Goal: Task Accomplishment & Management: Manage account settings

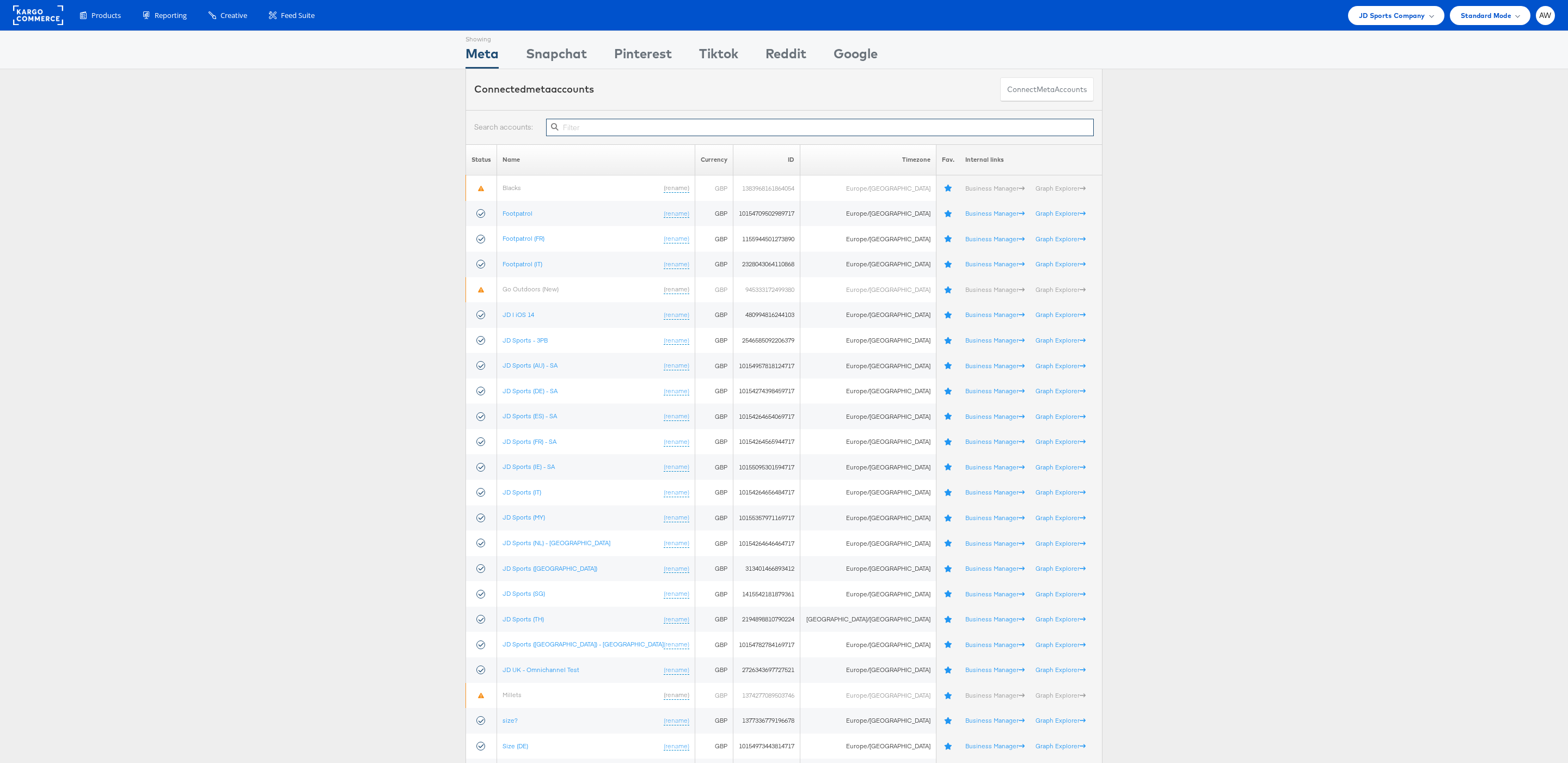
click at [635, 119] on input "text" at bounding box center [820, 127] width 548 height 17
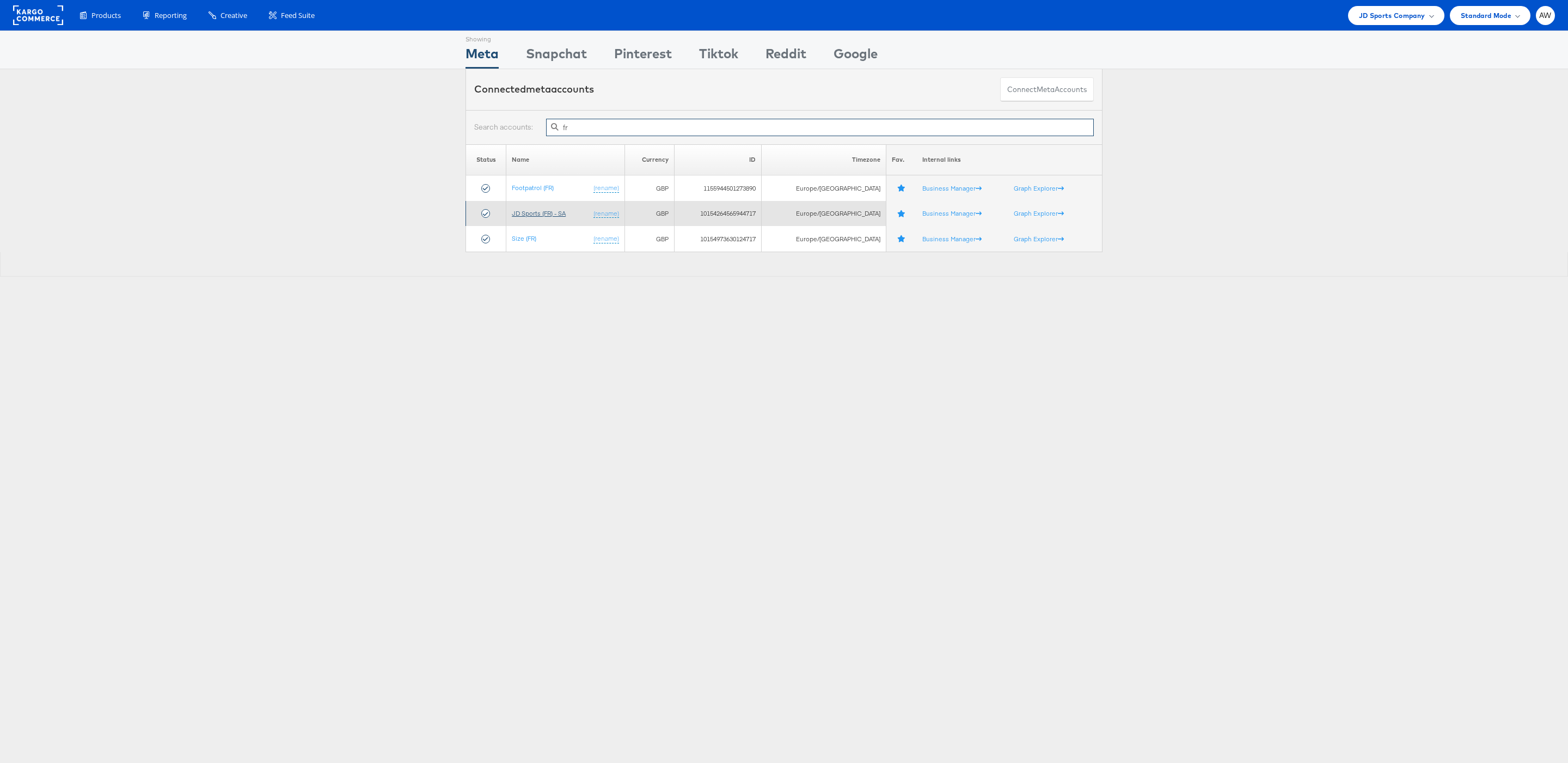
type input "fr"
click at [550, 214] on link "JD Sports (FR) - SA" at bounding box center [539, 213] width 54 height 8
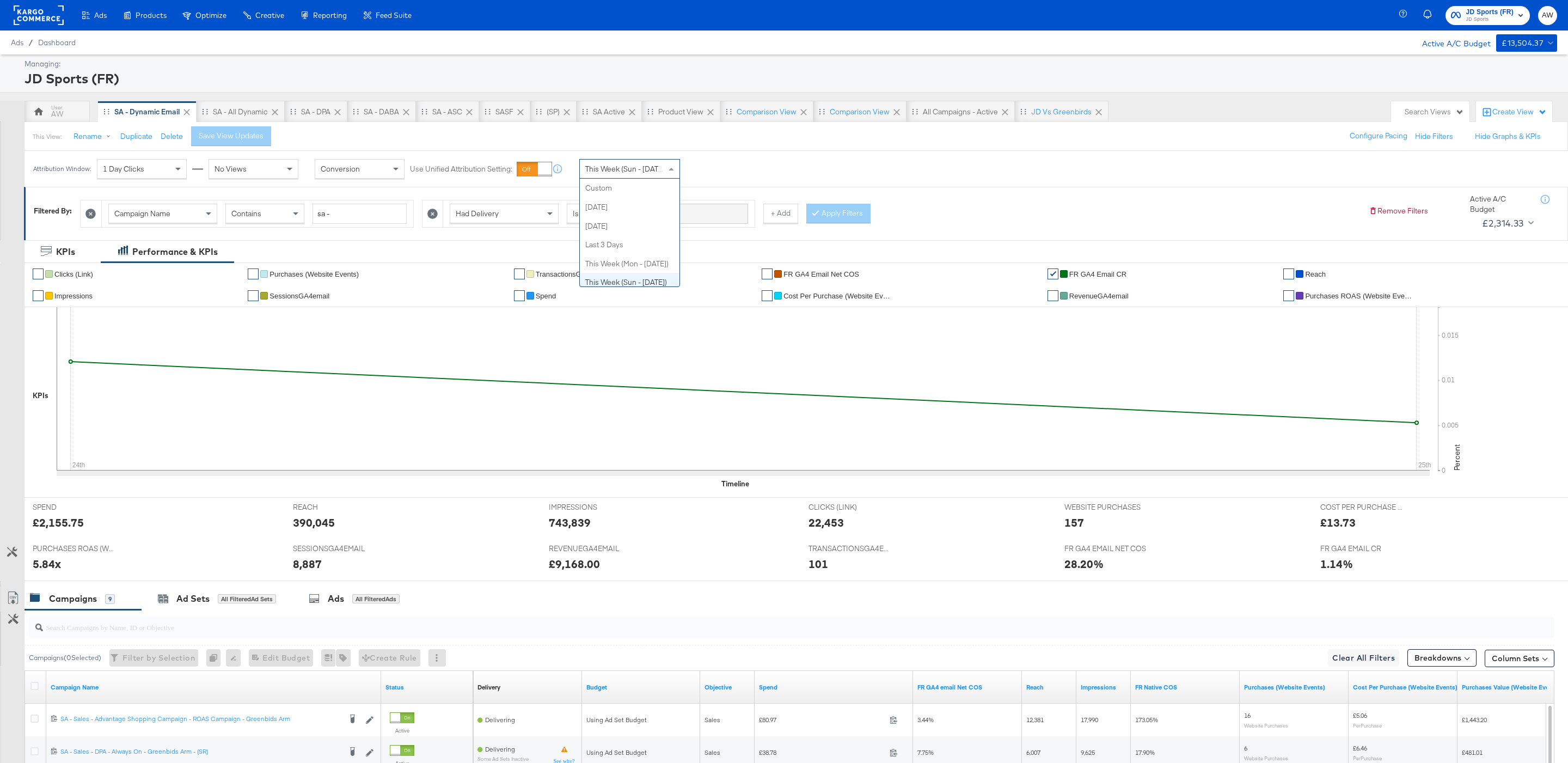
click at [653, 167] on span "This Week (Sun - [DATE])" at bounding box center [626, 169] width 81 height 10
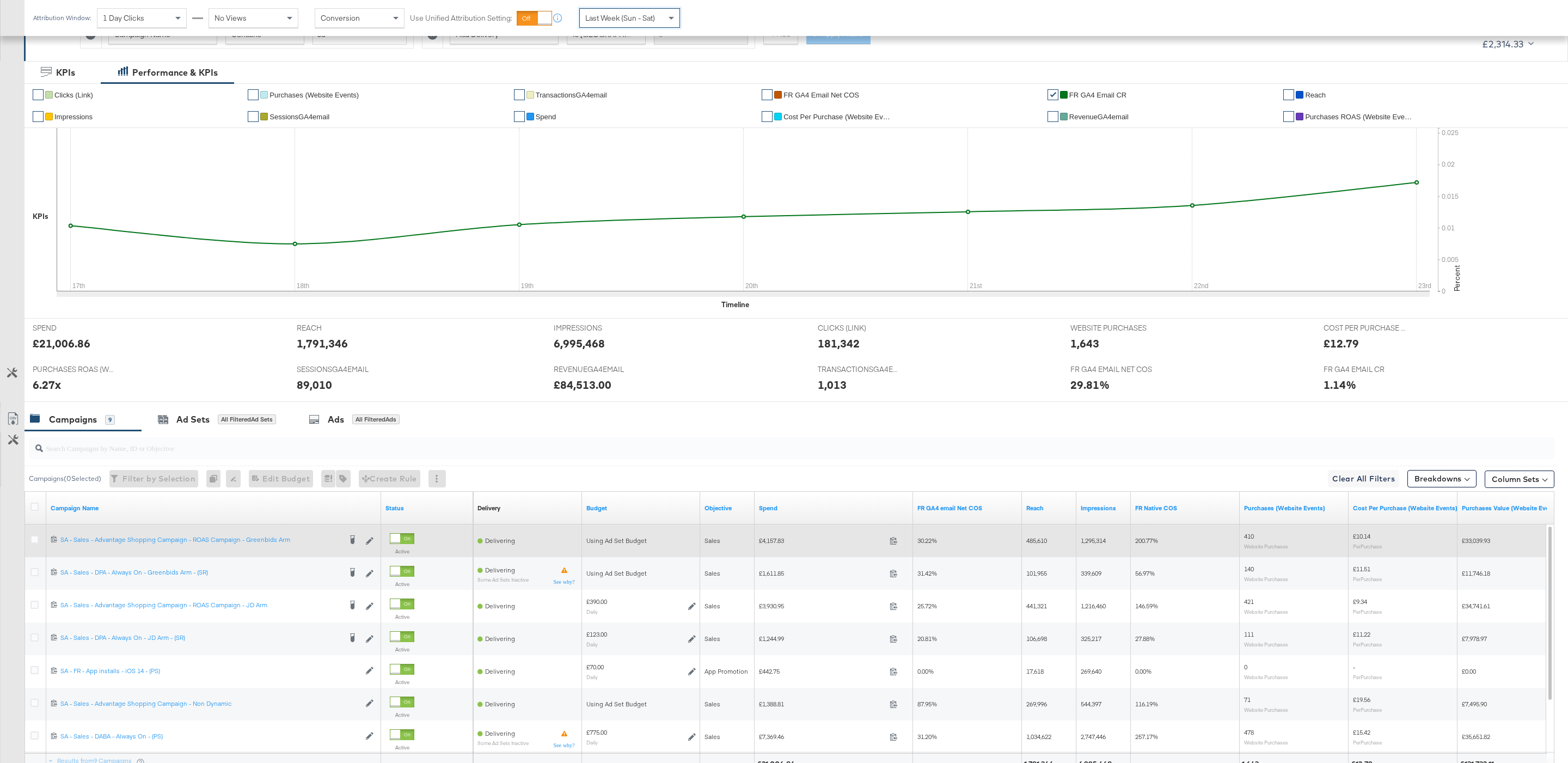
scroll to position [286, 0]
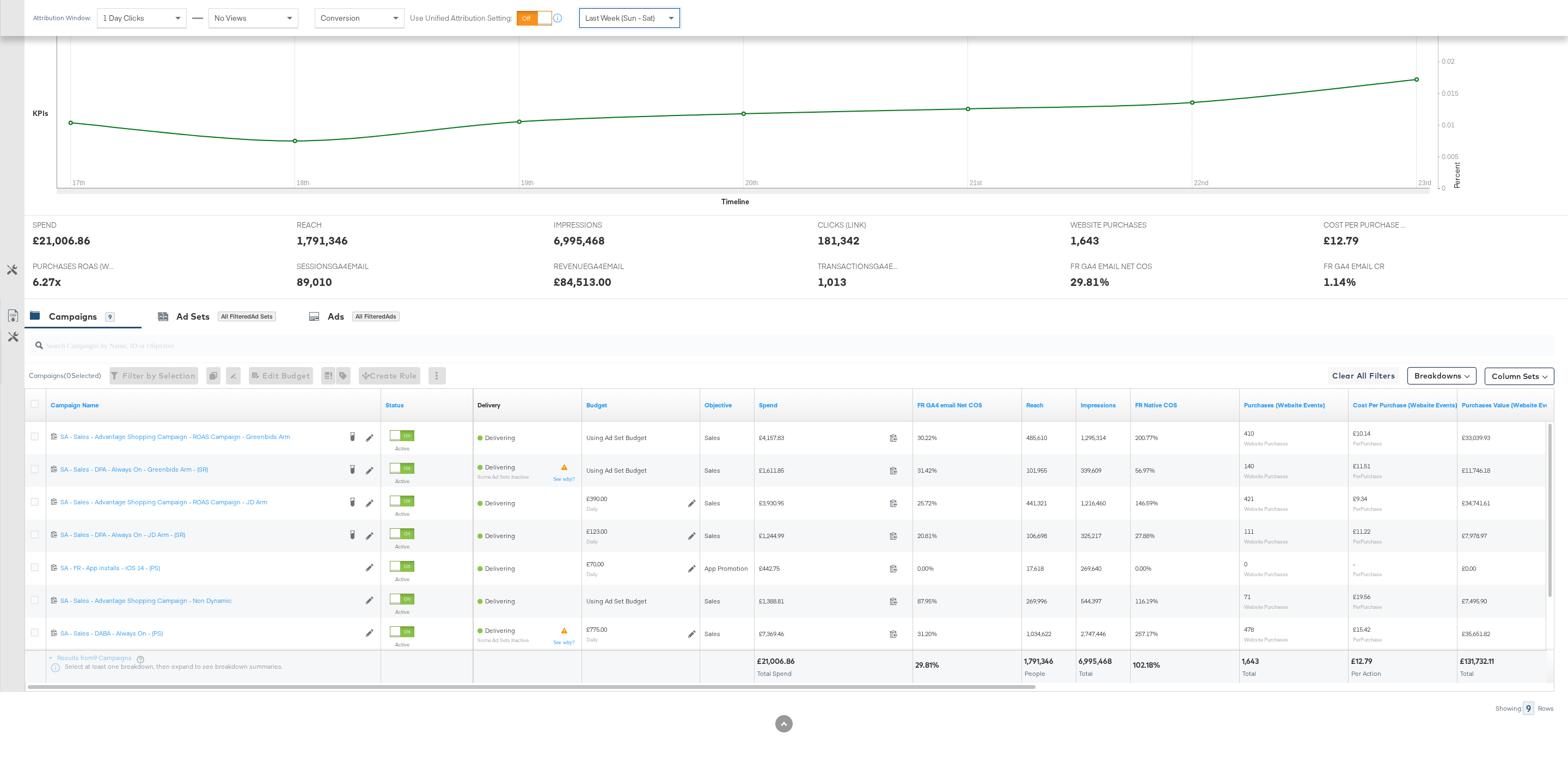
click at [564, 350] on div at bounding box center [791, 345] width 1525 height 22
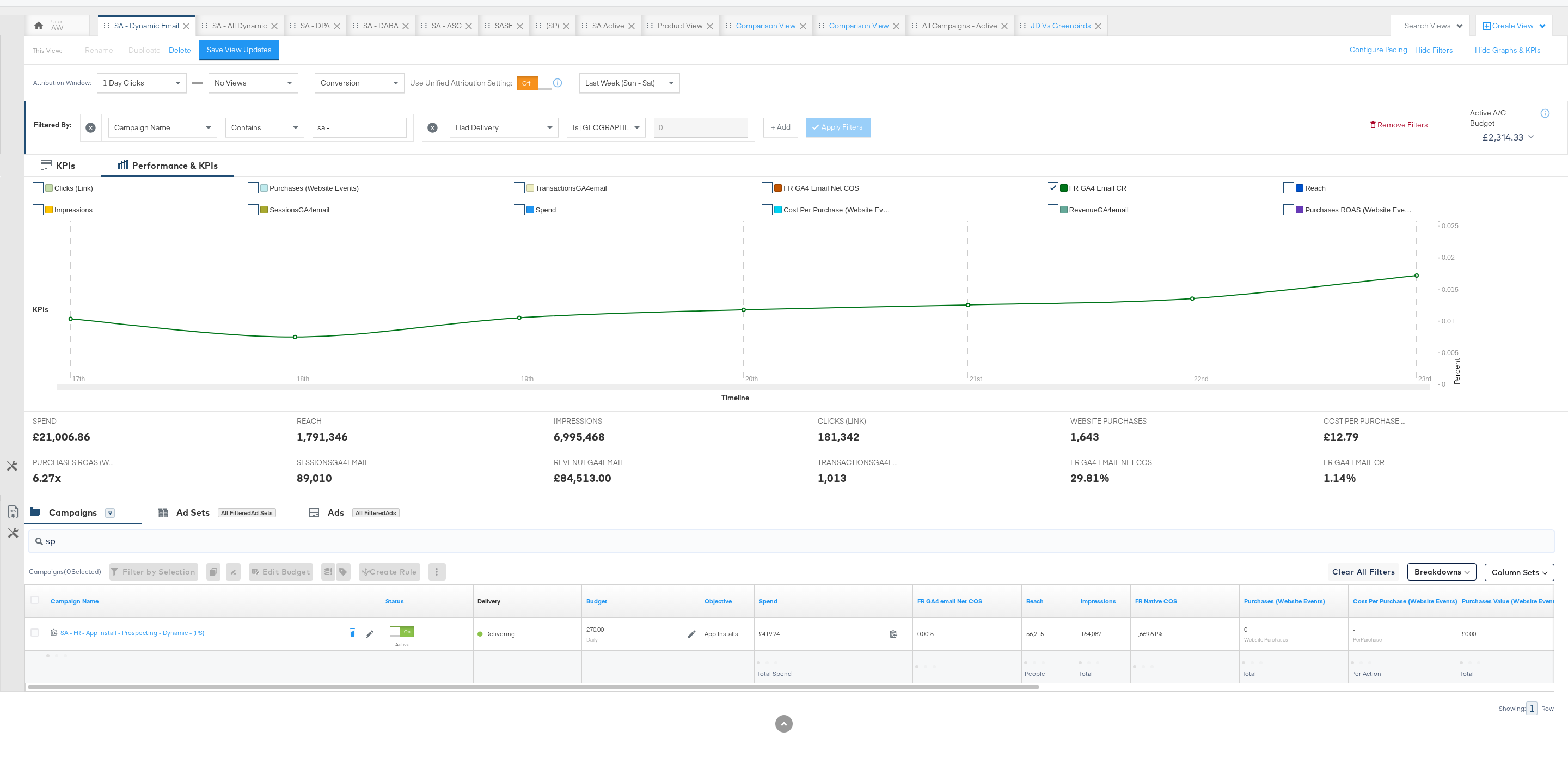
scroll to position [90, 0]
type input "s"
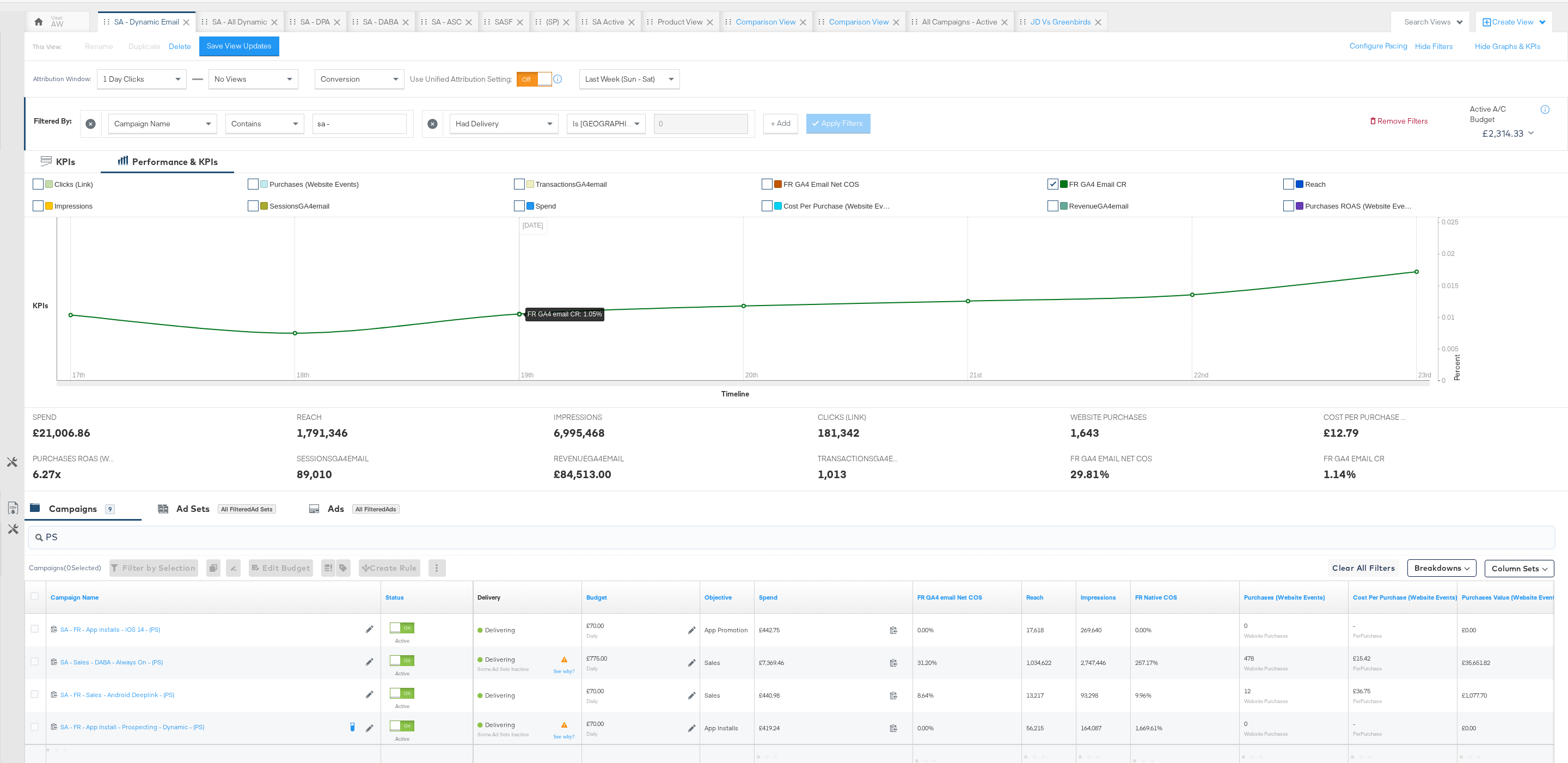
scroll to position [188, 0]
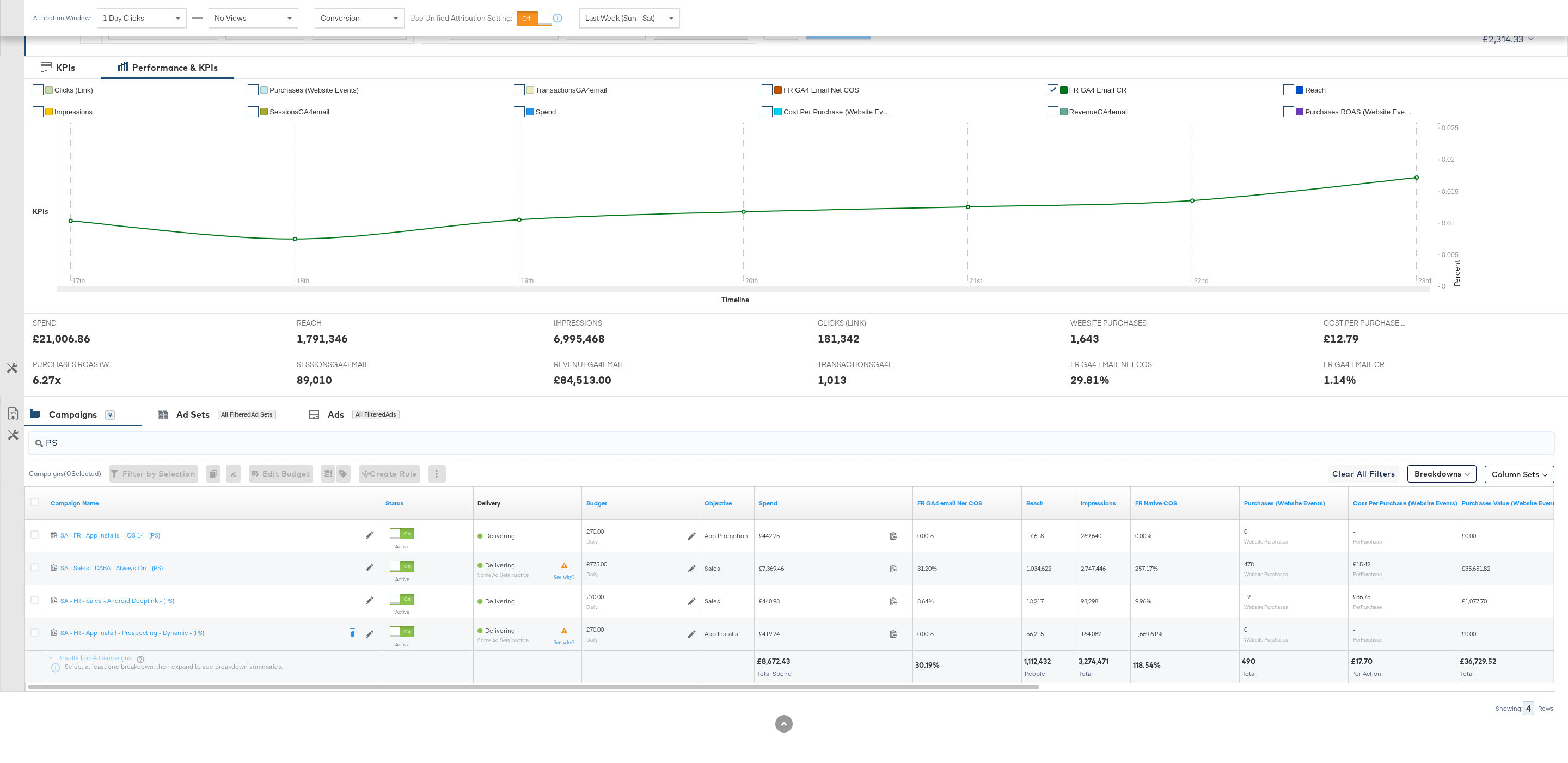
click at [360, 443] on input "PS" at bounding box center [726, 439] width 1367 height 21
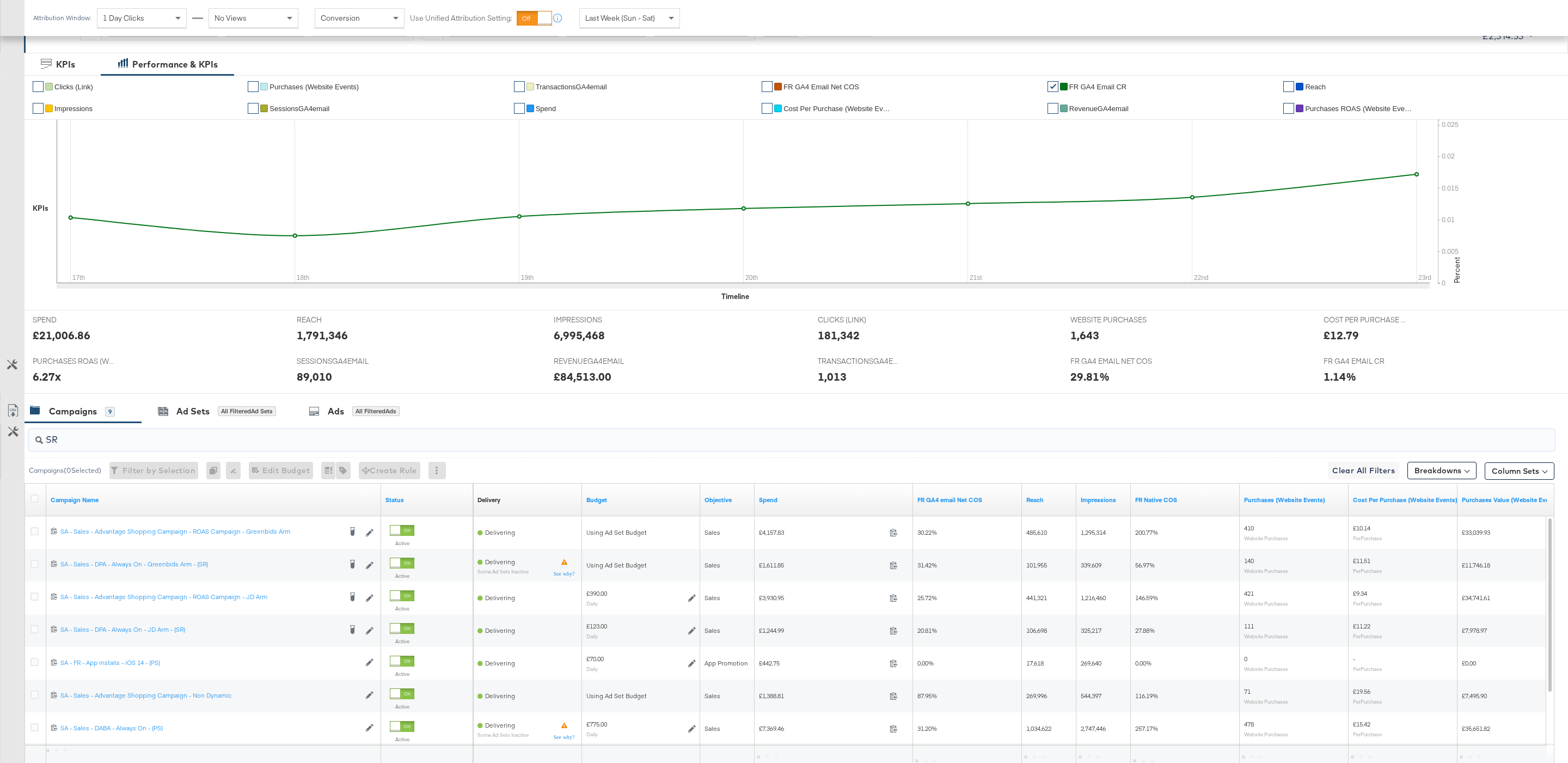
scroll to position [123, 0]
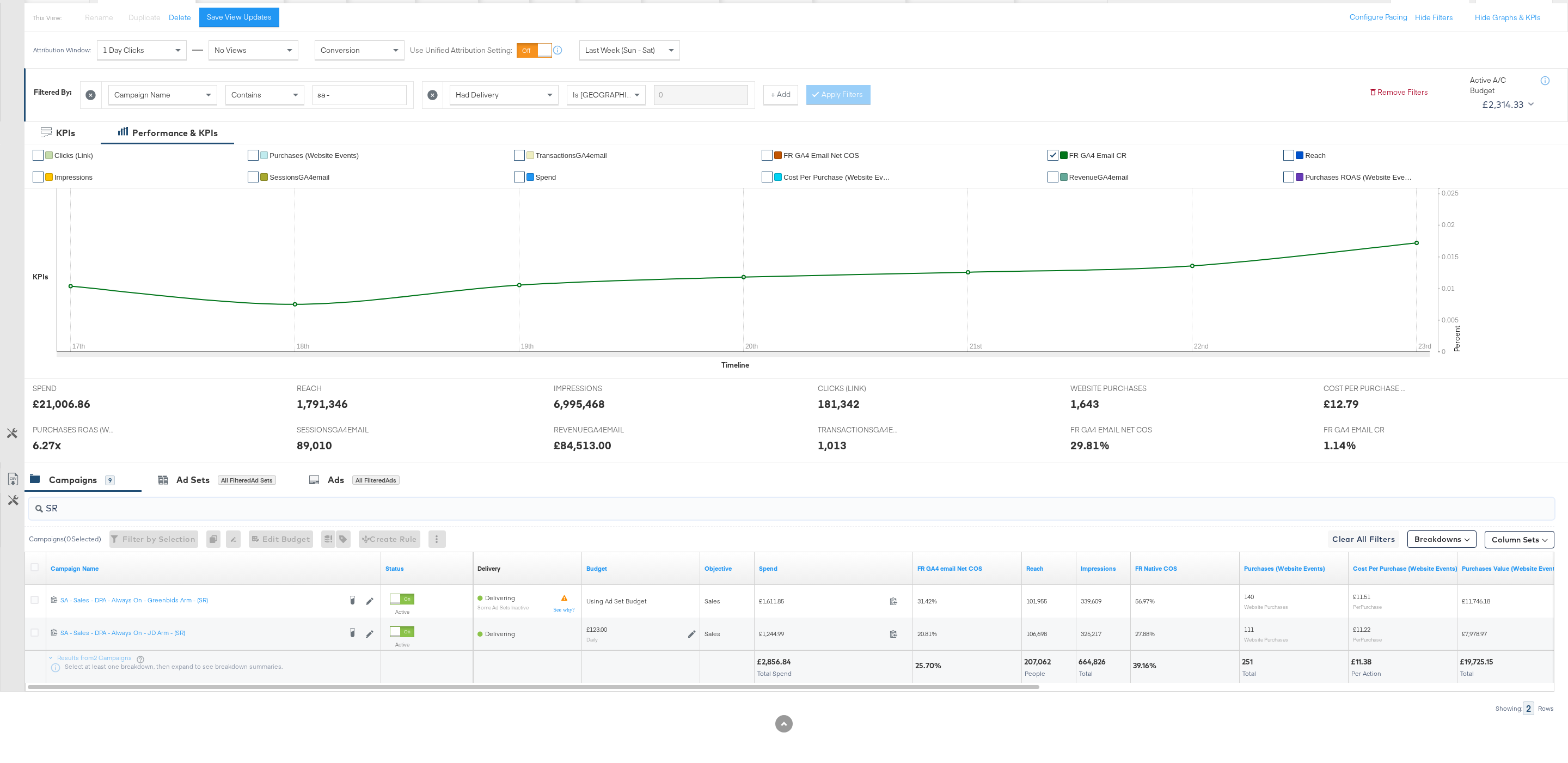
type input "SR"
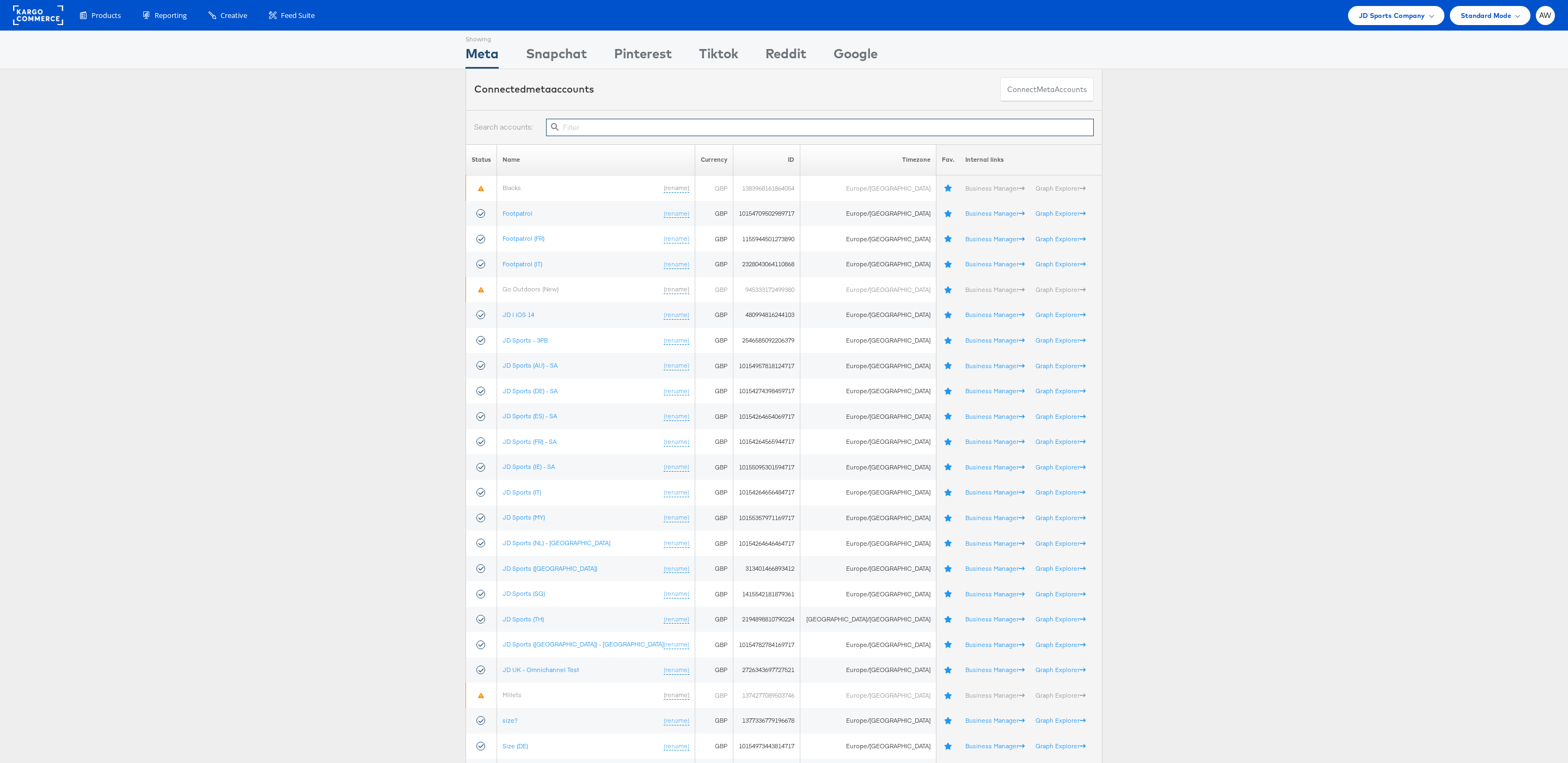
click at [677, 136] on input "text" at bounding box center [820, 127] width 548 height 17
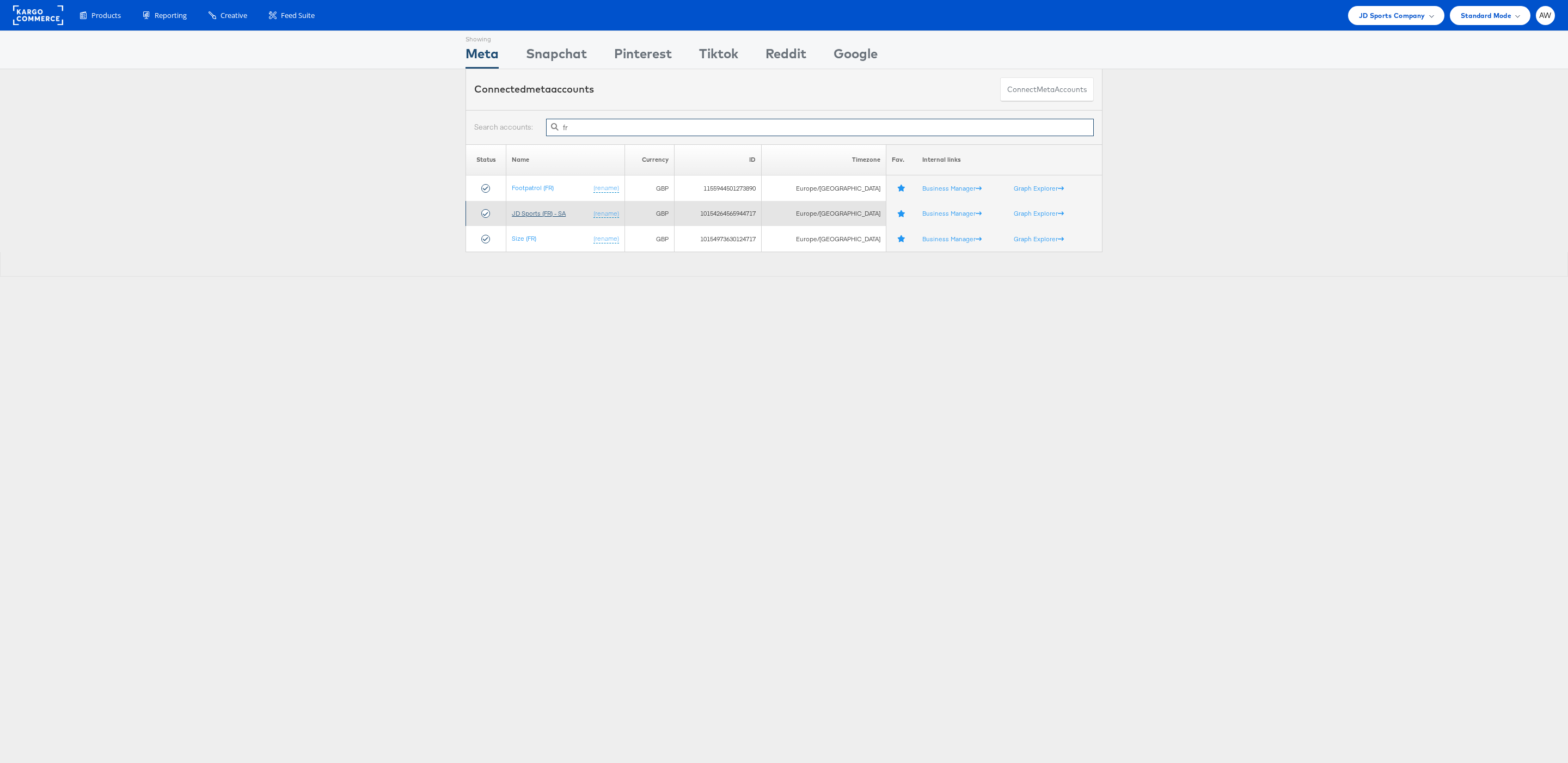
type input "fr"
click at [566, 211] on link "JD Sports (FR) - SA" at bounding box center [539, 213] width 54 height 8
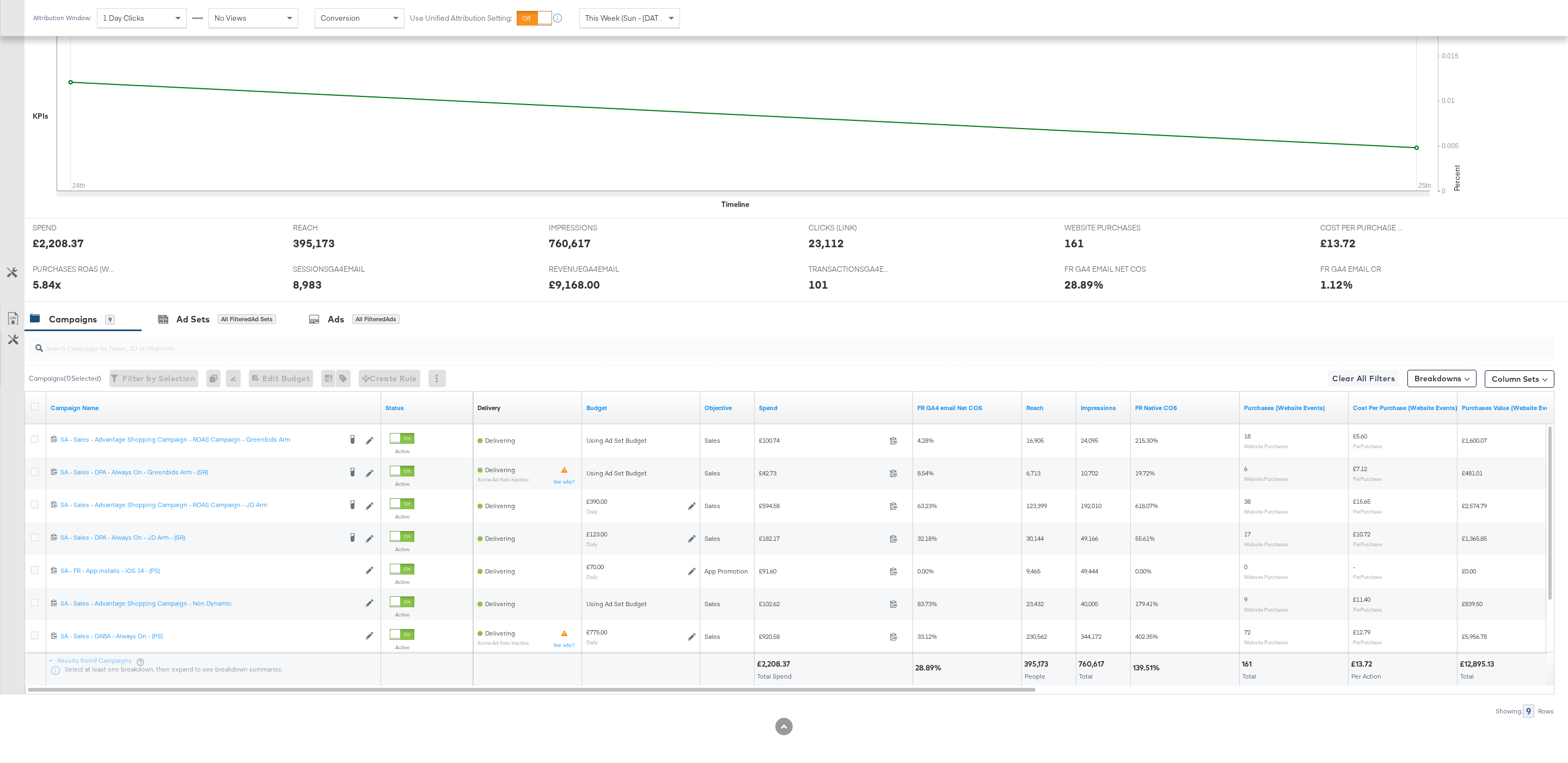
scroll to position [286, 0]
click at [640, 33] on div "Attribution Window: 1 Day Clicks No Views Conversion Use Unified Attribution Se…" at bounding box center [359, 18] width 669 height 36
click at [626, 14] on span "This Week (Sun - Today)" at bounding box center [626, 18] width 81 height 10
click at [619, 18] on div "Custom" at bounding box center [624, 19] width 88 height 19
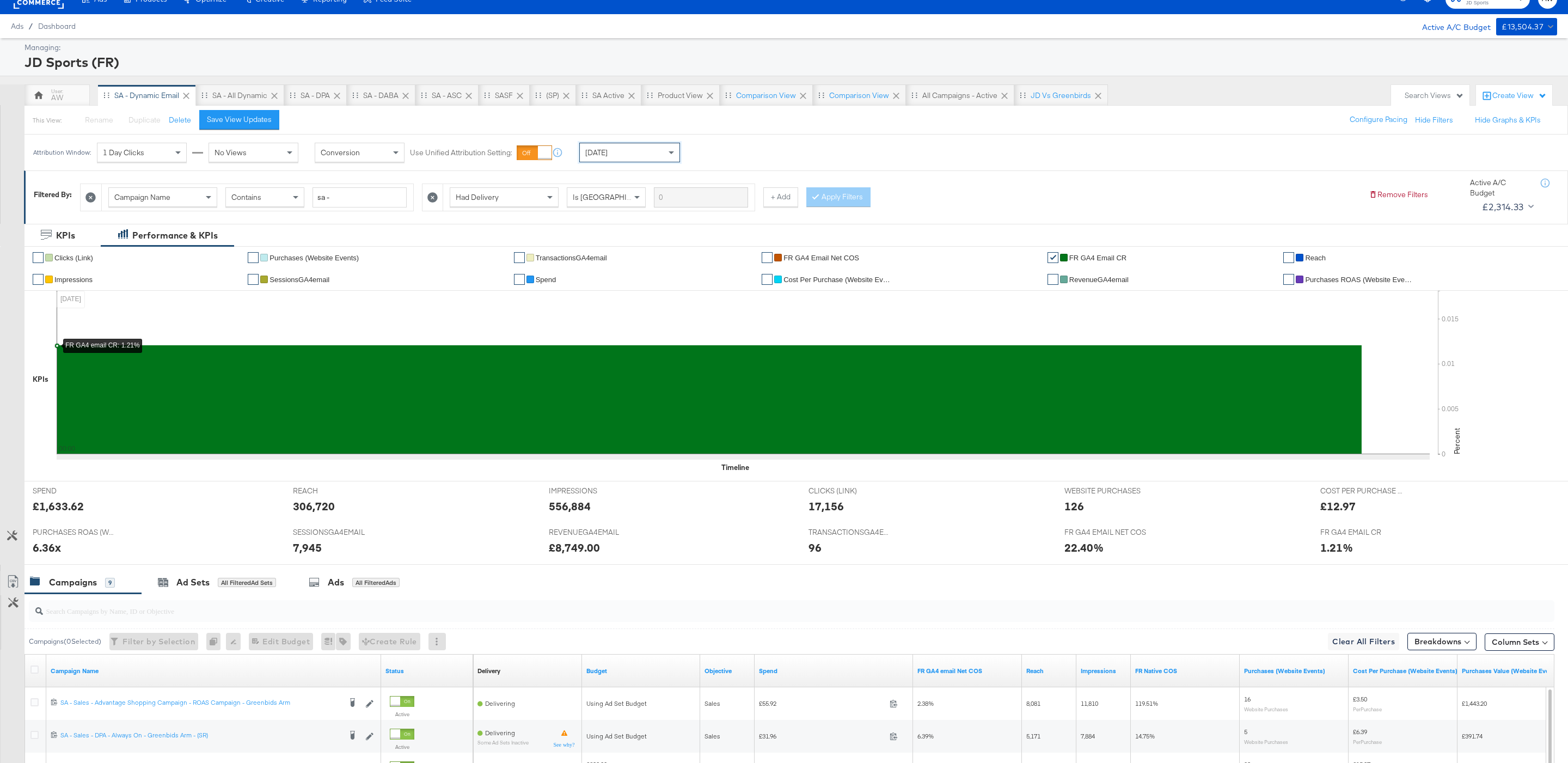
scroll to position [286, 0]
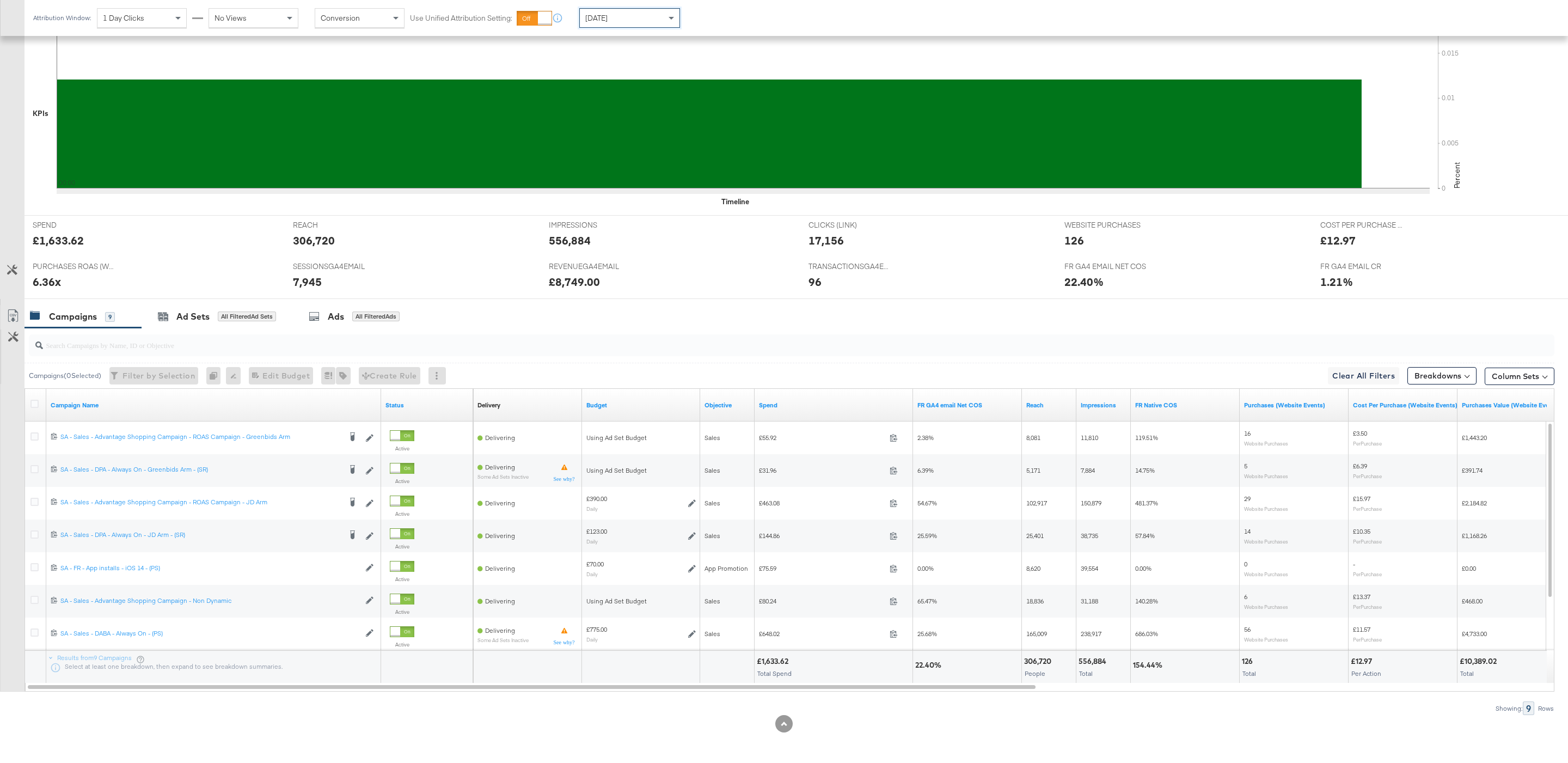
click at [352, 348] on input "search" at bounding box center [726, 340] width 1367 height 21
click at [352, 352] on div at bounding box center [791, 345] width 1525 height 22
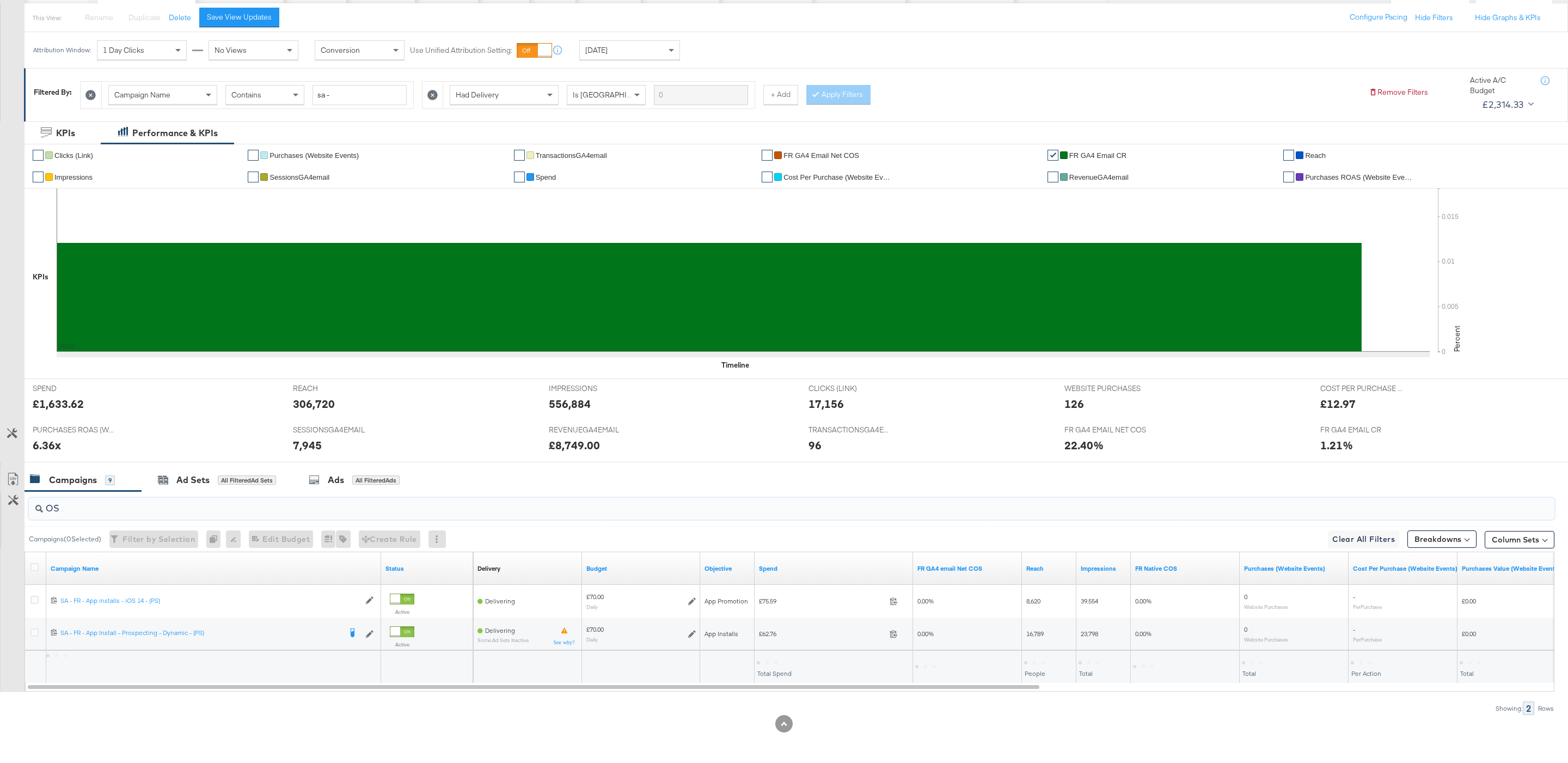
scroll to position [123, 0]
type input "O"
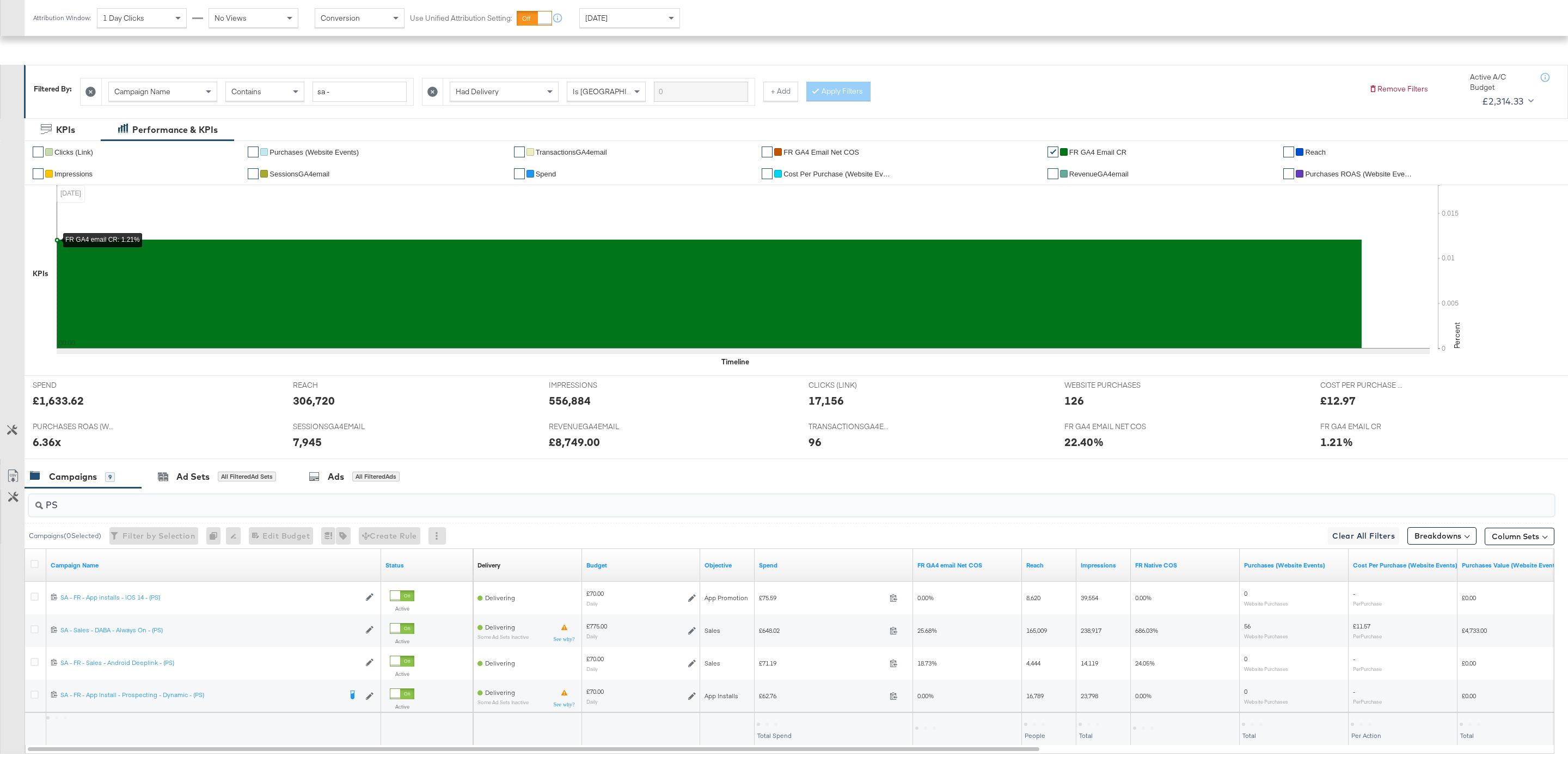
scroll to position [188, 0]
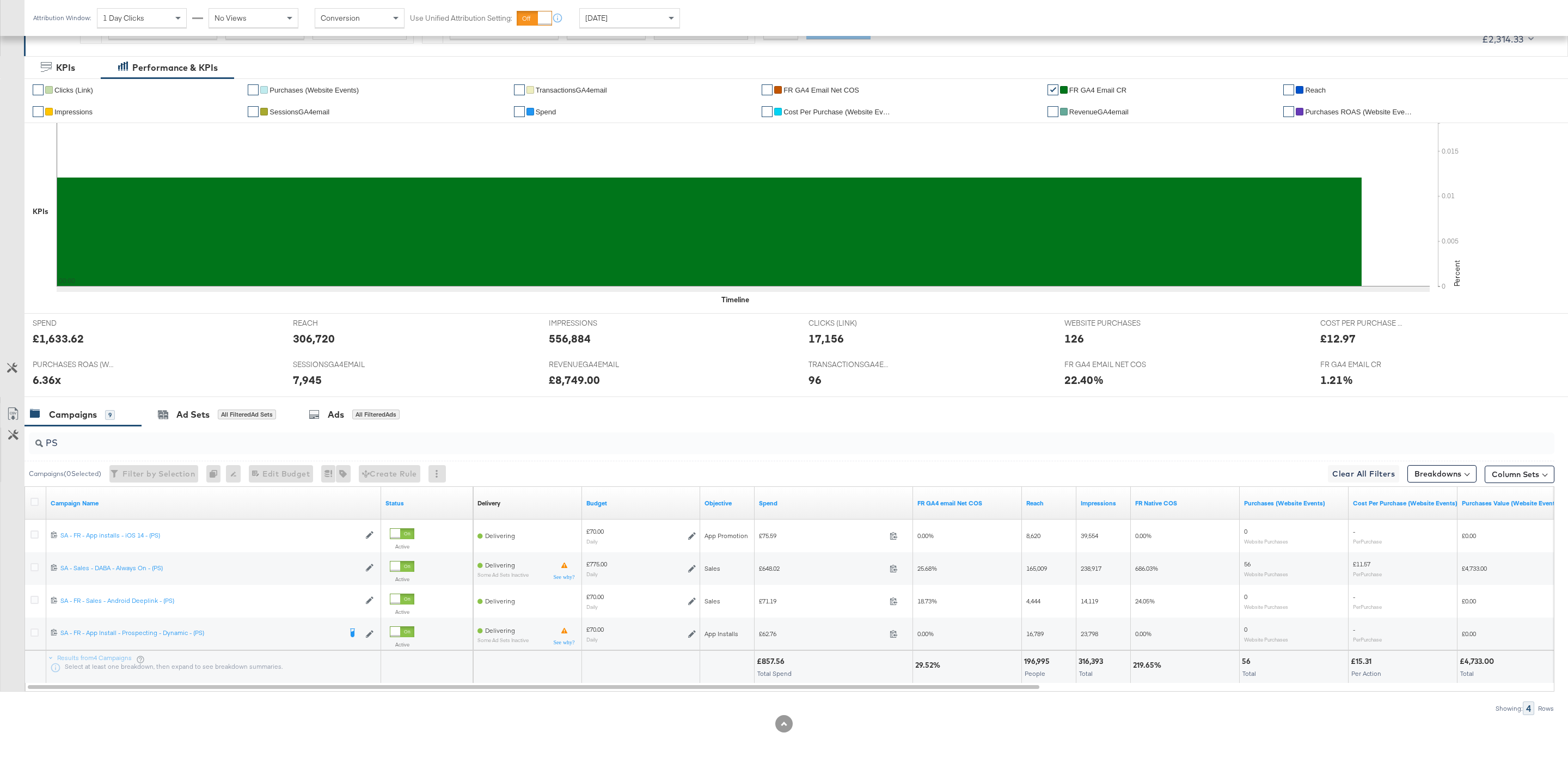
click at [422, 438] on input "PS" at bounding box center [726, 439] width 1367 height 21
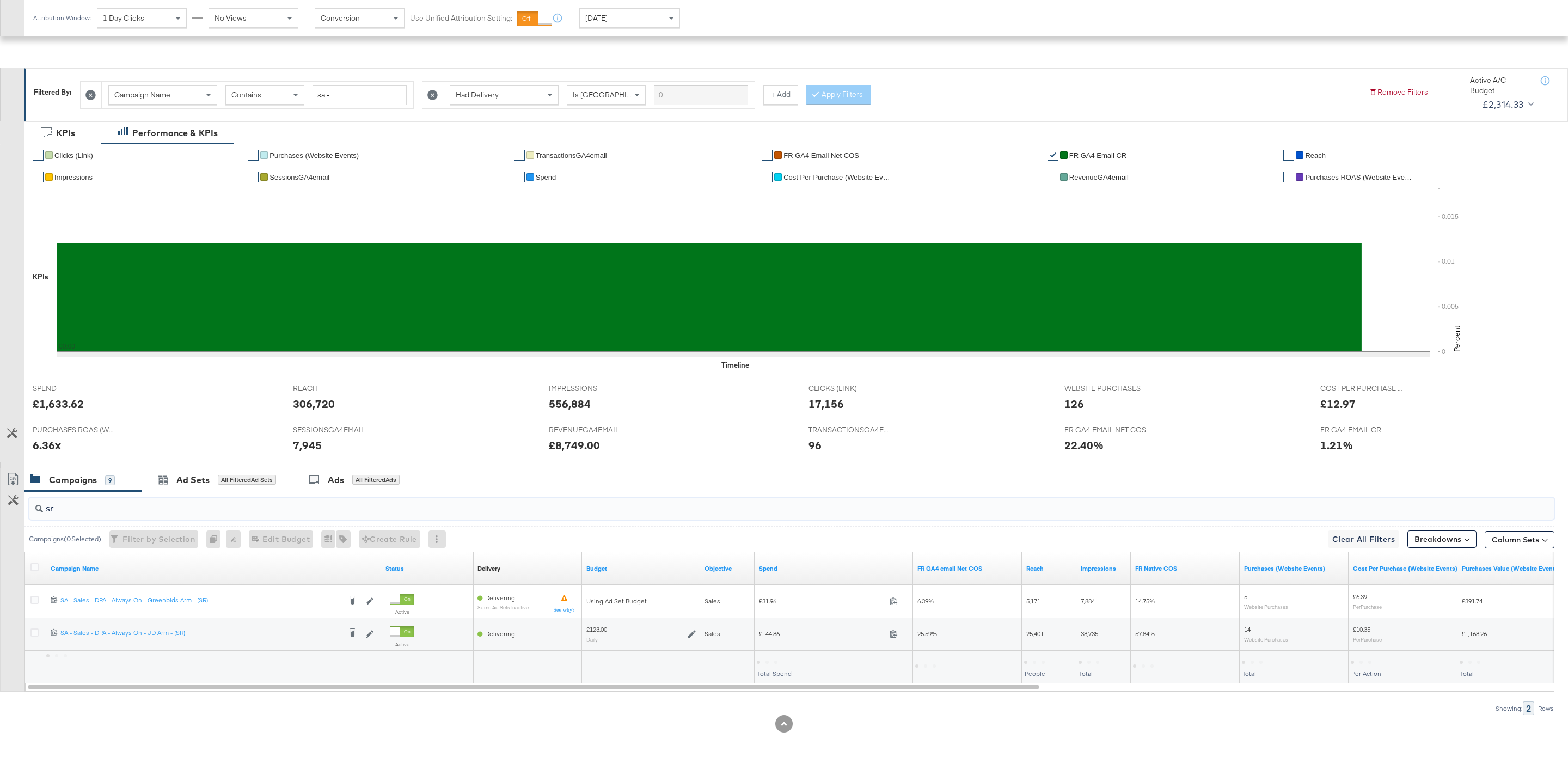
scroll to position [123, 0]
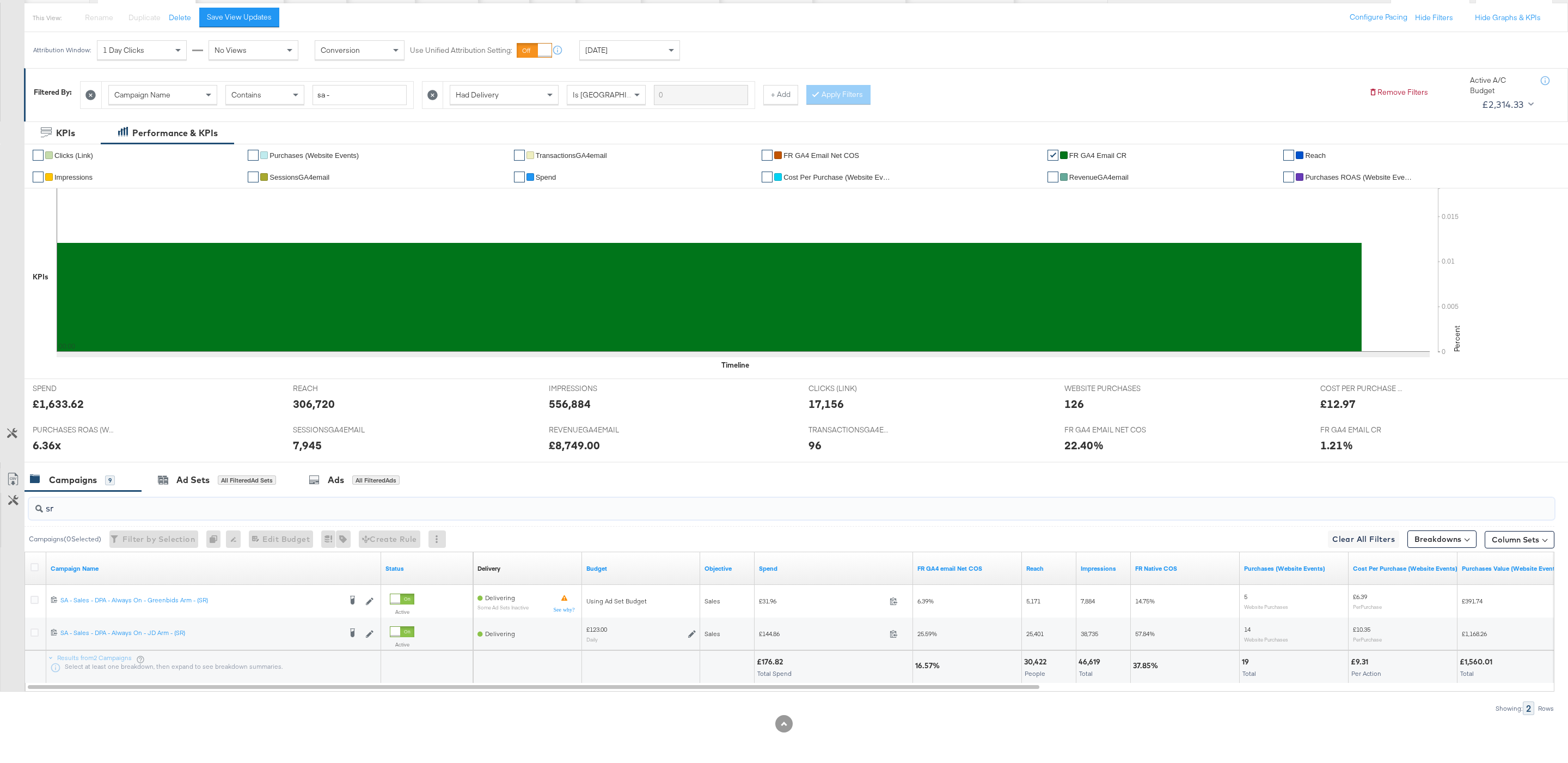
type input "sr"
click at [83, 505] on input "sr" at bounding box center [726, 504] width 1367 height 21
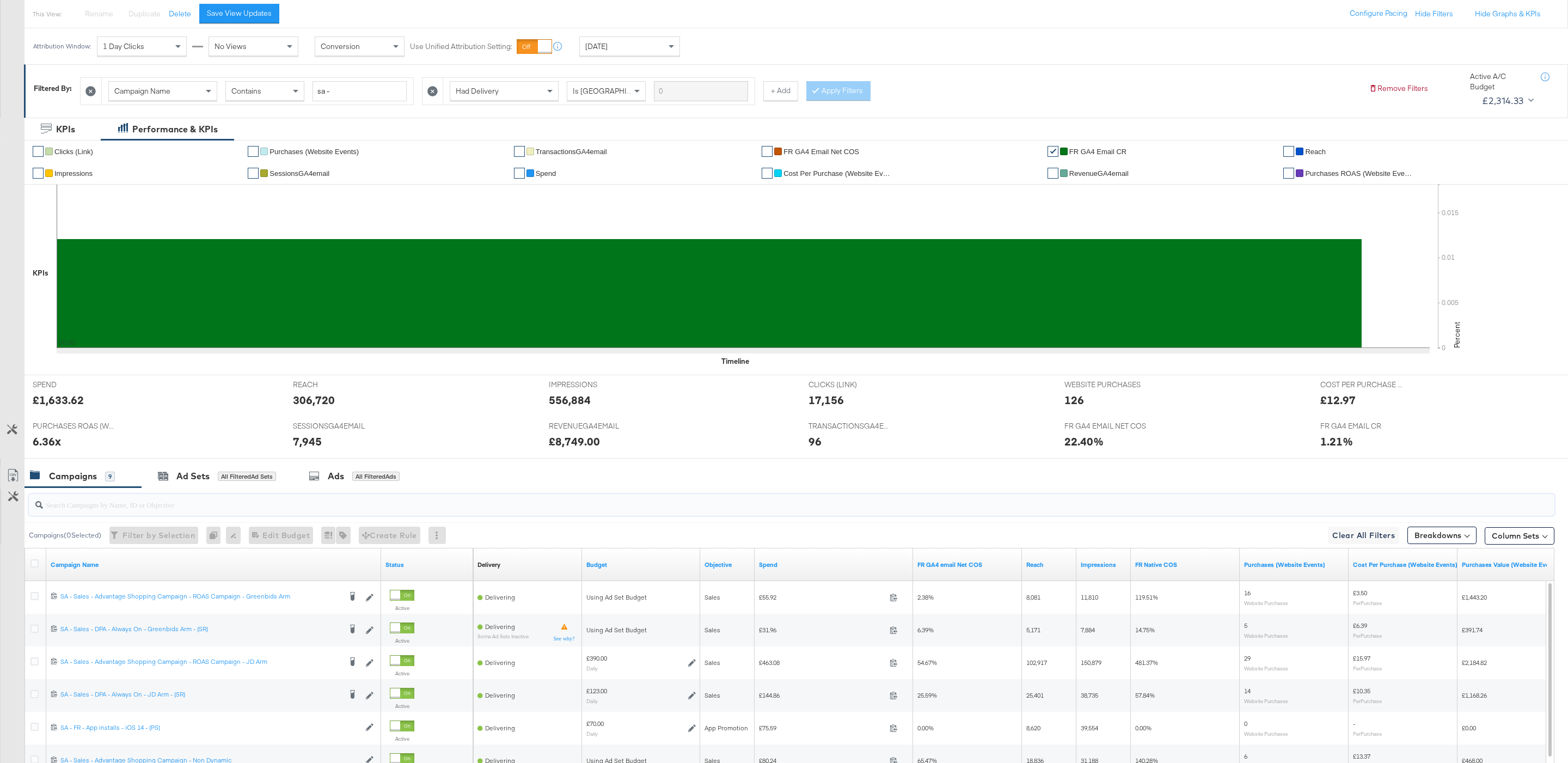
scroll to position [286, 0]
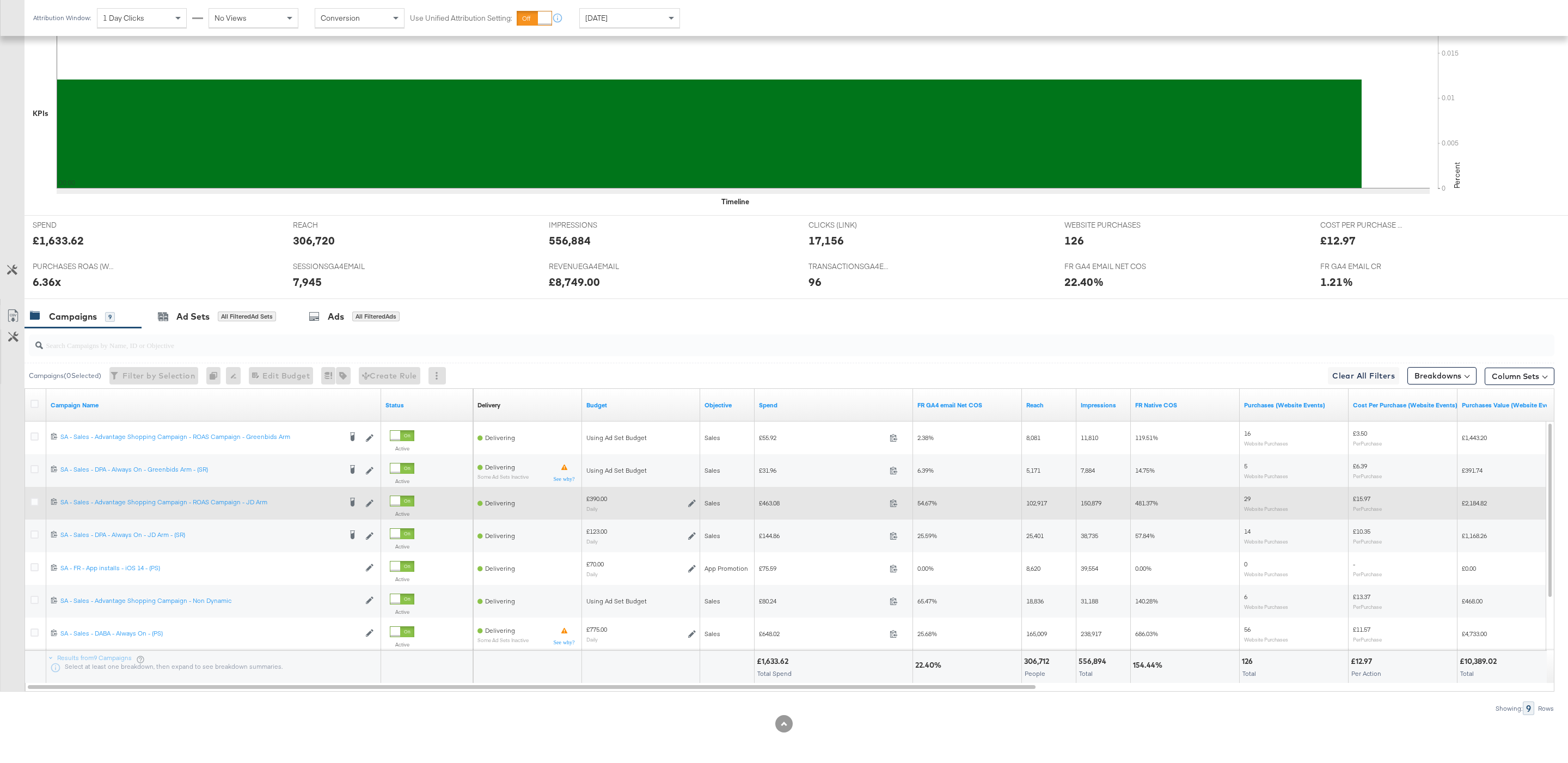
click at [692, 502] on icon at bounding box center [692, 503] width 8 height 8
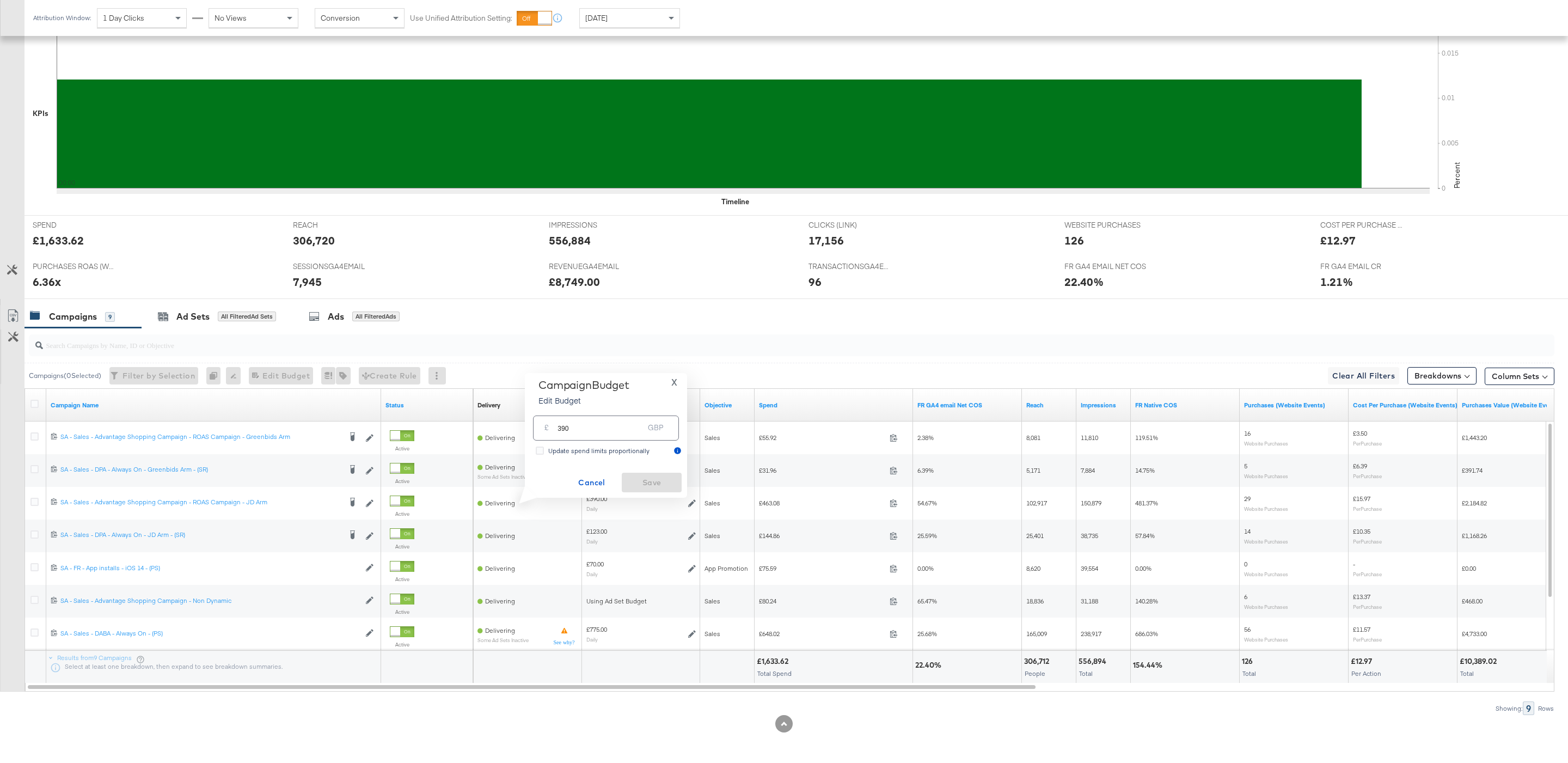
click at [616, 435] on div "£ 390 GBP" at bounding box center [606, 428] width 146 height 24
click at [601, 426] on input "390" at bounding box center [600, 423] width 86 height 24
type input "7"
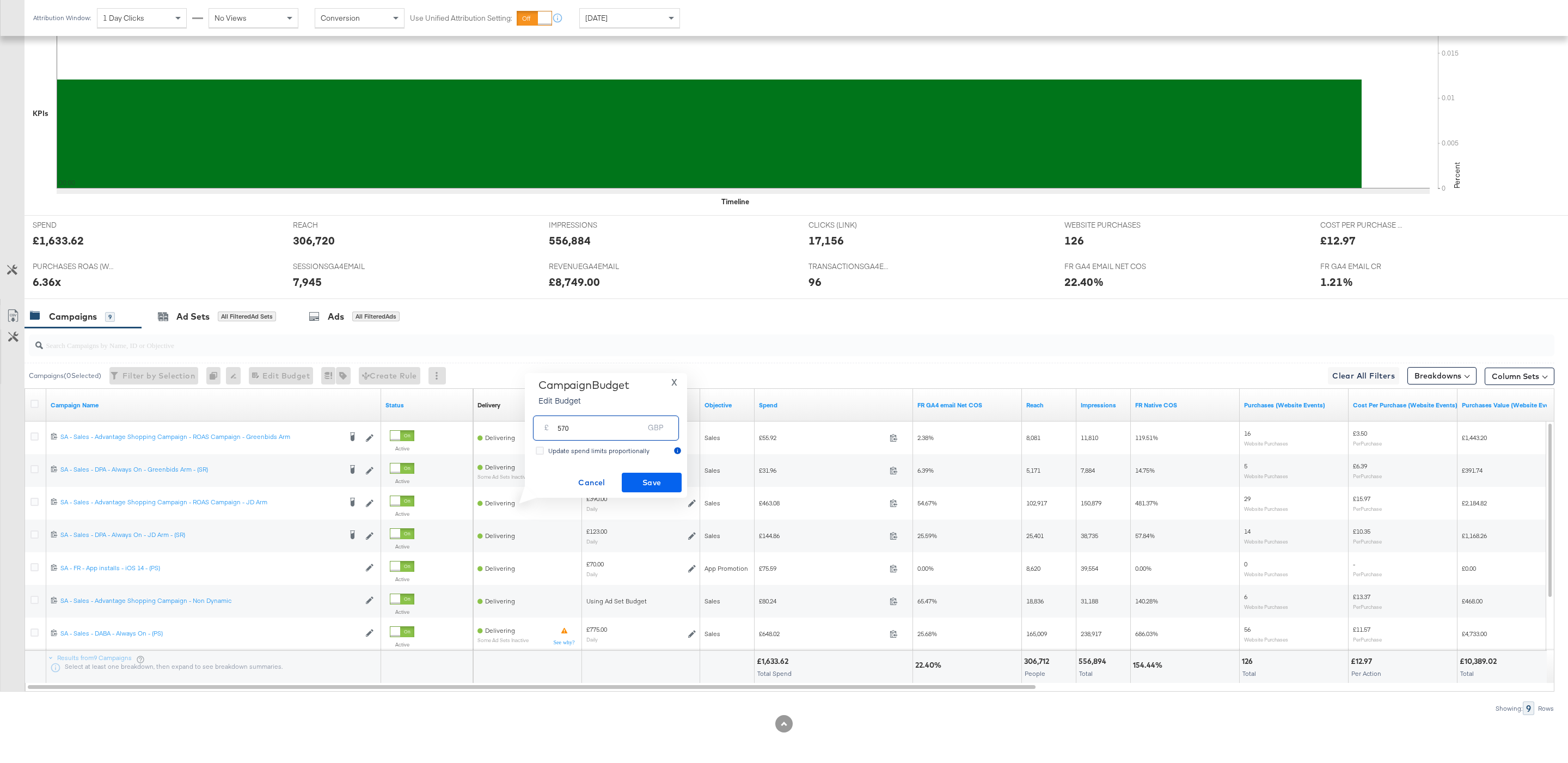
type input "570"
click at [661, 476] on span "Save" at bounding box center [652, 482] width 51 height 14
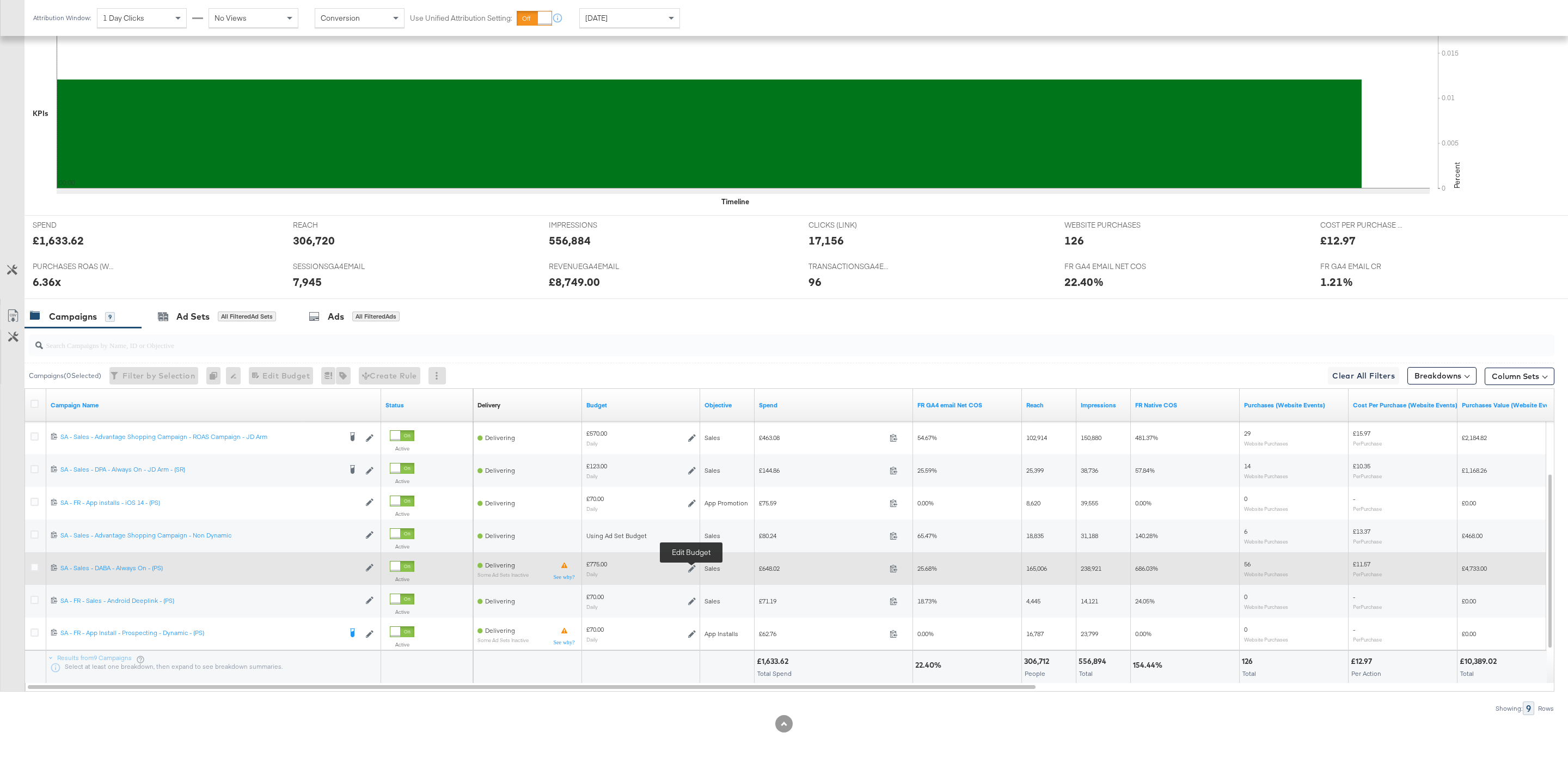
click at [691, 567] on icon at bounding box center [692, 568] width 8 height 8
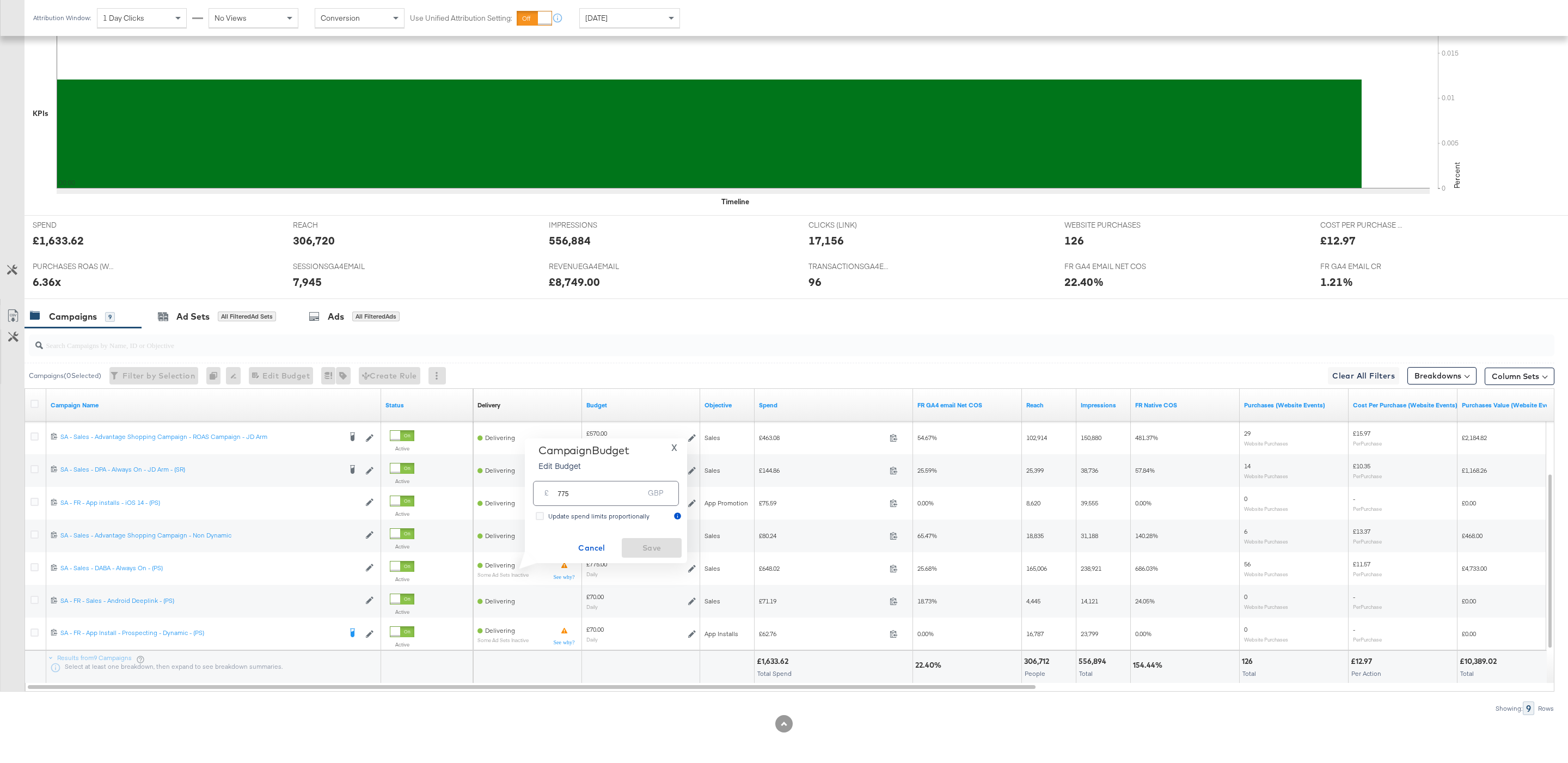
click at [586, 493] on input "775" at bounding box center [600, 488] width 86 height 24
type input "1300"
click at [672, 548] on span "Save" at bounding box center [652, 548] width 51 height 14
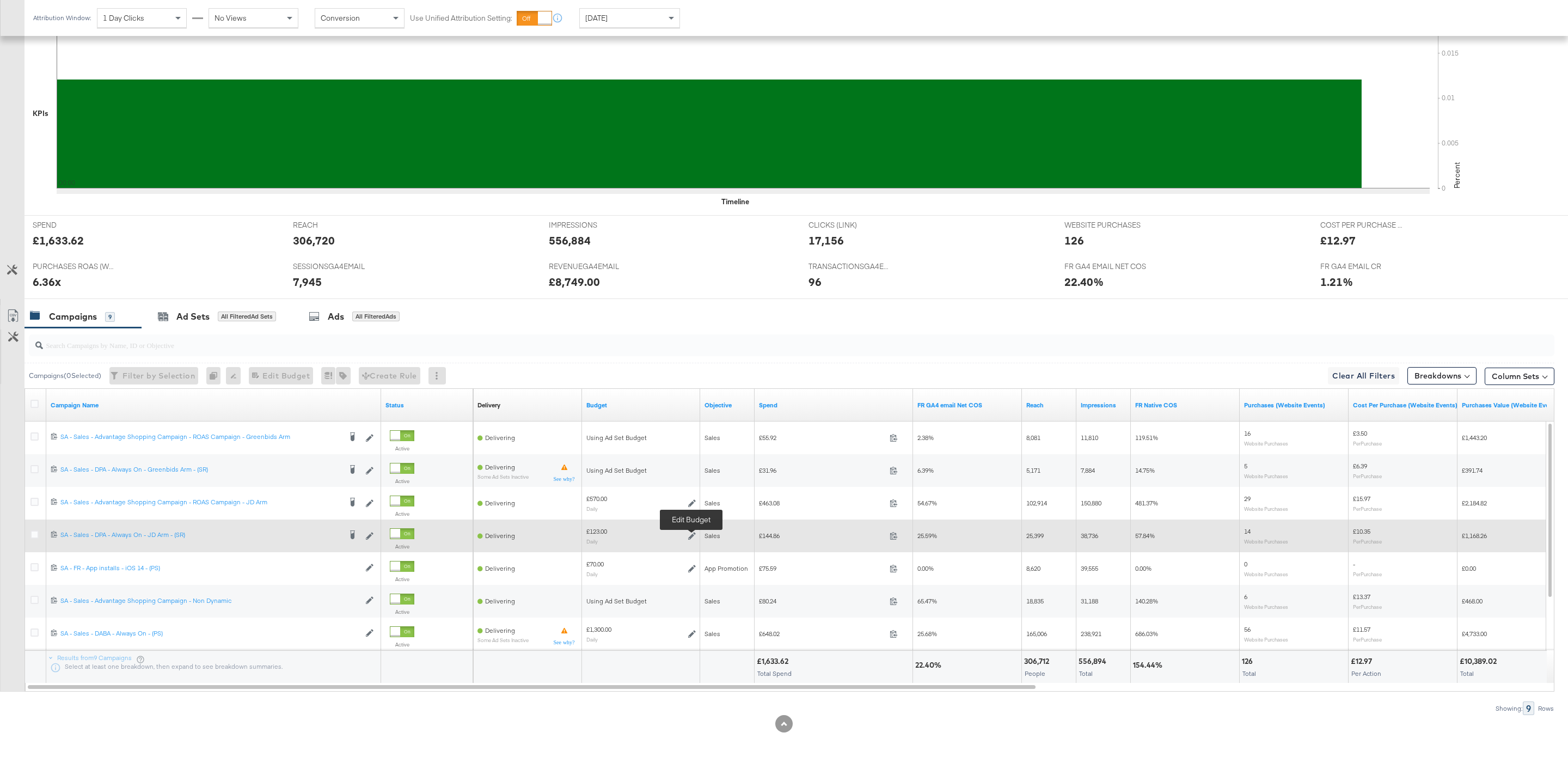
click at [691, 535] on icon at bounding box center [692, 536] width 8 height 8
click at [693, 535] on icon at bounding box center [692, 536] width 8 height 8
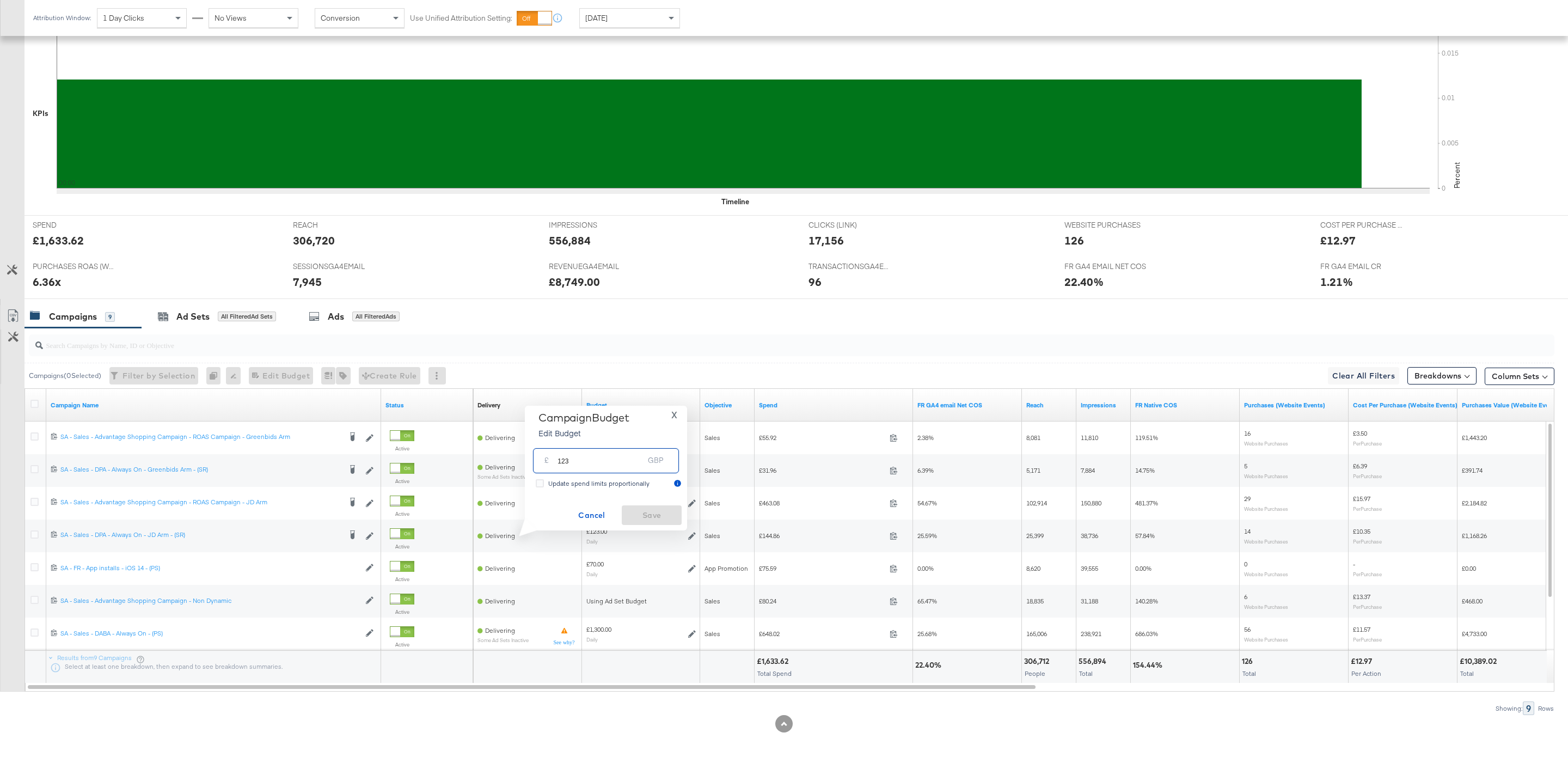
click at [566, 463] on input "123" at bounding box center [600, 456] width 86 height 24
type input "180"
click at [660, 515] on span "Save" at bounding box center [652, 515] width 51 height 14
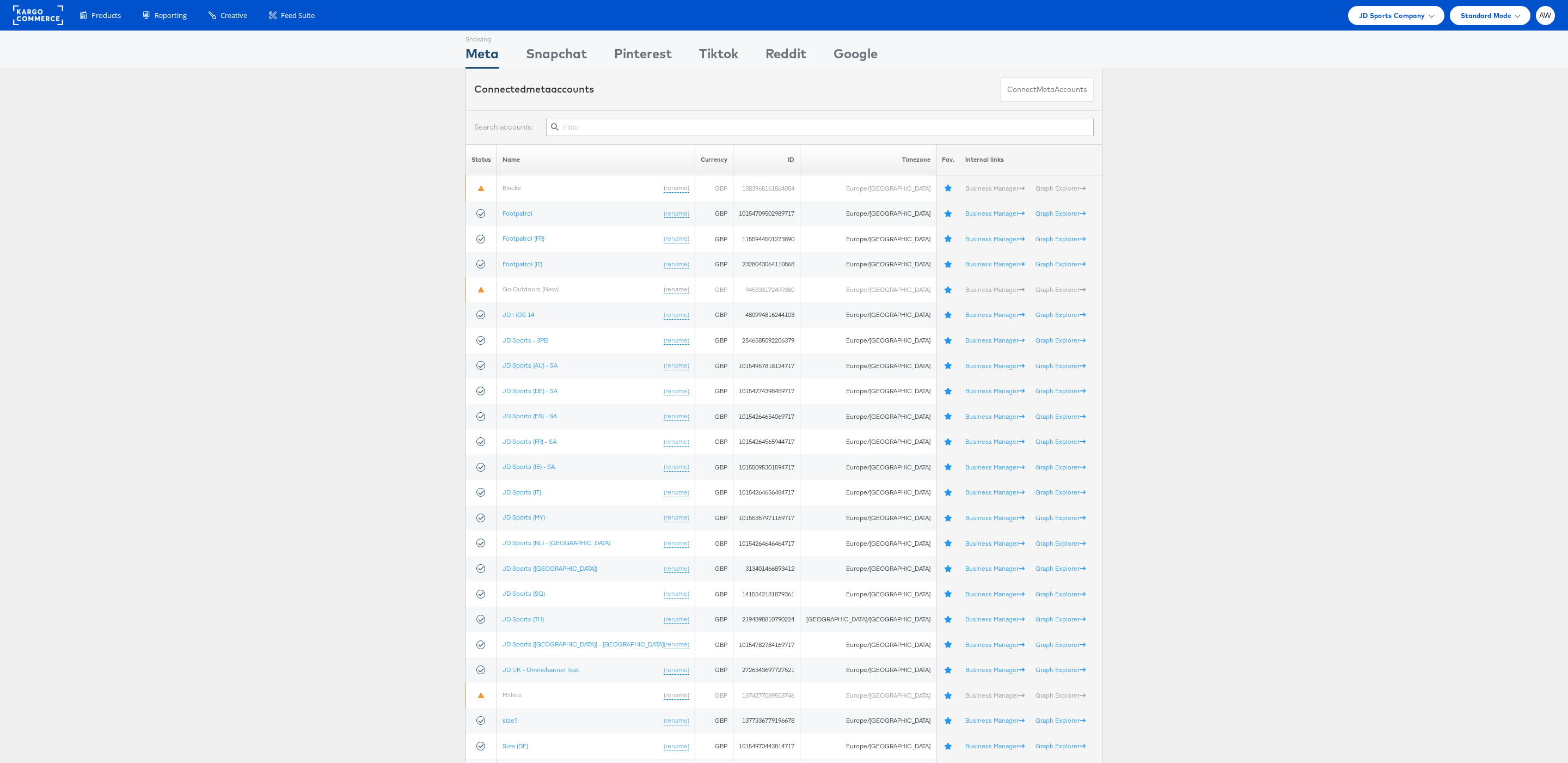
click at [793, 133] on input "text" at bounding box center [820, 127] width 548 height 17
click at [638, 128] on input "text" at bounding box center [820, 127] width 548 height 17
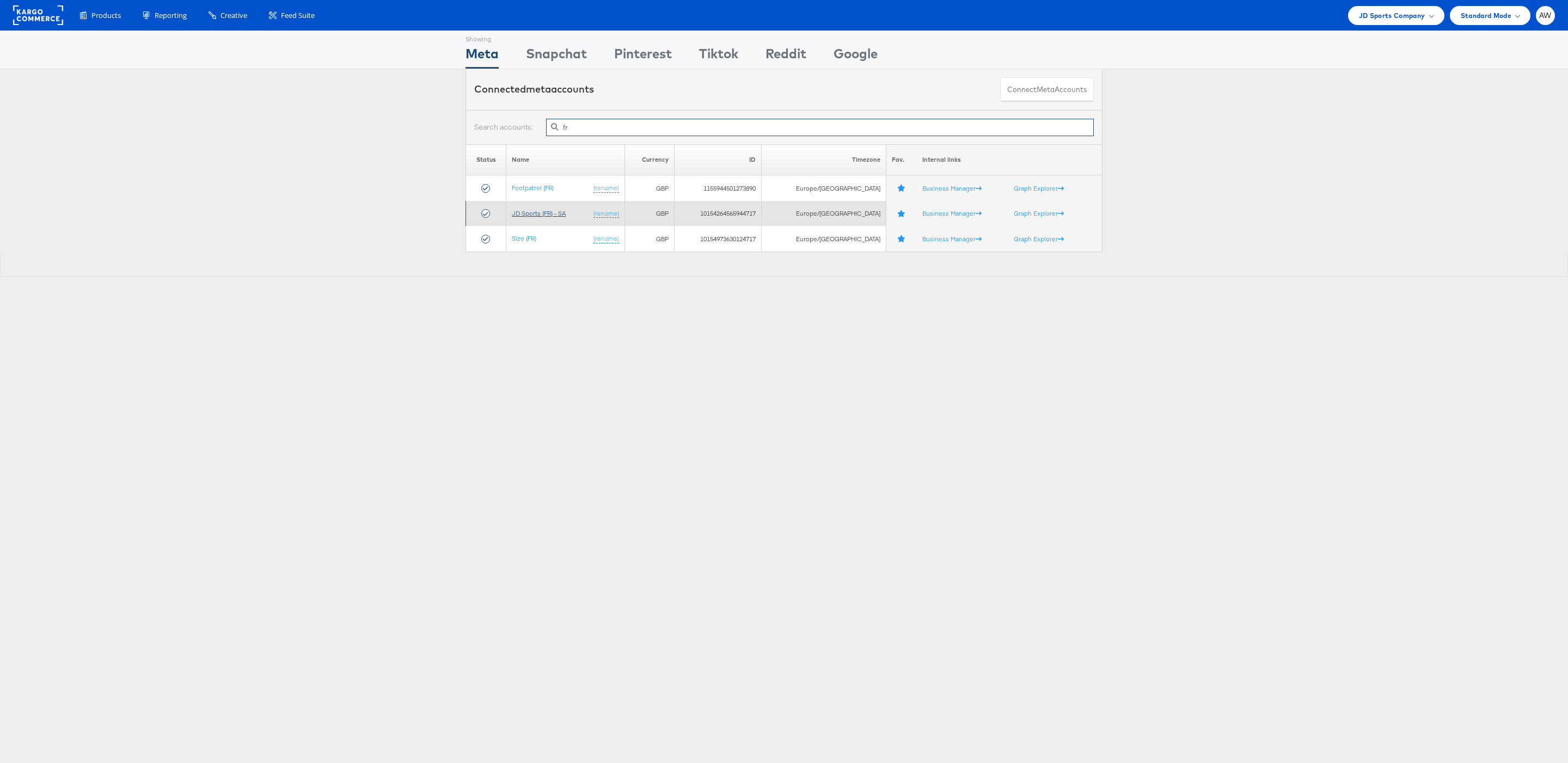
type input "fr"
click at [557, 215] on link "JD Sports (FR) - SA" at bounding box center [539, 213] width 54 height 8
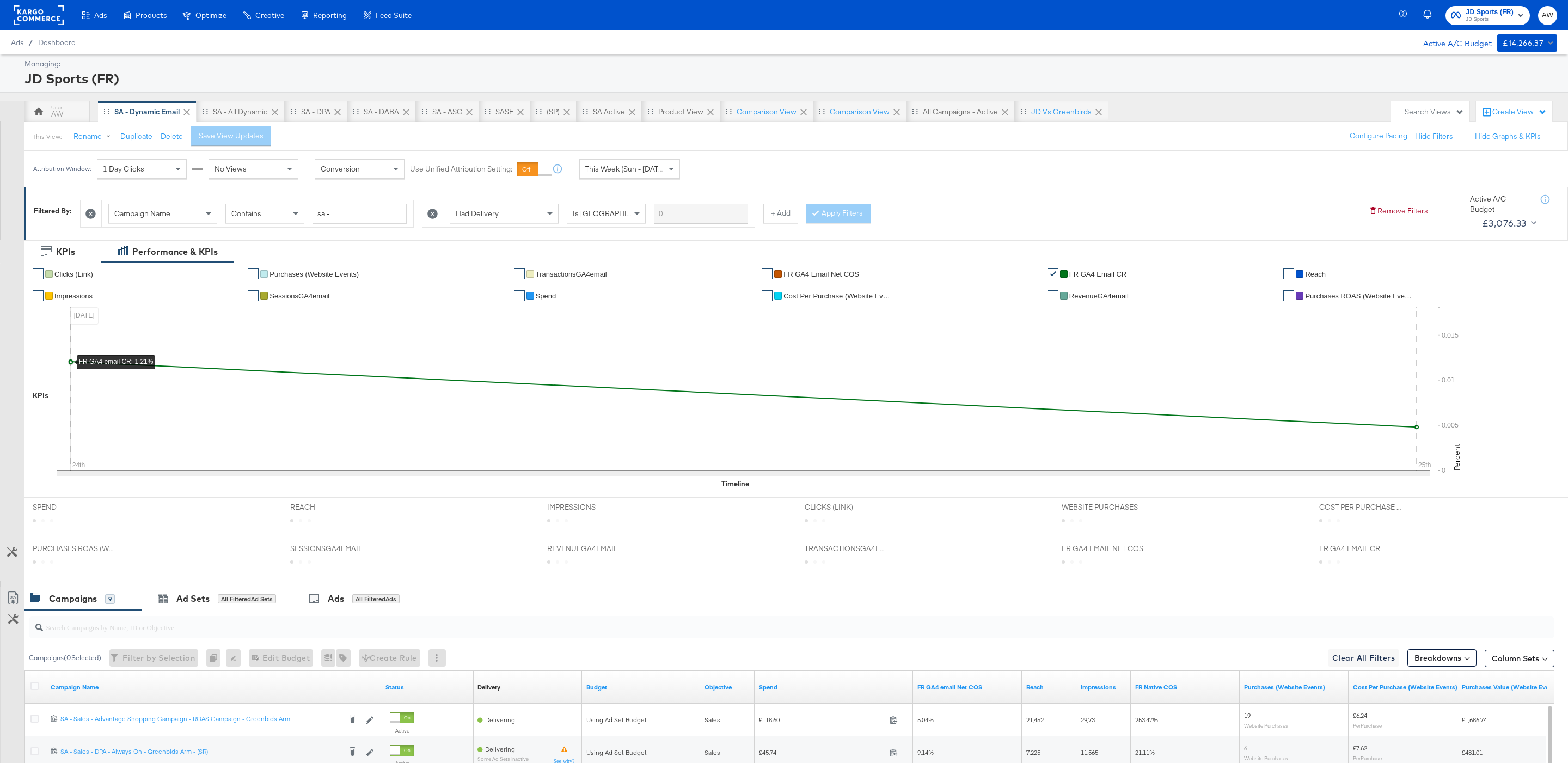
scroll to position [286, 0]
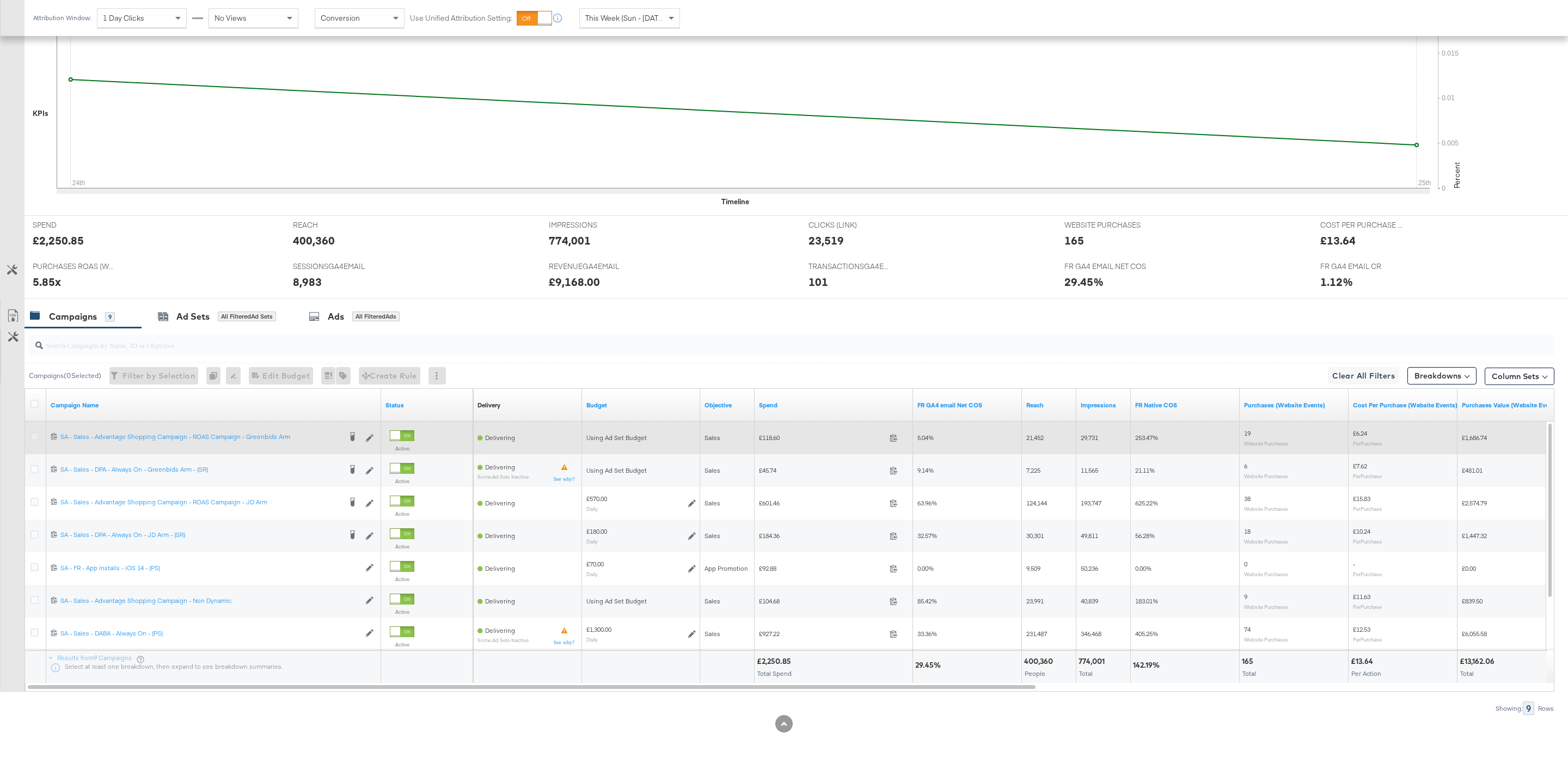
click at [33, 436] on icon at bounding box center [34, 436] width 8 height 8
click at [0, 0] on input "checkbox" at bounding box center [0, 0] width 0 height 0
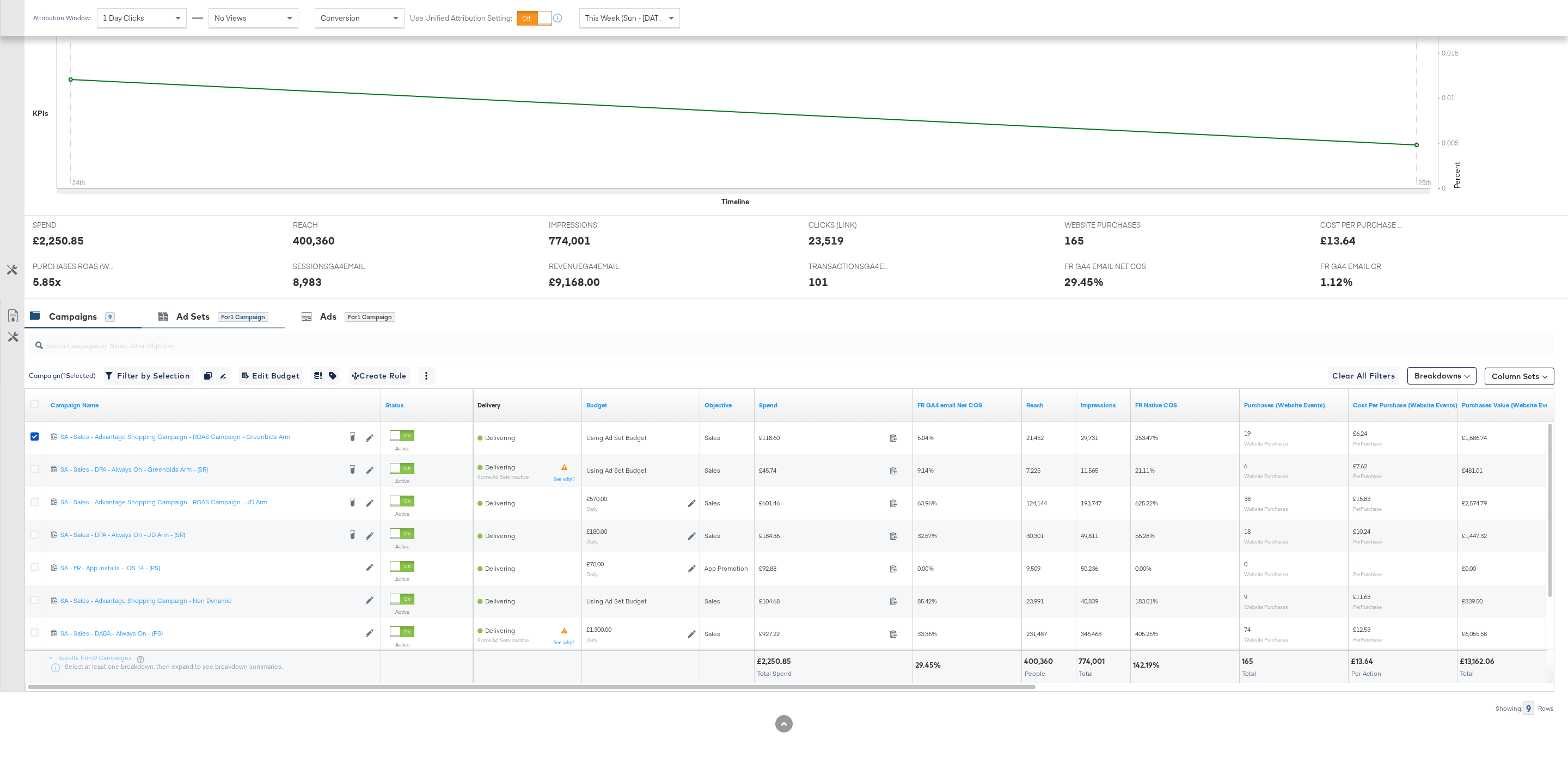
click at [264, 324] on div "Ad Sets for 1 Campaign" at bounding box center [213, 316] width 143 height 24
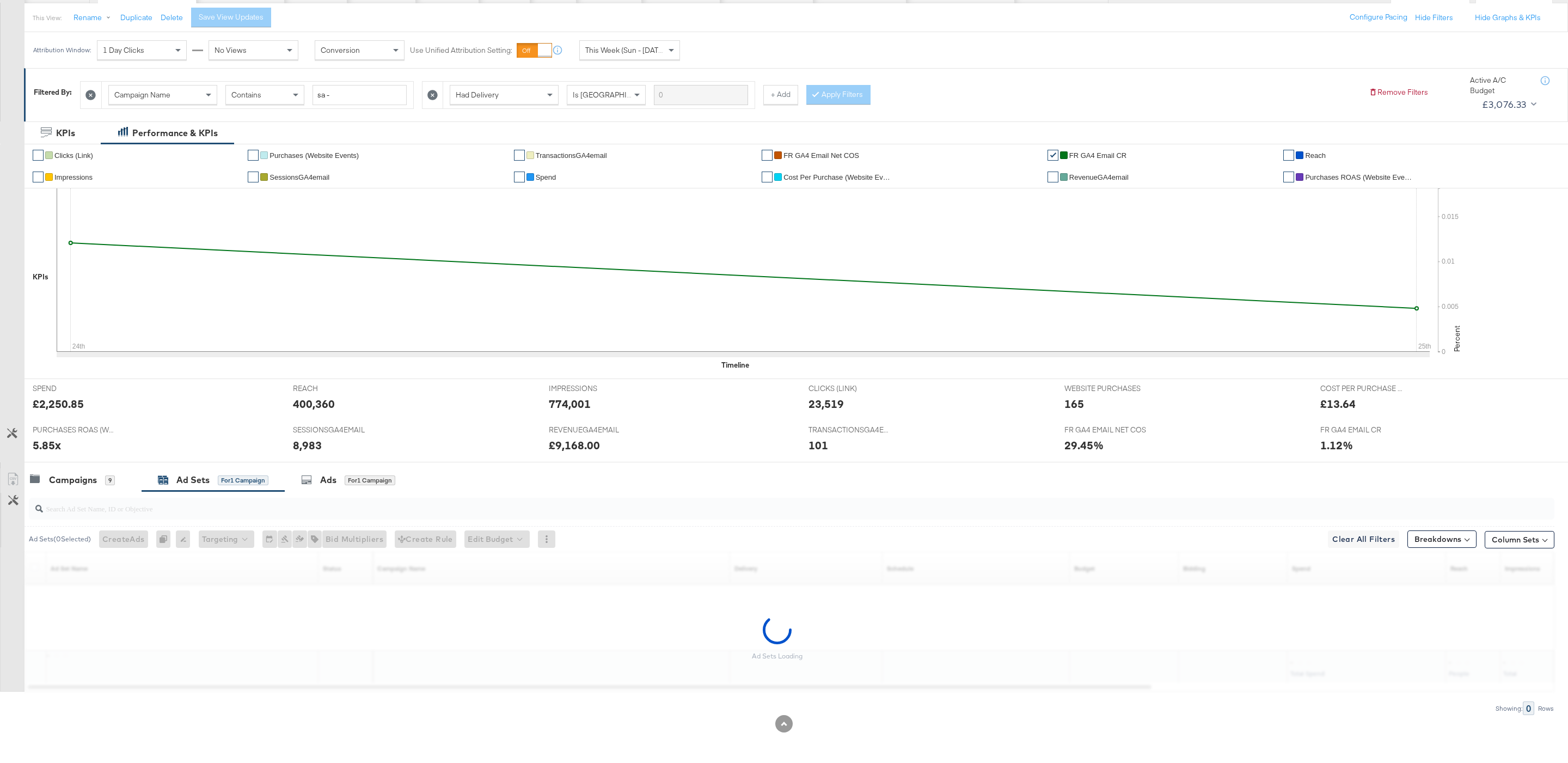
scroll to position [123, 0]
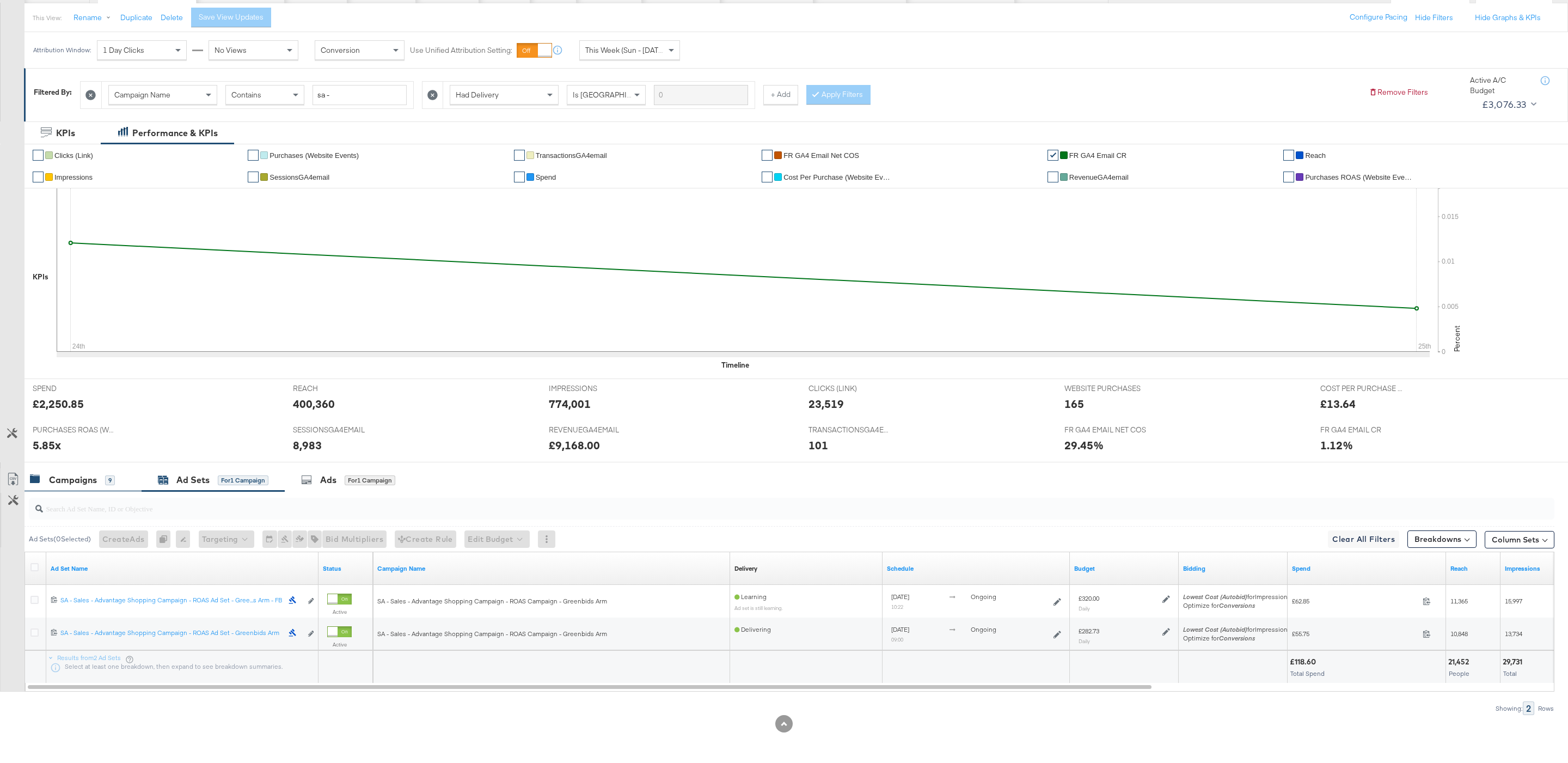
click at [77, 475] on div "Campaigns" at bounding box center [73, 480] width 48 height 13
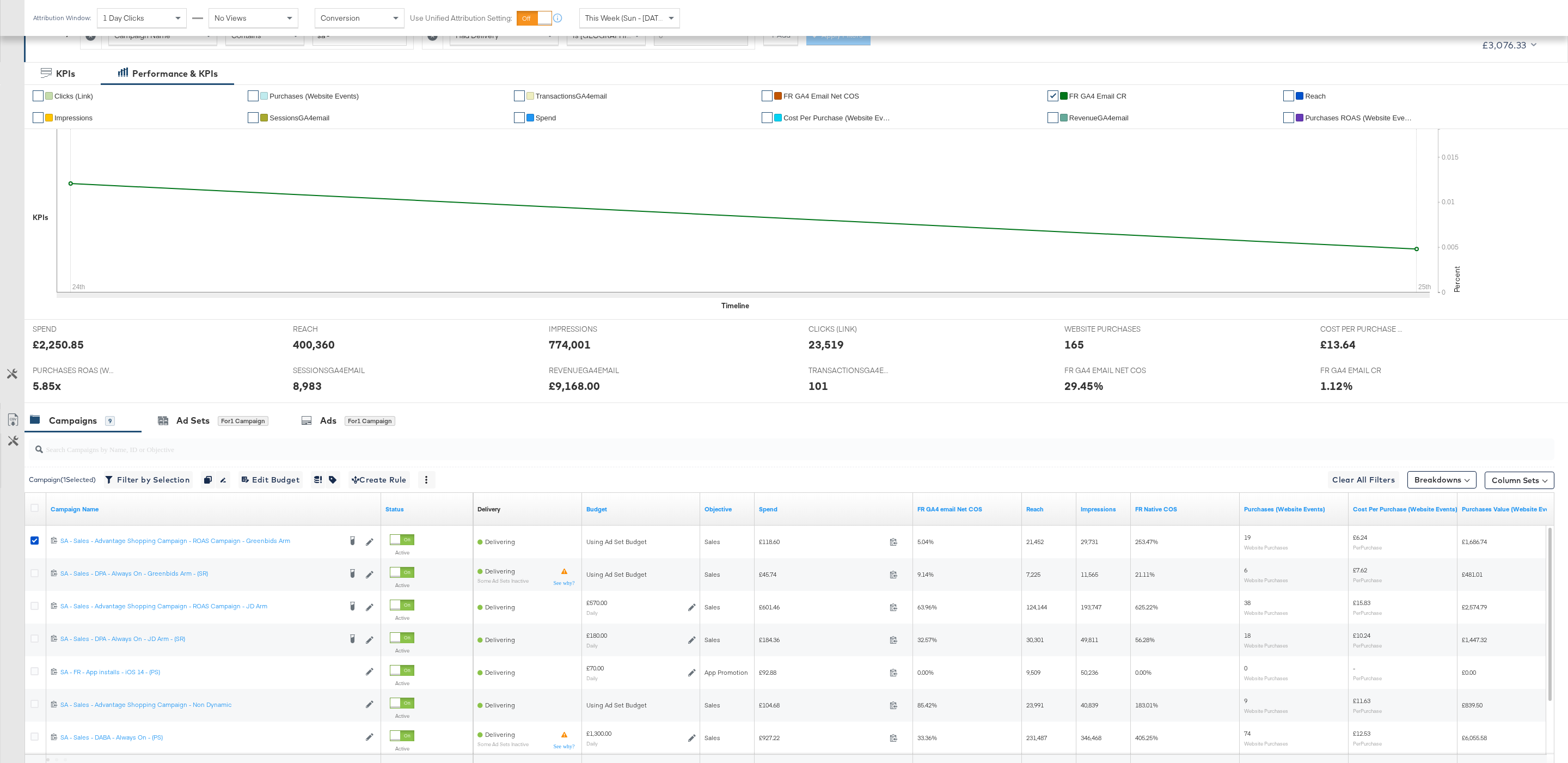
scroll to position [181, 0]
click at [653, 18] on span "This Week (Sun - [DATE])" at bounding box center [626, 18] width 81 height 10
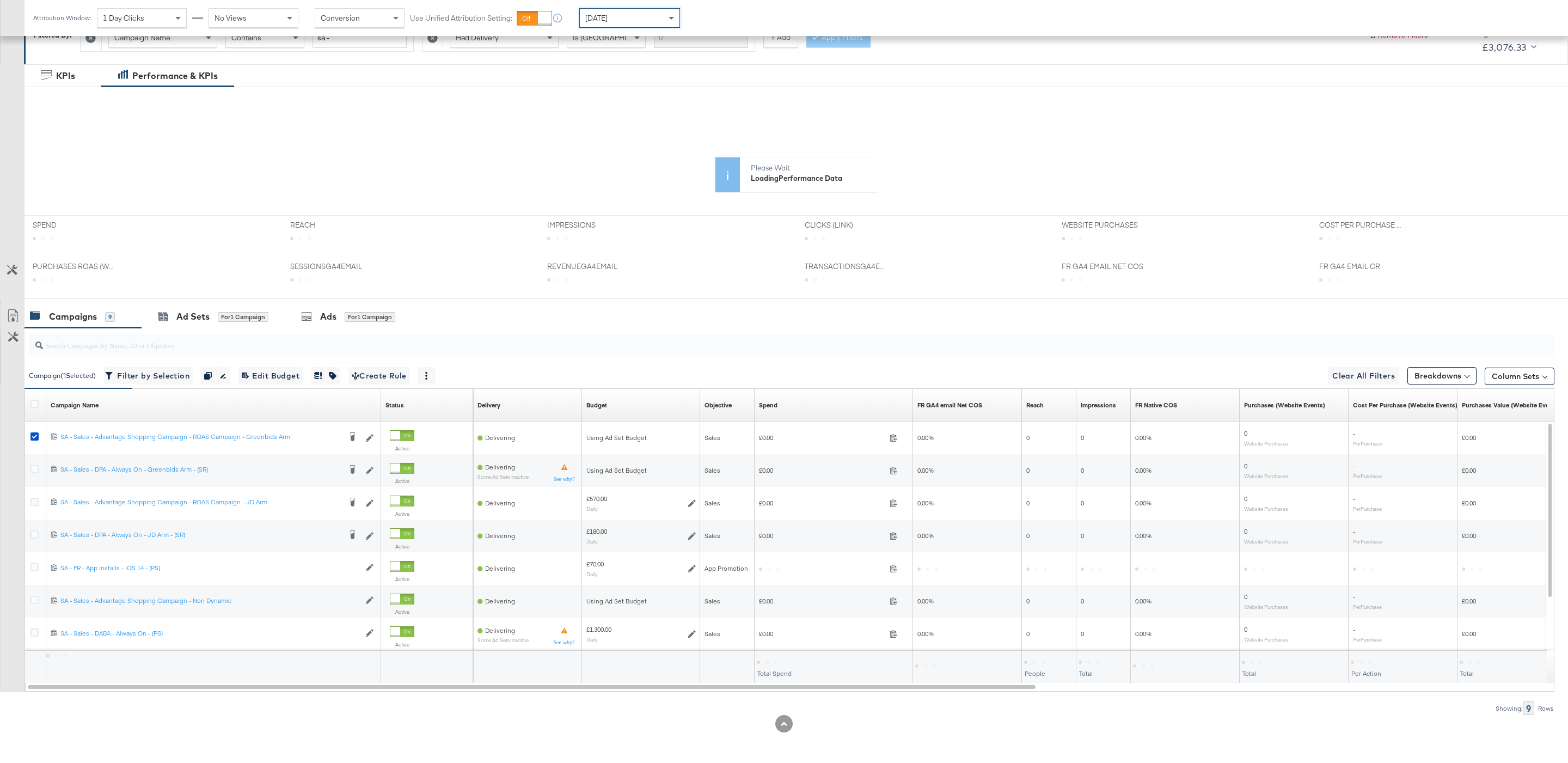
scroll to position [180, 0]
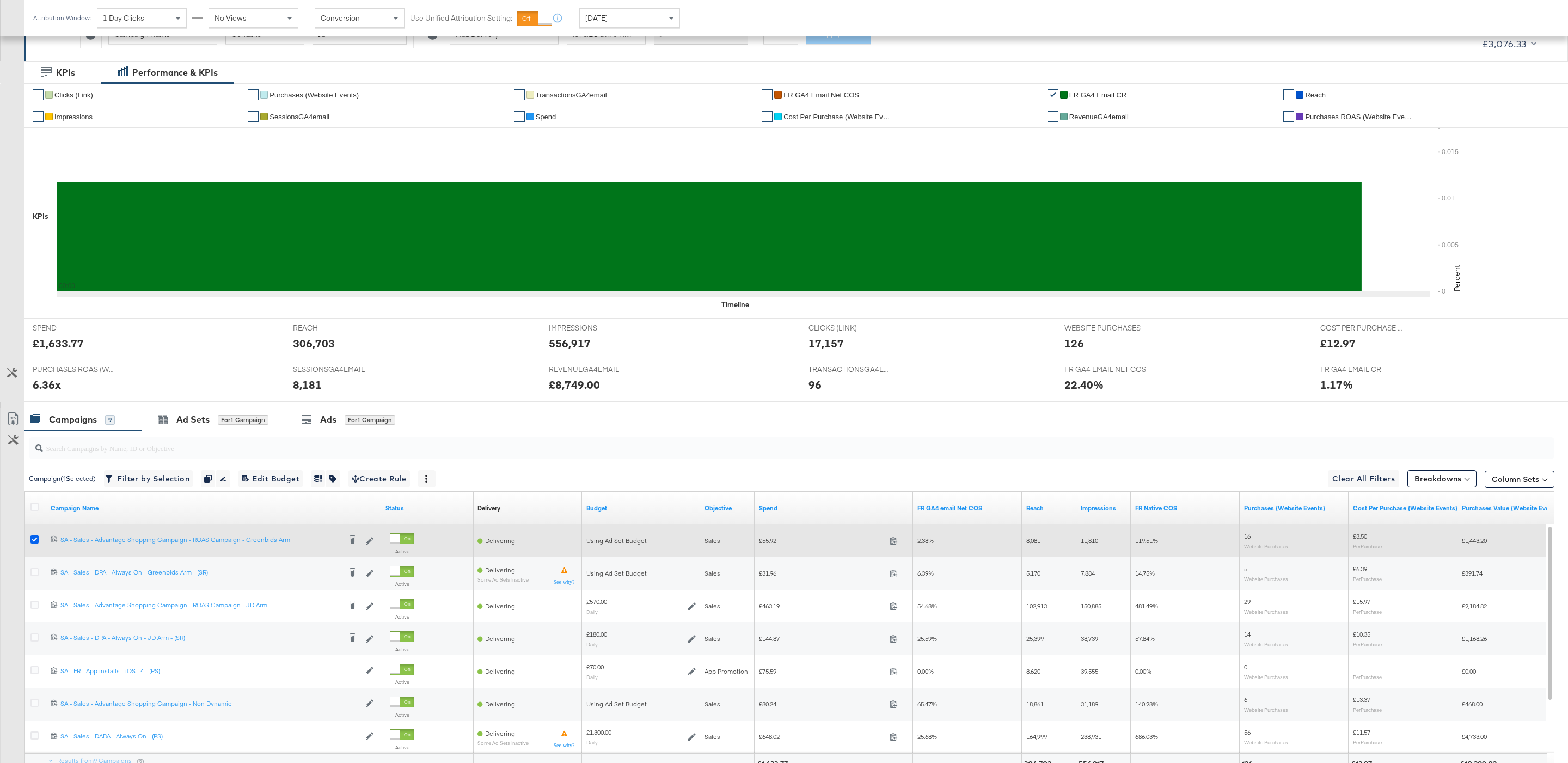
click at [36, 543] on icon at bounding box center [34, 539] width 8 height 8
click at [0, 0] on input "checkbox" at bounding box center [0, 0] width 0 height 0
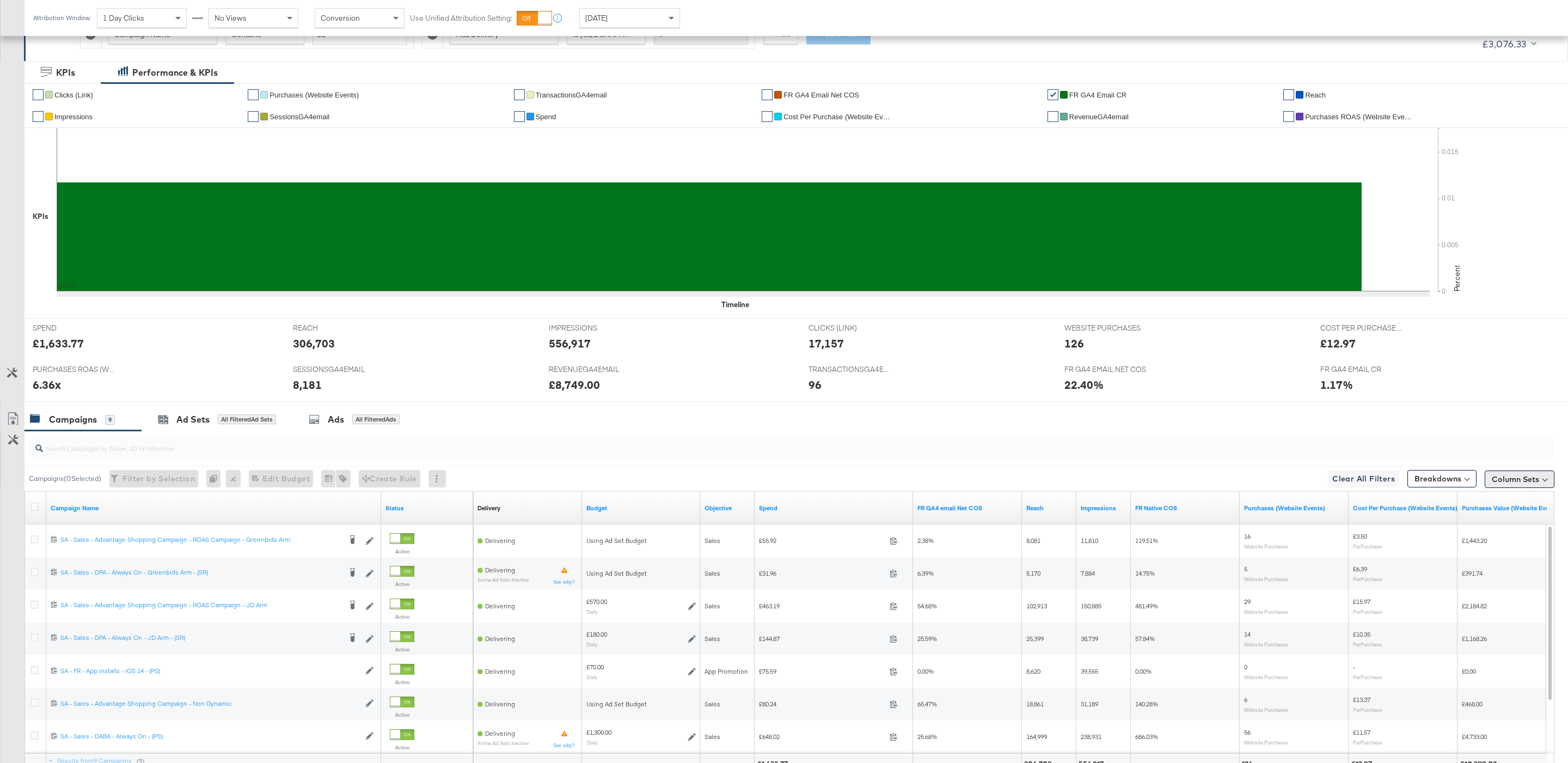
scroll to position [286, 0]
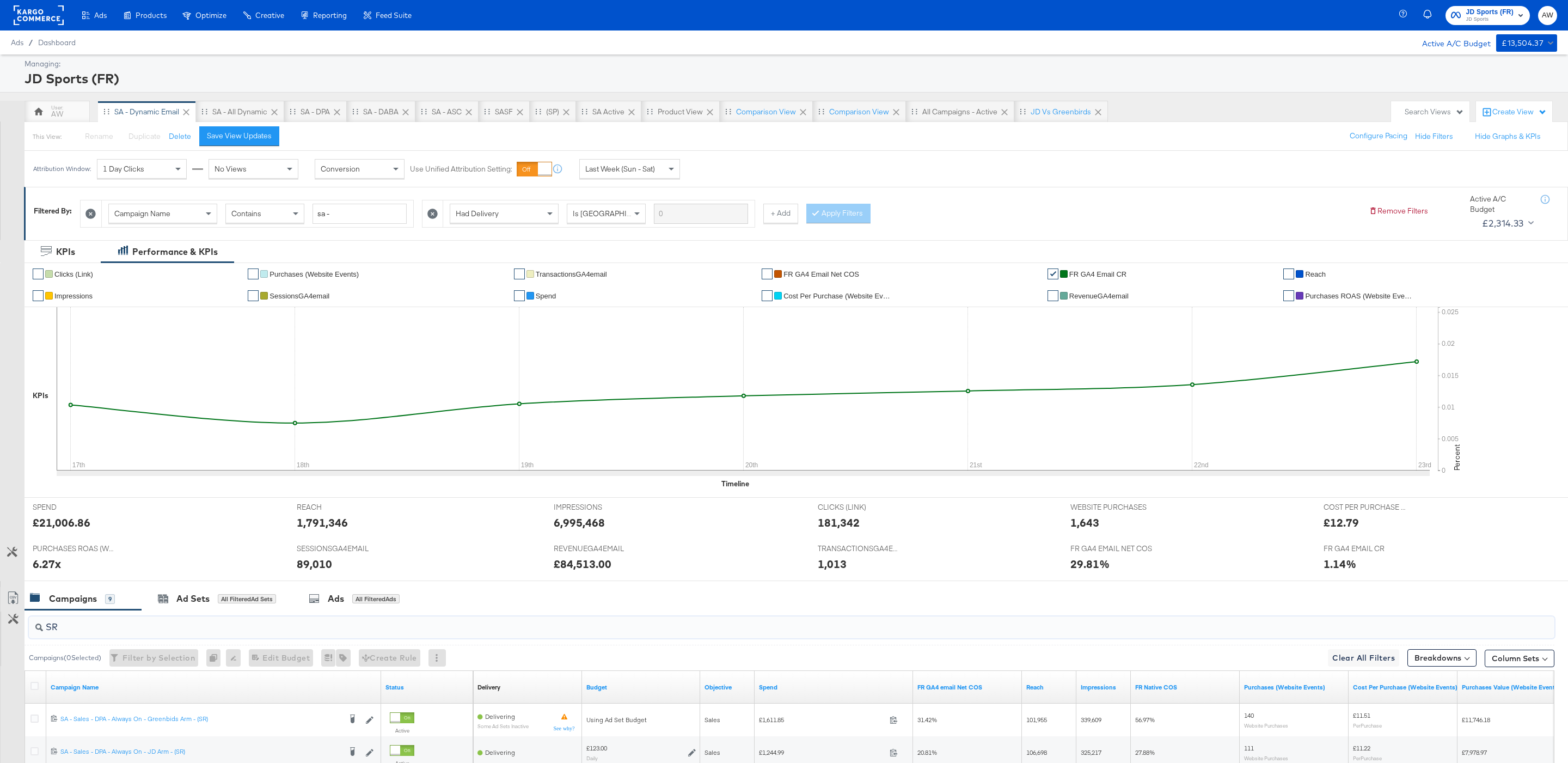
scroll to position [123, 0]
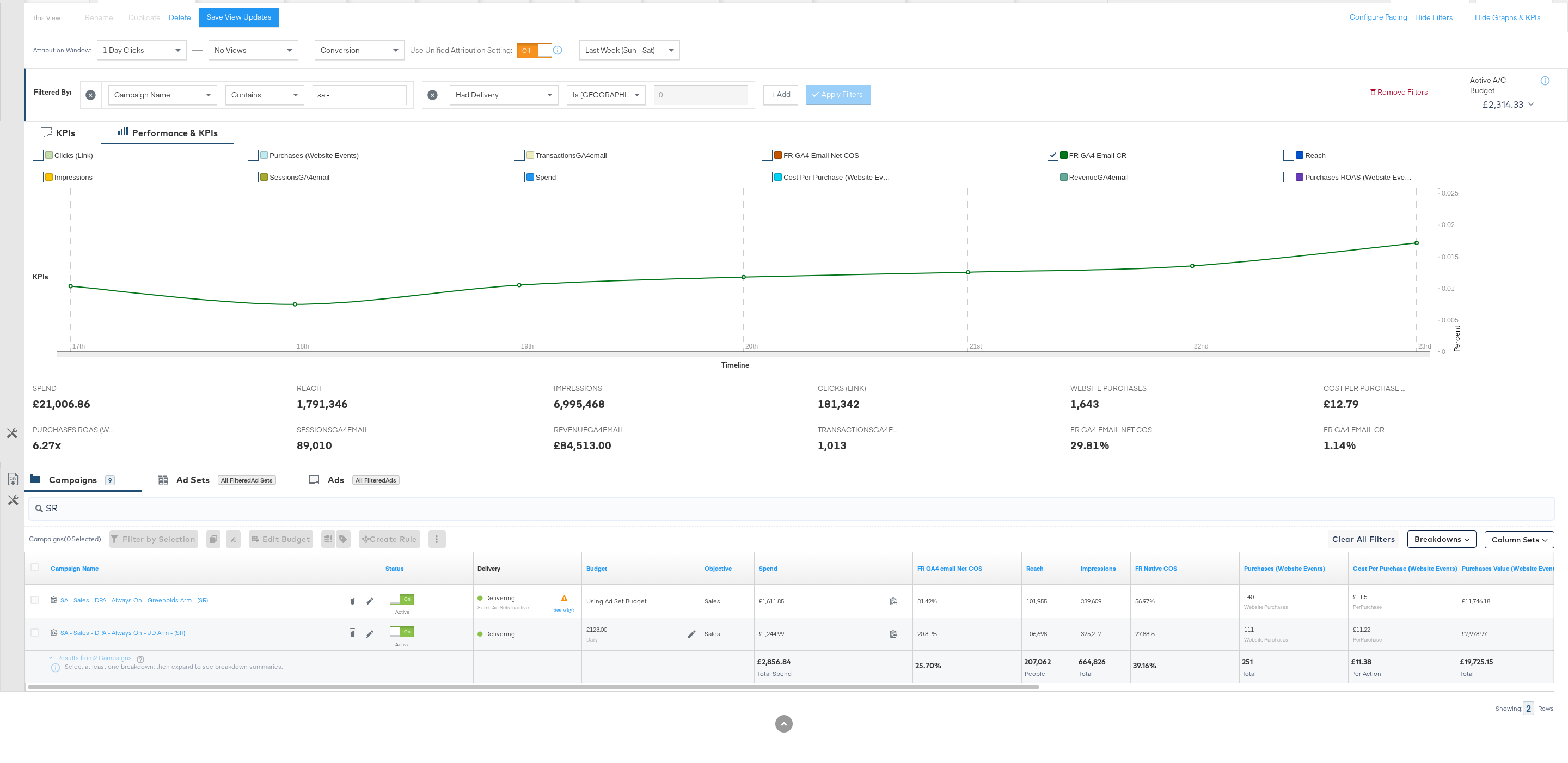
click at [94, 510] on input "SR" at bounding box center [726, 504] width 1367 height 21
type input "S"
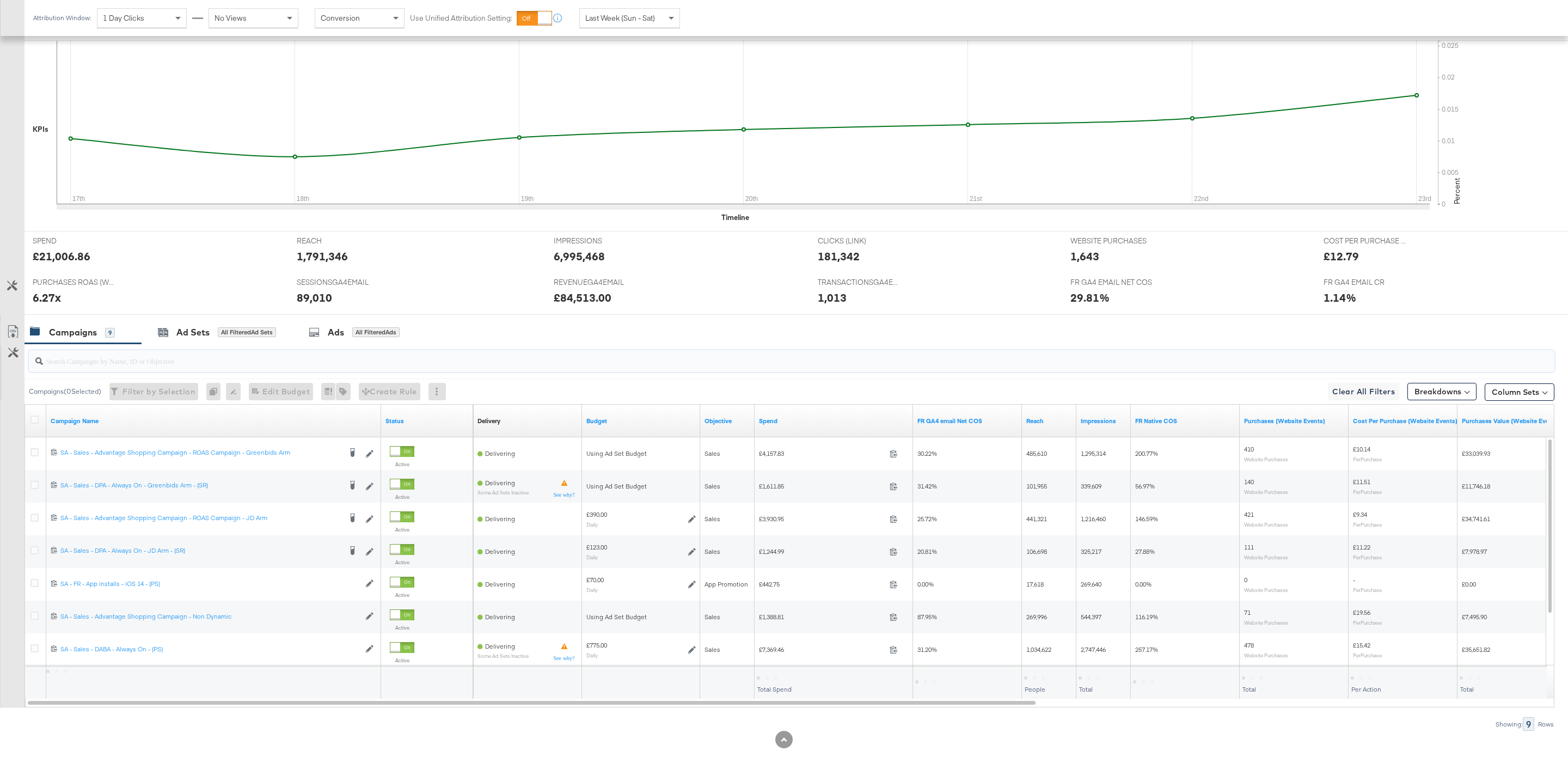
scroll to position [286, 0]
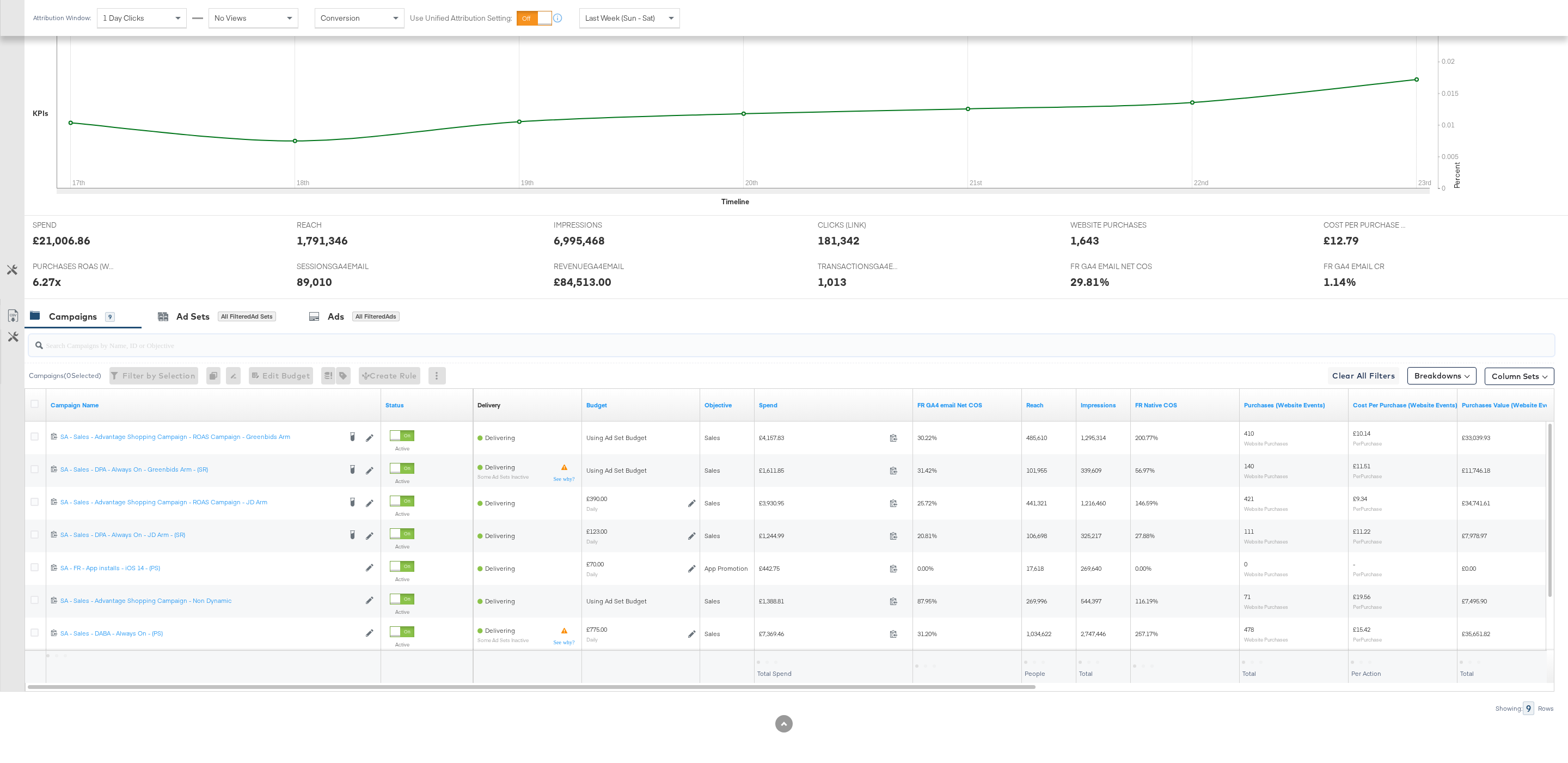
click at [590, 22] on span "Last Week (Sun - Sat)" at bounding box center [620, 18] width 70 height 10
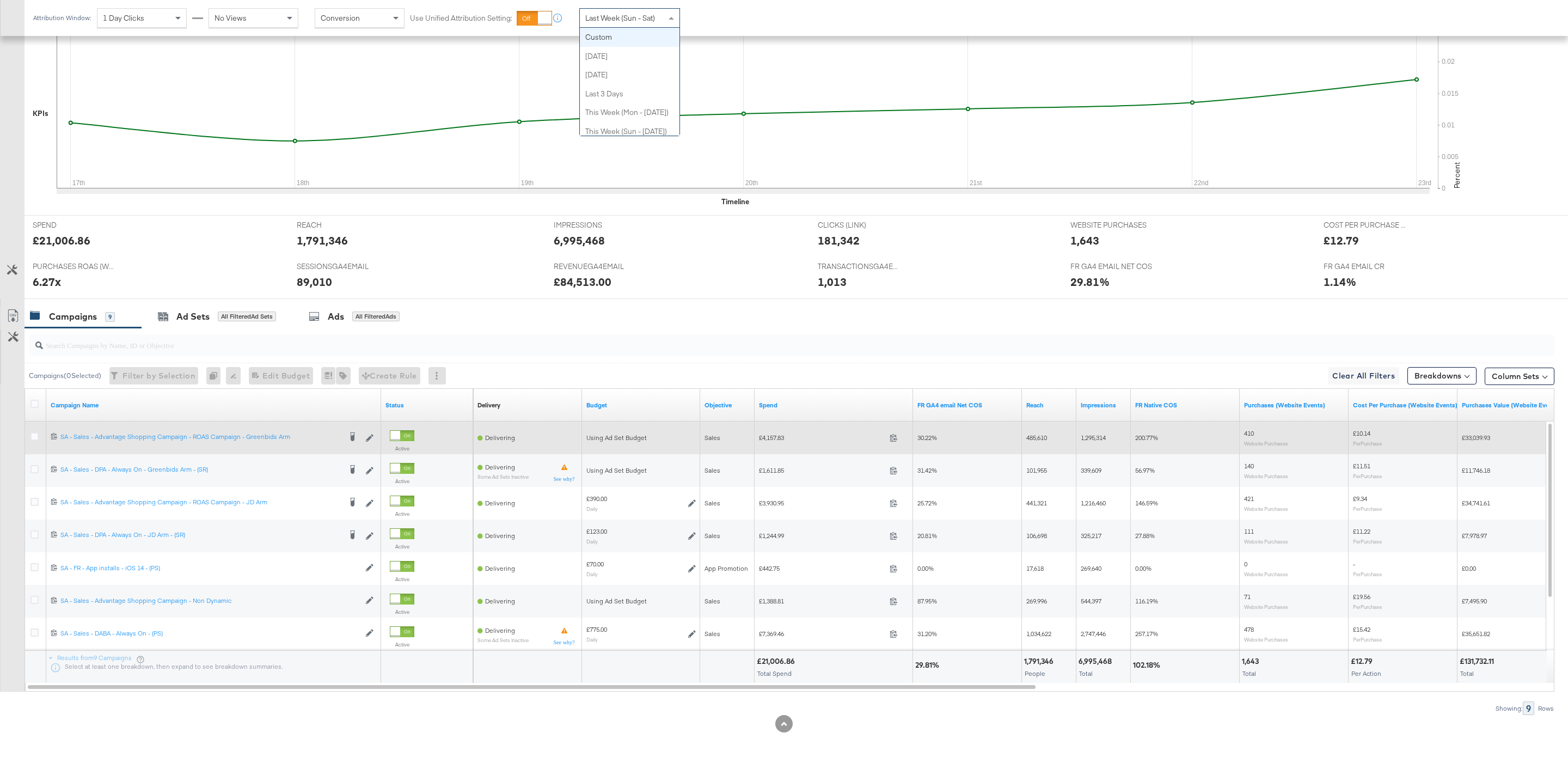
click at [39, 436] on div at bounding box center [36, 438] width 11 height 11
click at [34, 436] on icon at bounding box center [34, 436] width 8 height 8
click at [0, 0] on input "checkbox" at bounding box center [0, 0] width 0 height 0
click at [34, 436] on icon at bounding box center [34, 436] width 8 height 8
click at [0, 0] on input "checkbox" at bounding box center [0, 0] width 0 height 0
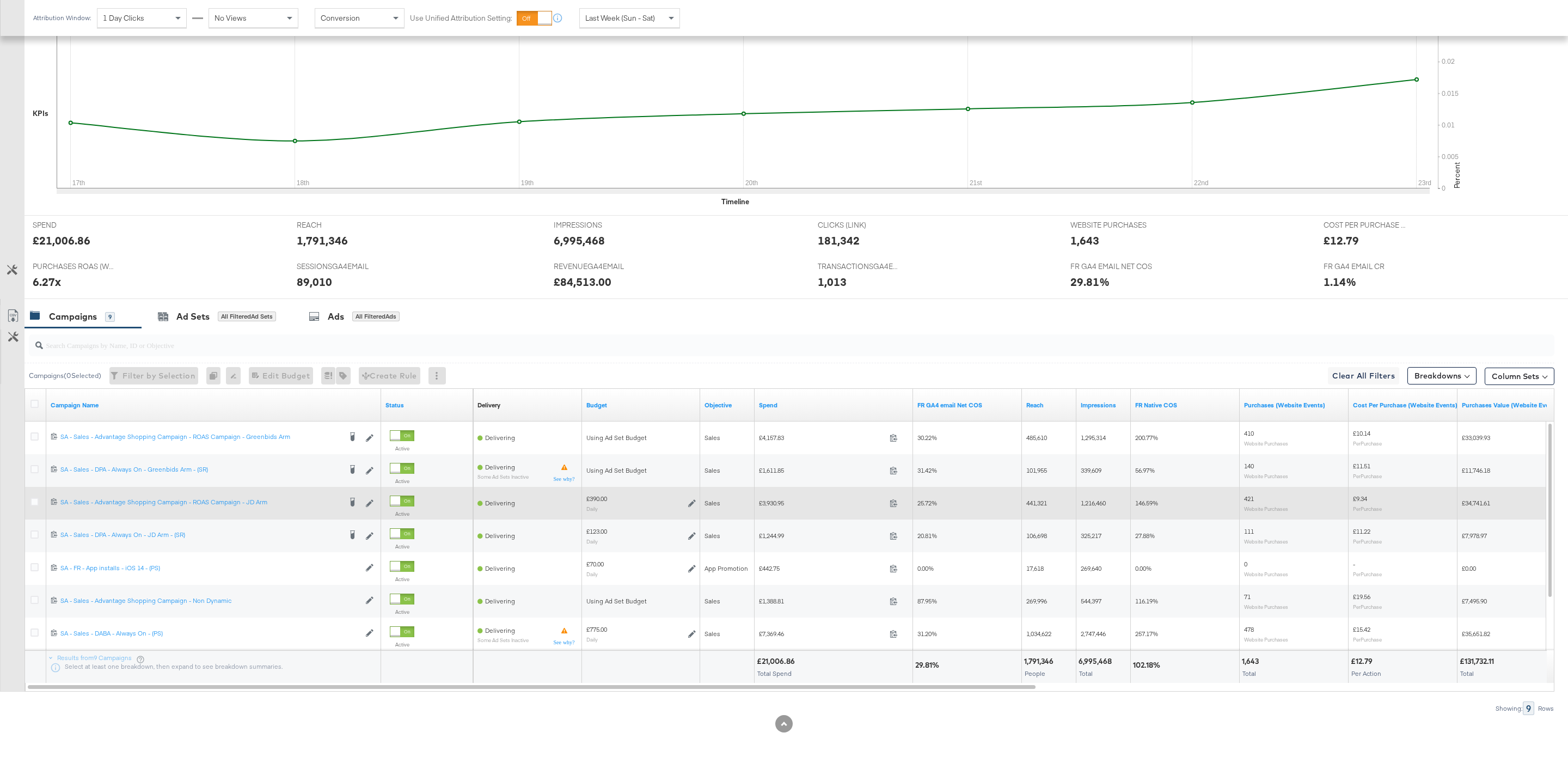
click at [38, 498] on div at bounding box center [36, 502] width 11 height 11
click at [36, 502] on icon at bounding box center [34, 501] width 8 height 8
click at [0, 0] on input "checkbox" at bounding box center [0, 0] width 0 height 0
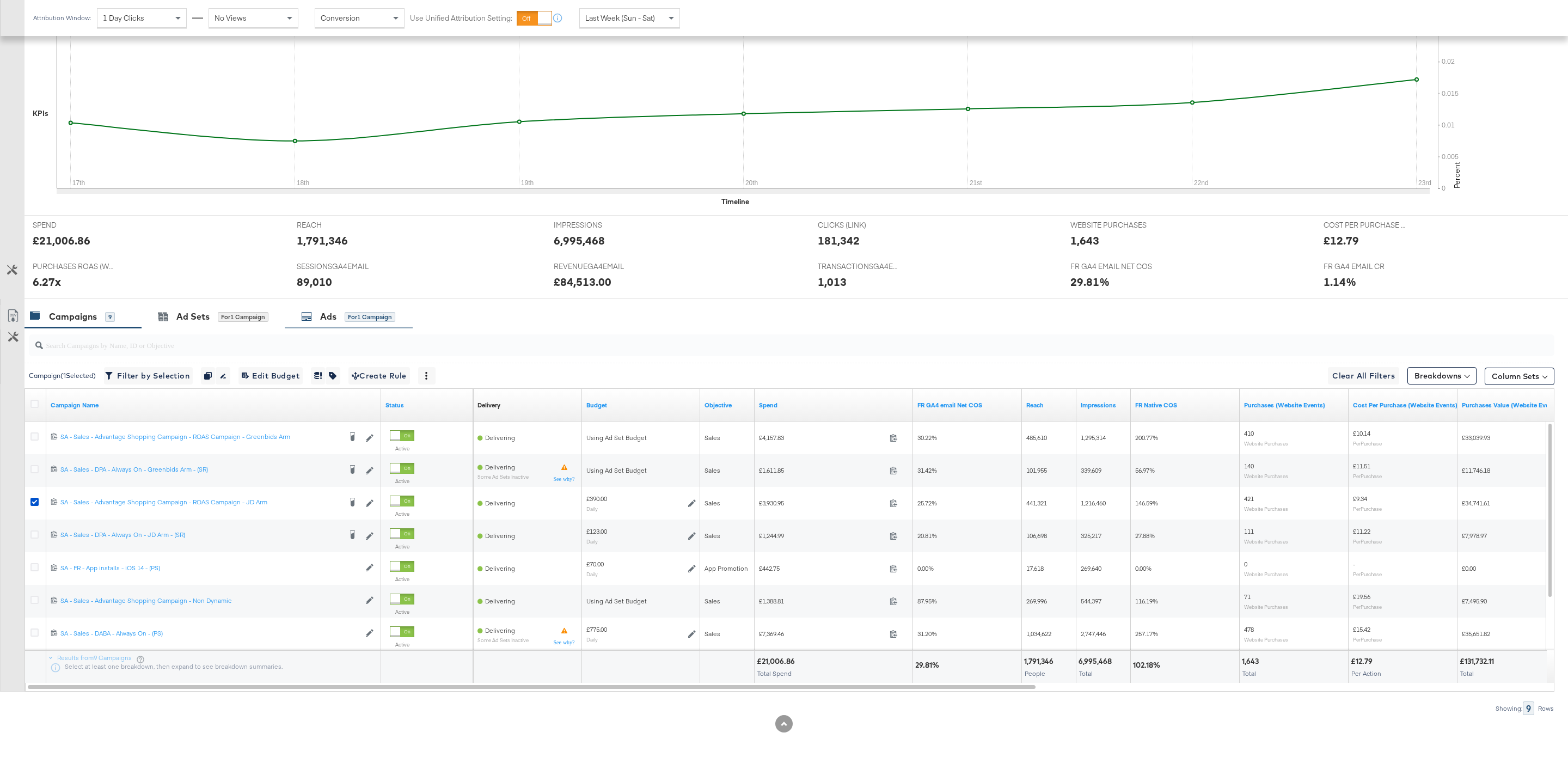
click at [327, 314] on div "Ads" at bounding box center [328, 317] width 16 height 13
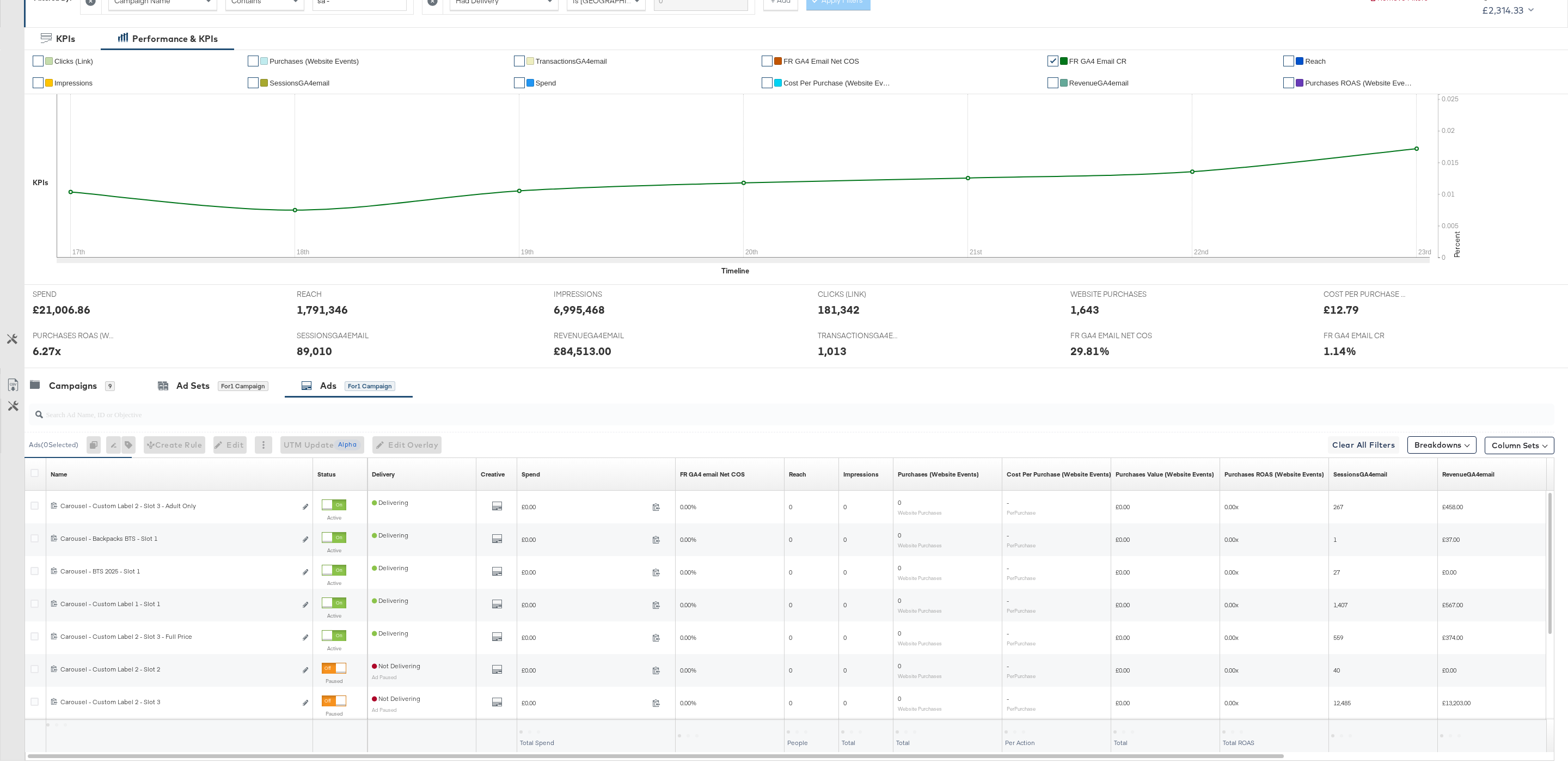
scroll to position [247, 0]
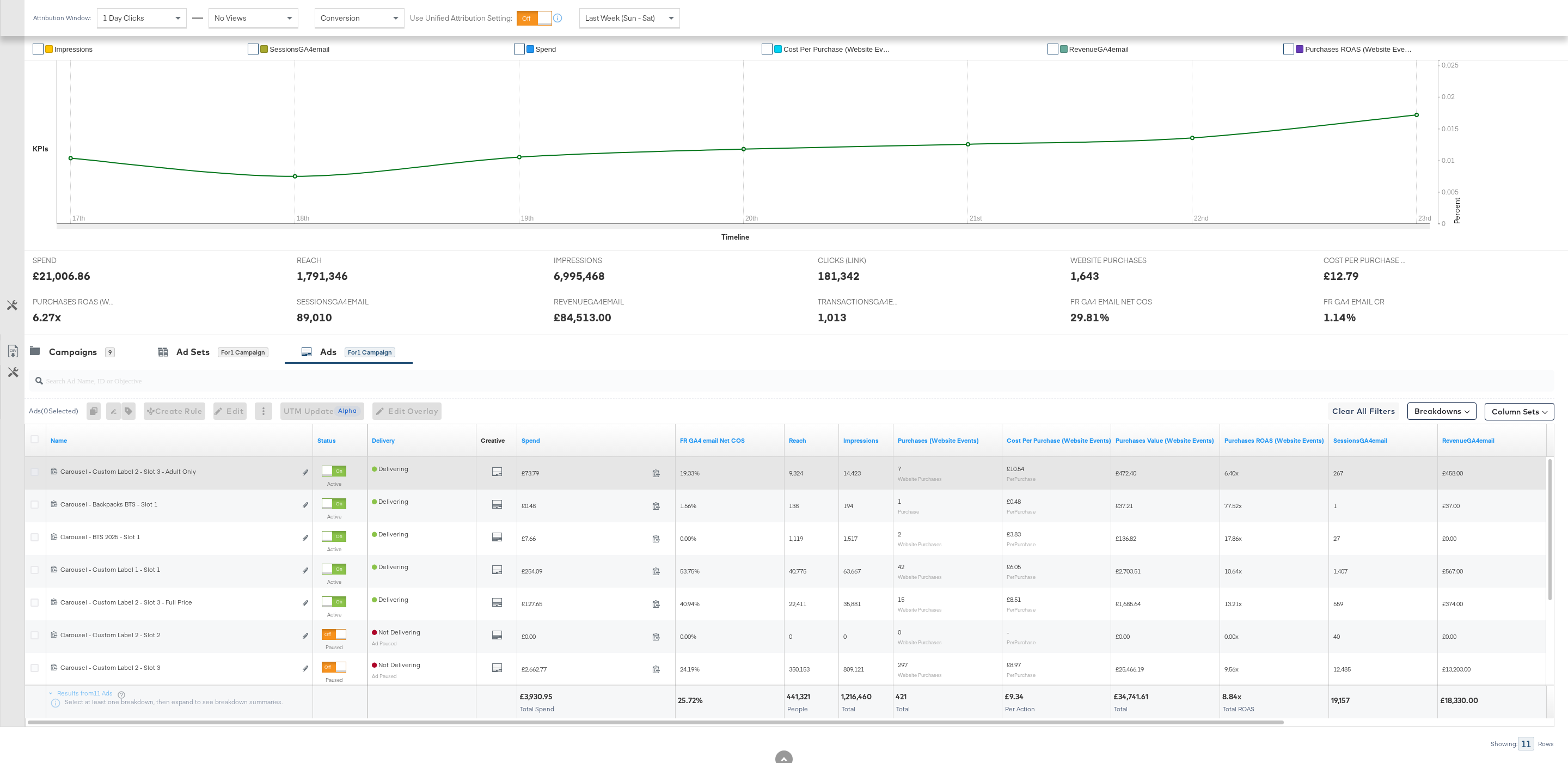
click at [36, 473] on icon at bounding box center [34, 471] width 8 height 8
click at [0, 0] on input "checkbox" at bounding box center [0, 0] width 0 height 0
click at [35, 473] on icon at bounding box center [34, 471] width 8 height 8
click at [0, 0] on input "checkbox" at bounding box center [0, 0] width 0 height 0
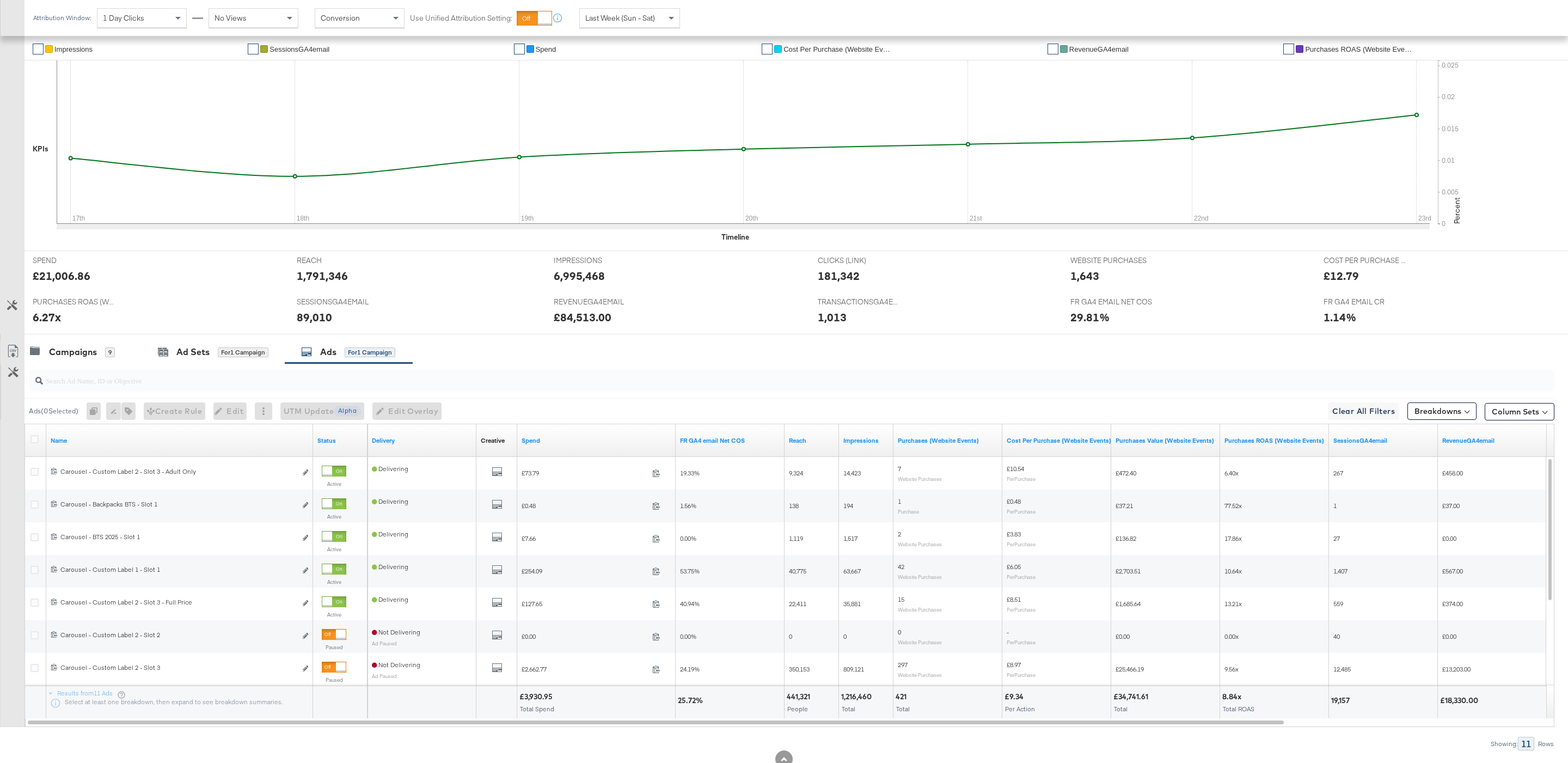
click at [153, 385] on input "search" at bounding box center [726, 376] width 1367 height 21
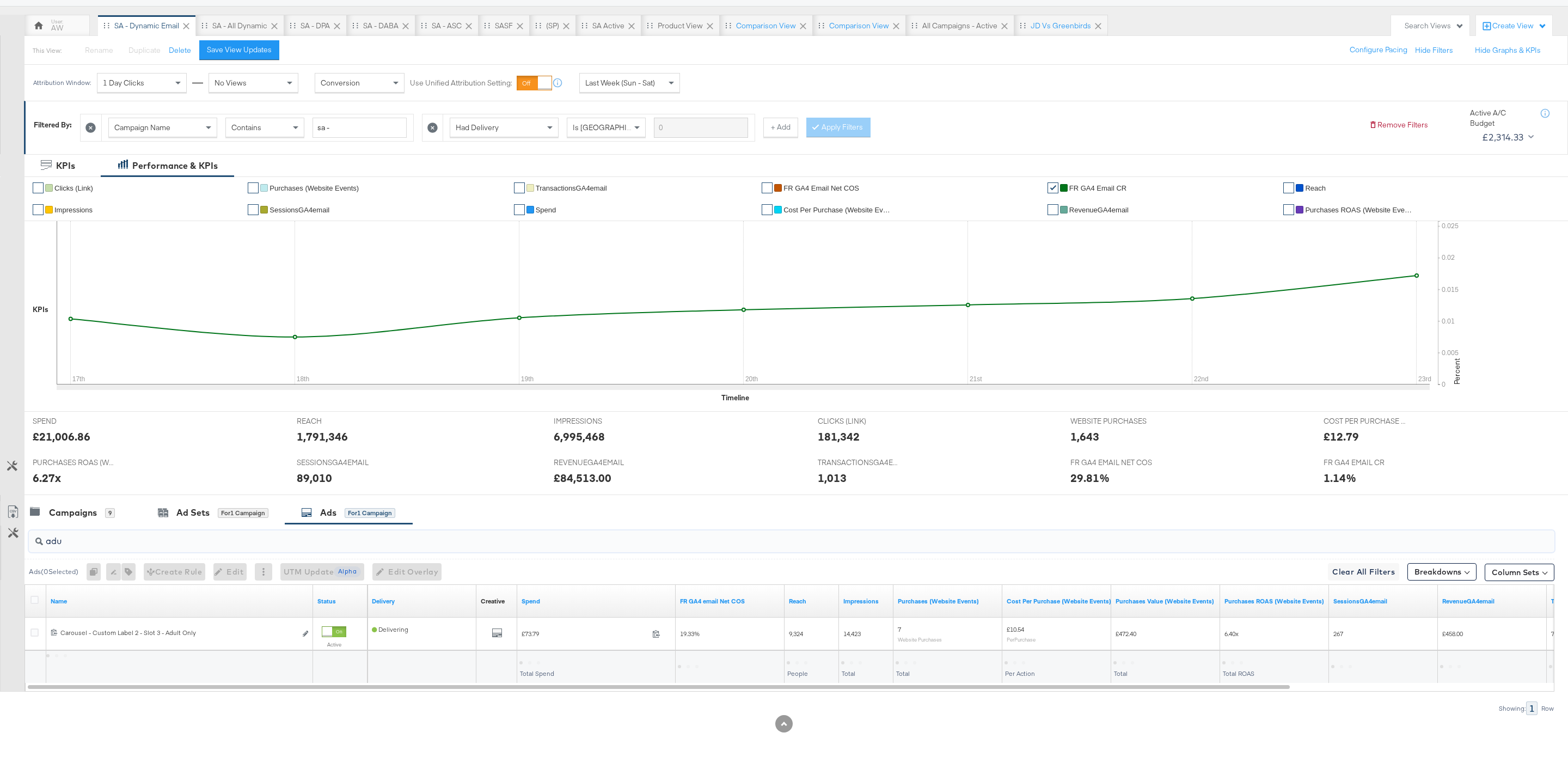
scroll to position [90, 0]
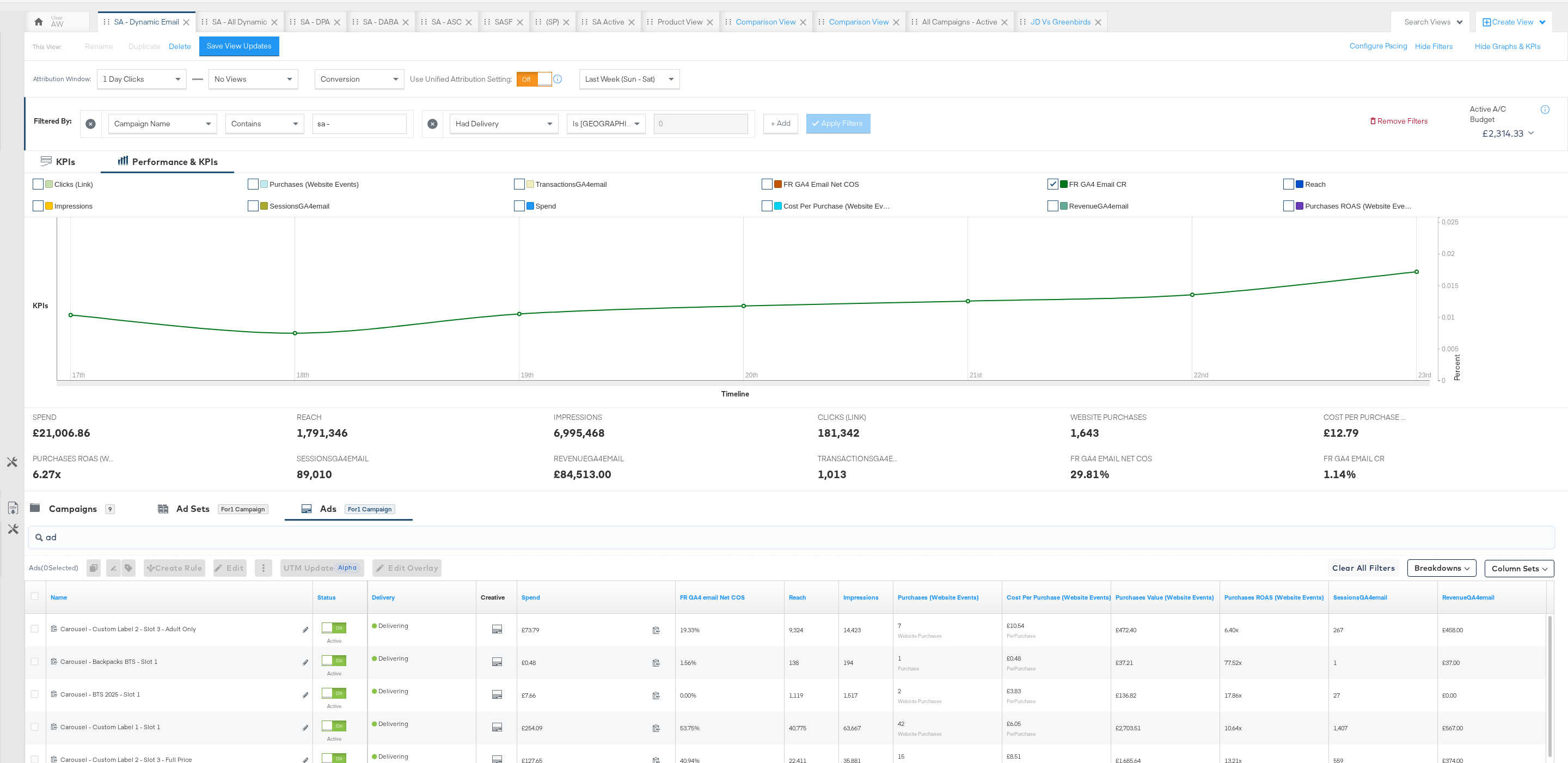
type input "a"
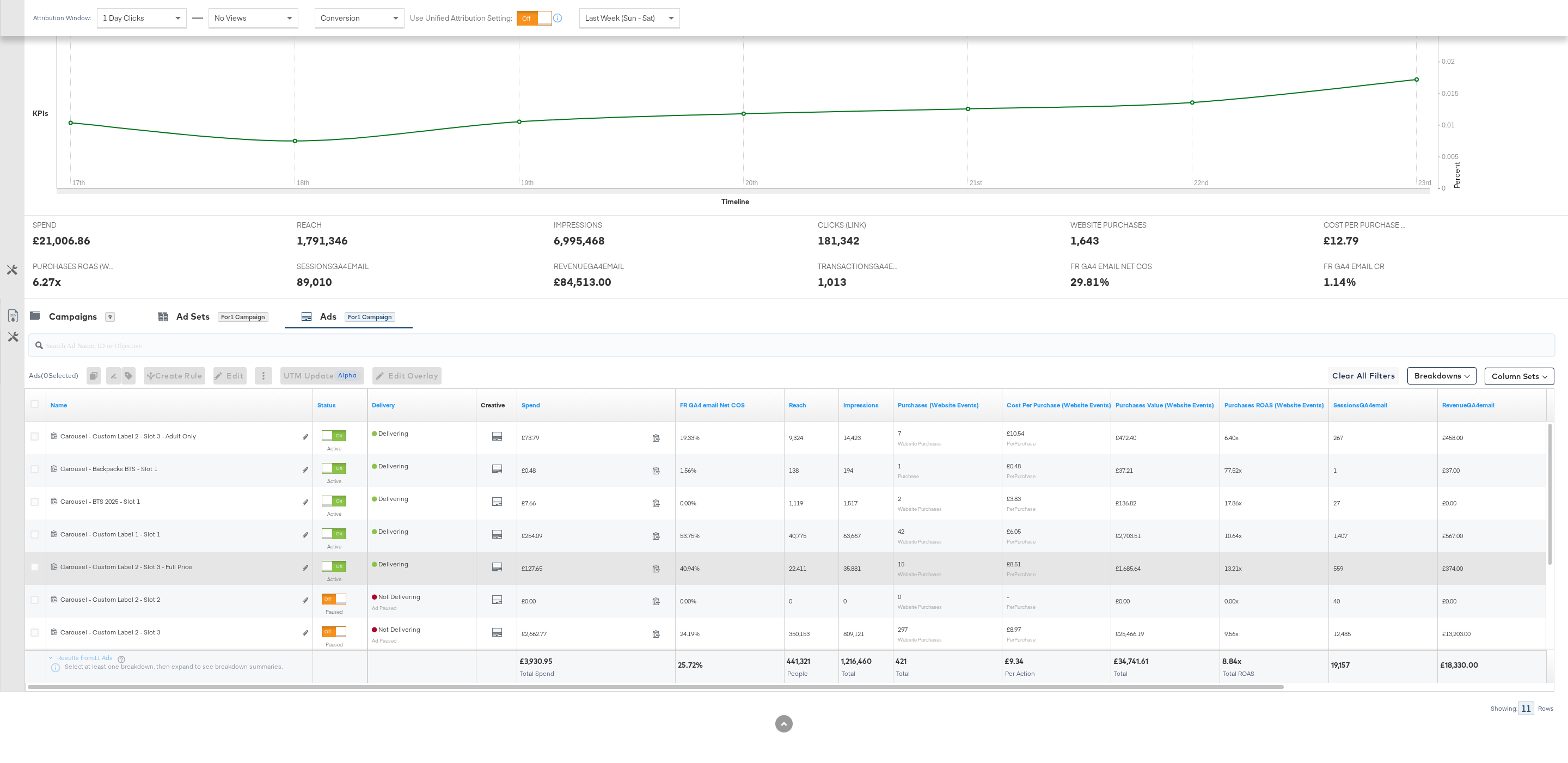
click at [332, 567] on div at bounding box center [327, 567] width 10 height 10
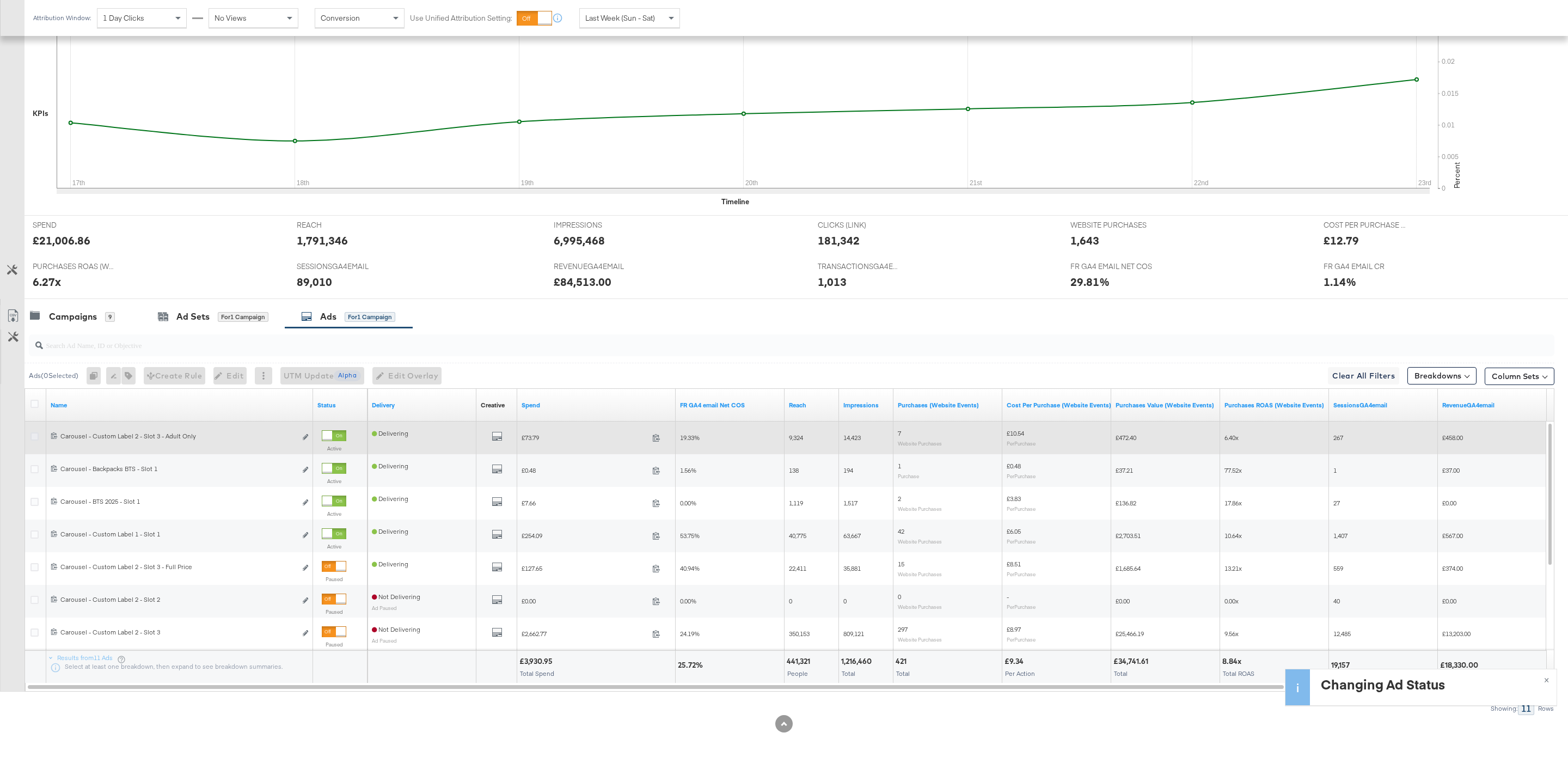
click at [34, 435] on icon at bounding box center [34, 436] width 8 height 8
click at [0, 0] on input "checkbox" at bounding box center [0, 0] width 0 height 0
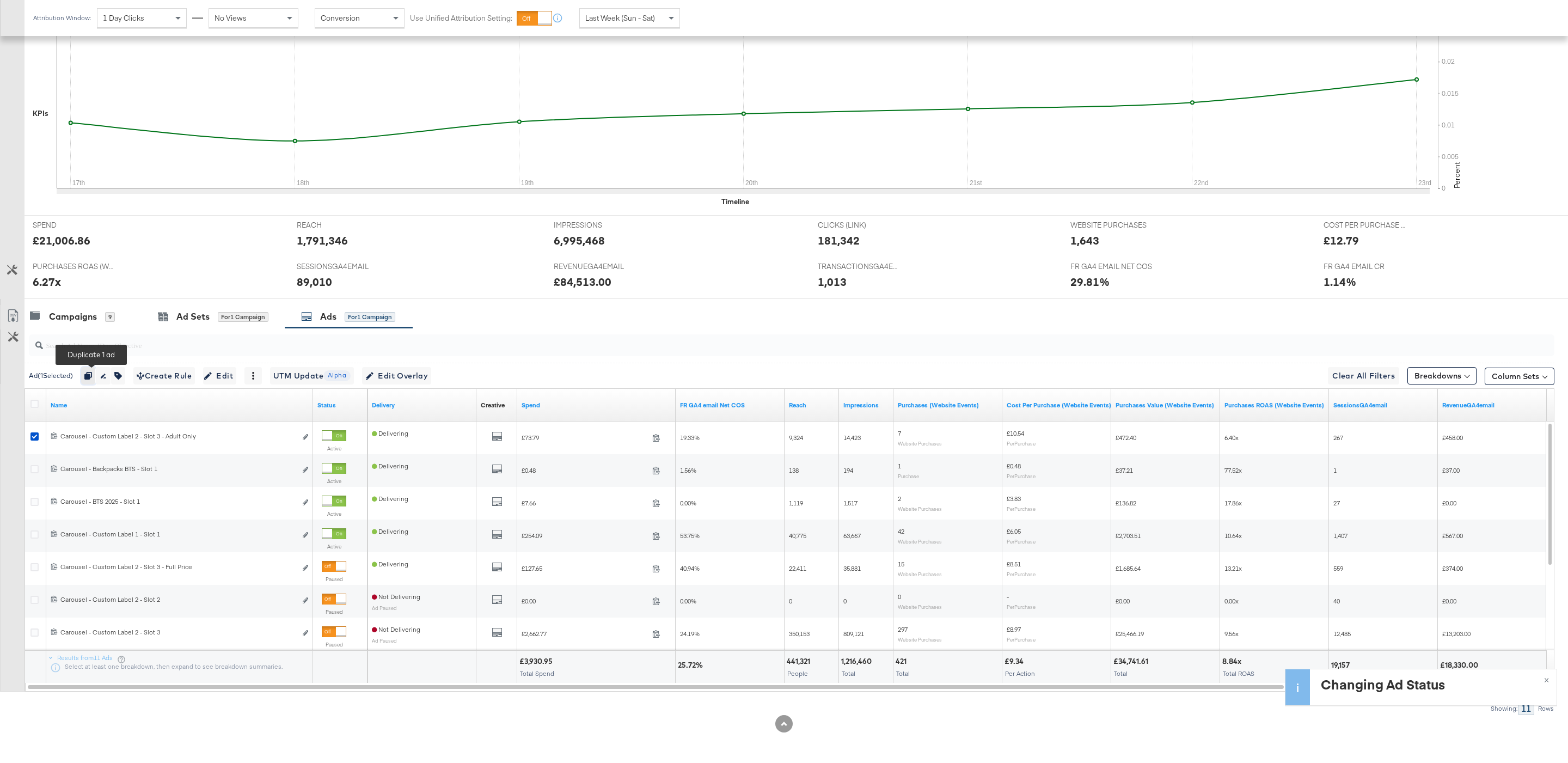
click at [91, 369] on button "button" at bounding box center [88, 375] width 15 height 17
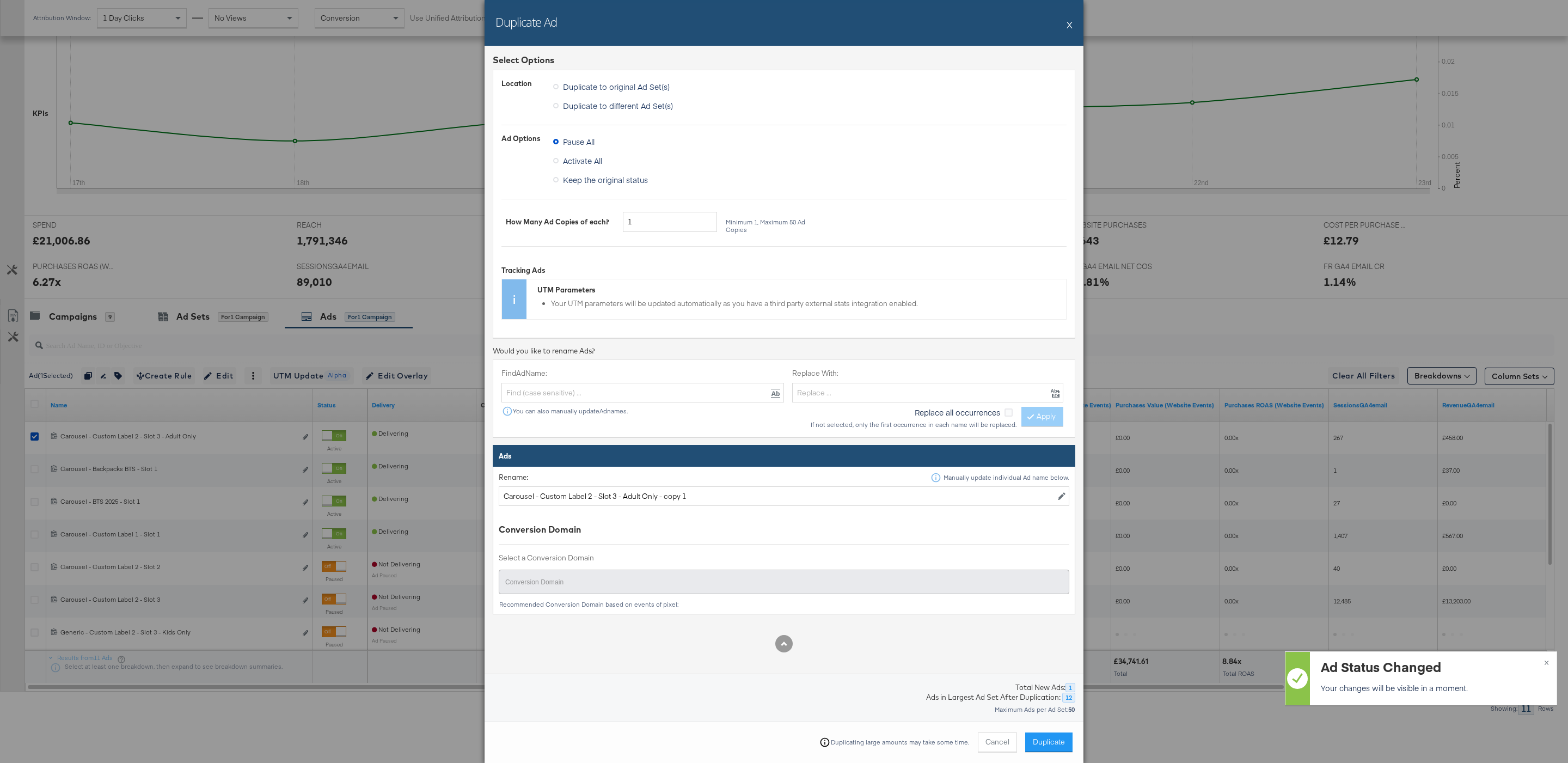
scroll to position [52, 0]
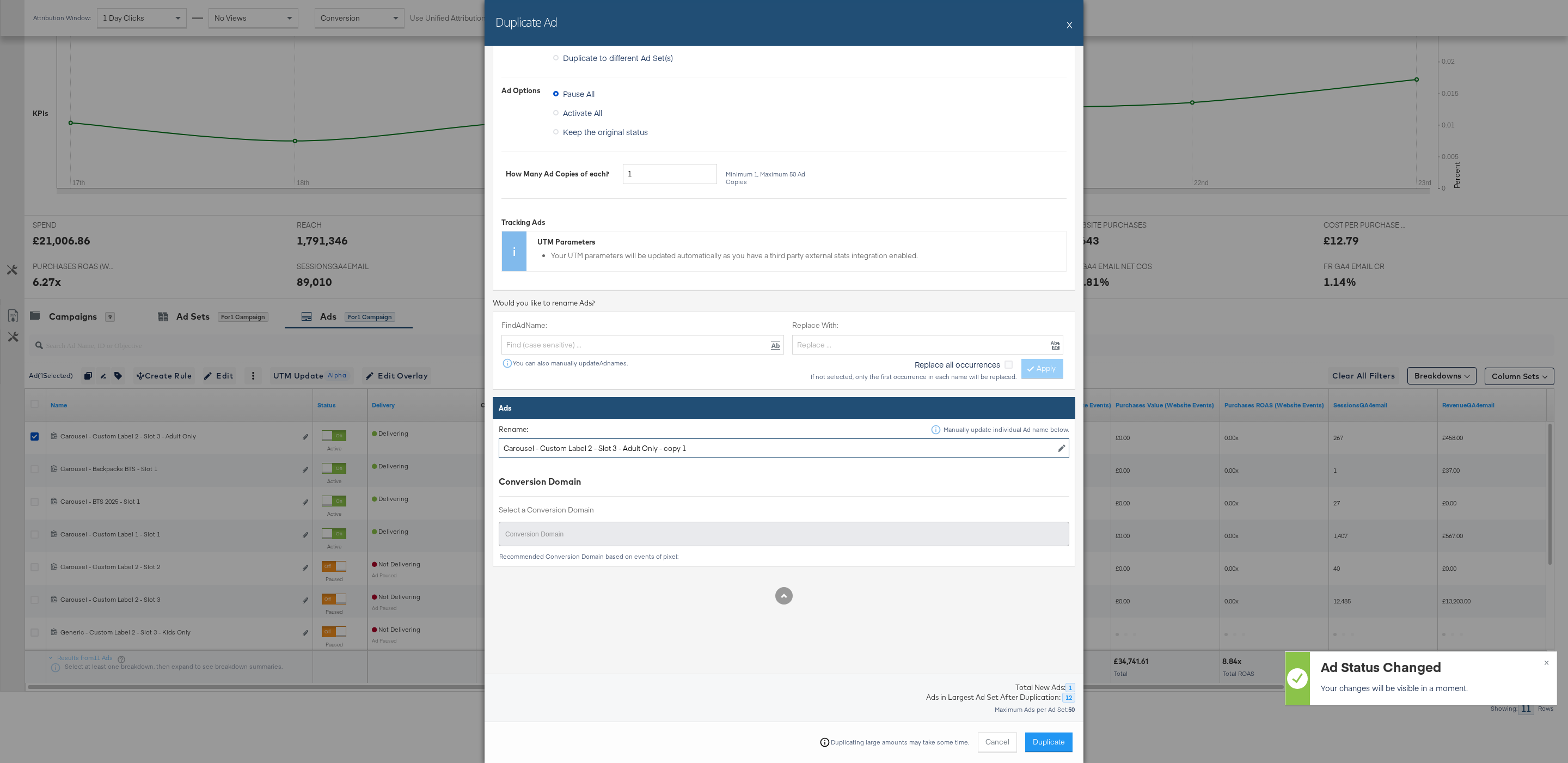
click at [617, 447] on input "Carousel - Custom Label 2 - Slot 3 - Adult Only - copy 1" at bounding box center [784, 448] width 571 height 20
drag, startPoint x: 658, startPoint y: 450, endPoint x: 930, endPoint y: 452, distance: 272.0
click at [930, 452] on input "Carousel - Custom Label 2 - Slot 2 - Adult Only - copy 1" at bounding box center [784, 448] width 571 height 20
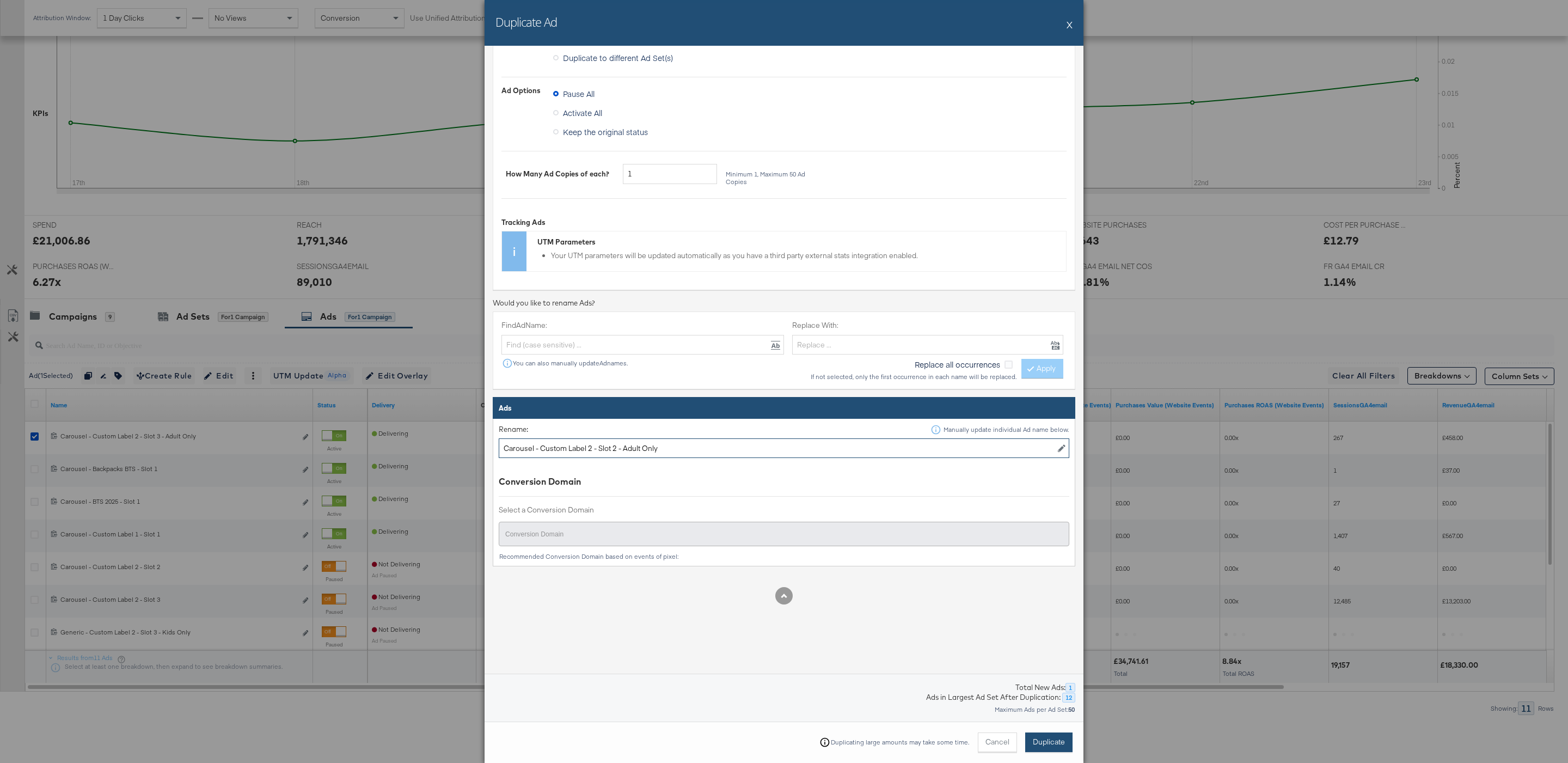
type input "Carousel - Custom Label 2 - Slot 2 - Adult Only"
click at [1054, 748] on button "Duplicate" at bounding box center [1049, 742] width 47 height 19
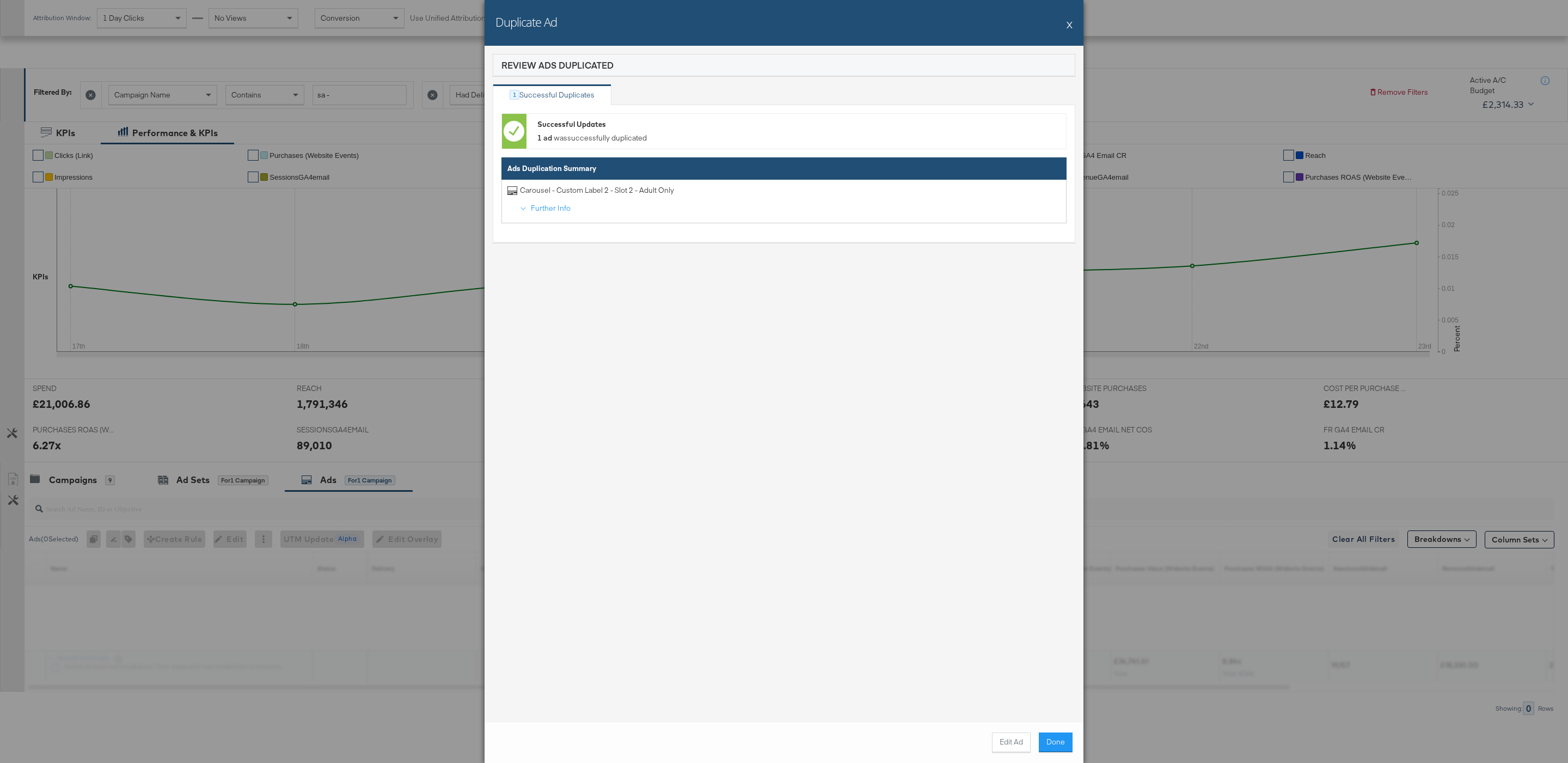
scroll to position [123, 0]
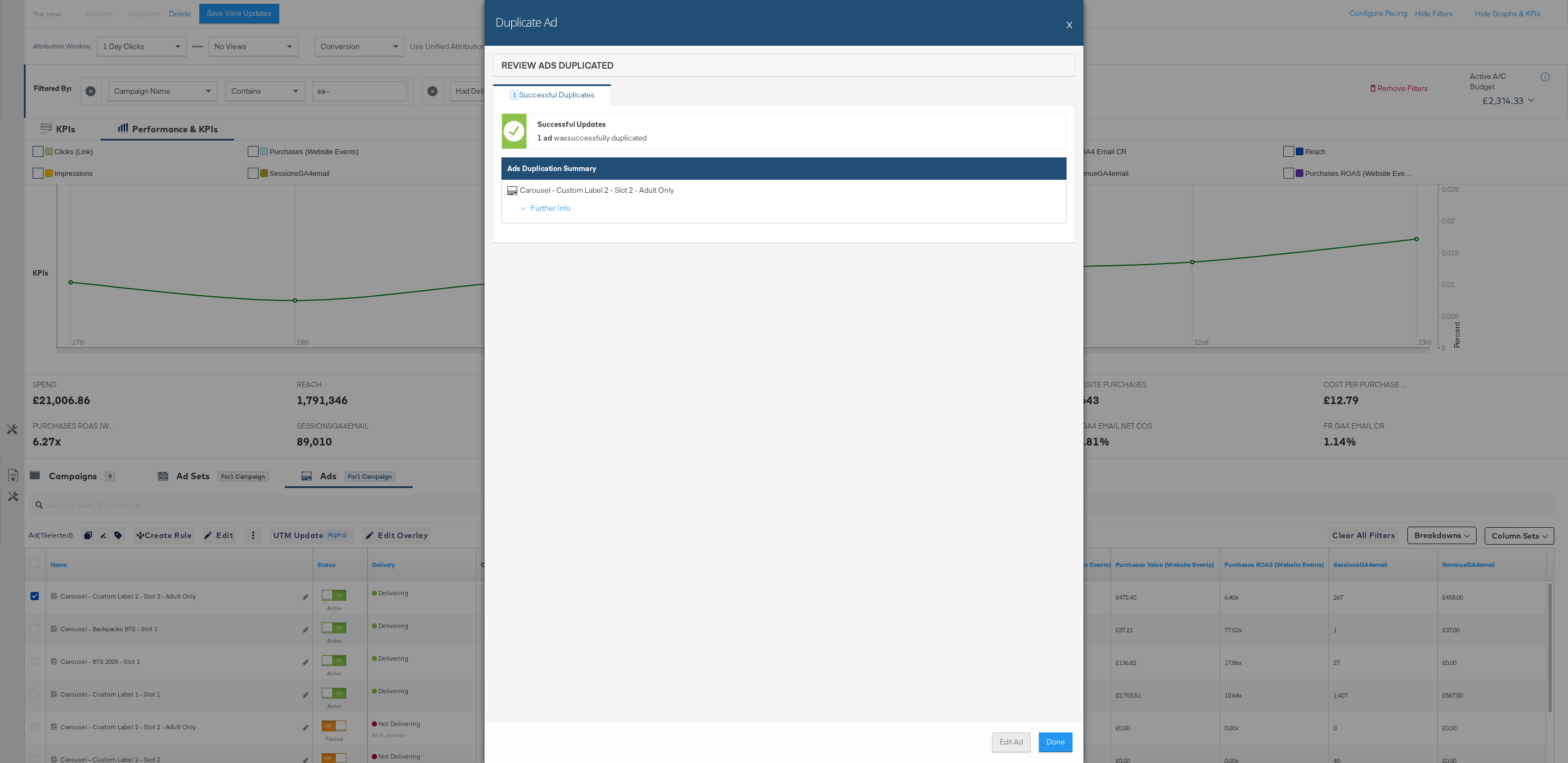
click at [1012, 734] on button "Edit Ad" at bounding box center [1011, 742] width 39 height 19
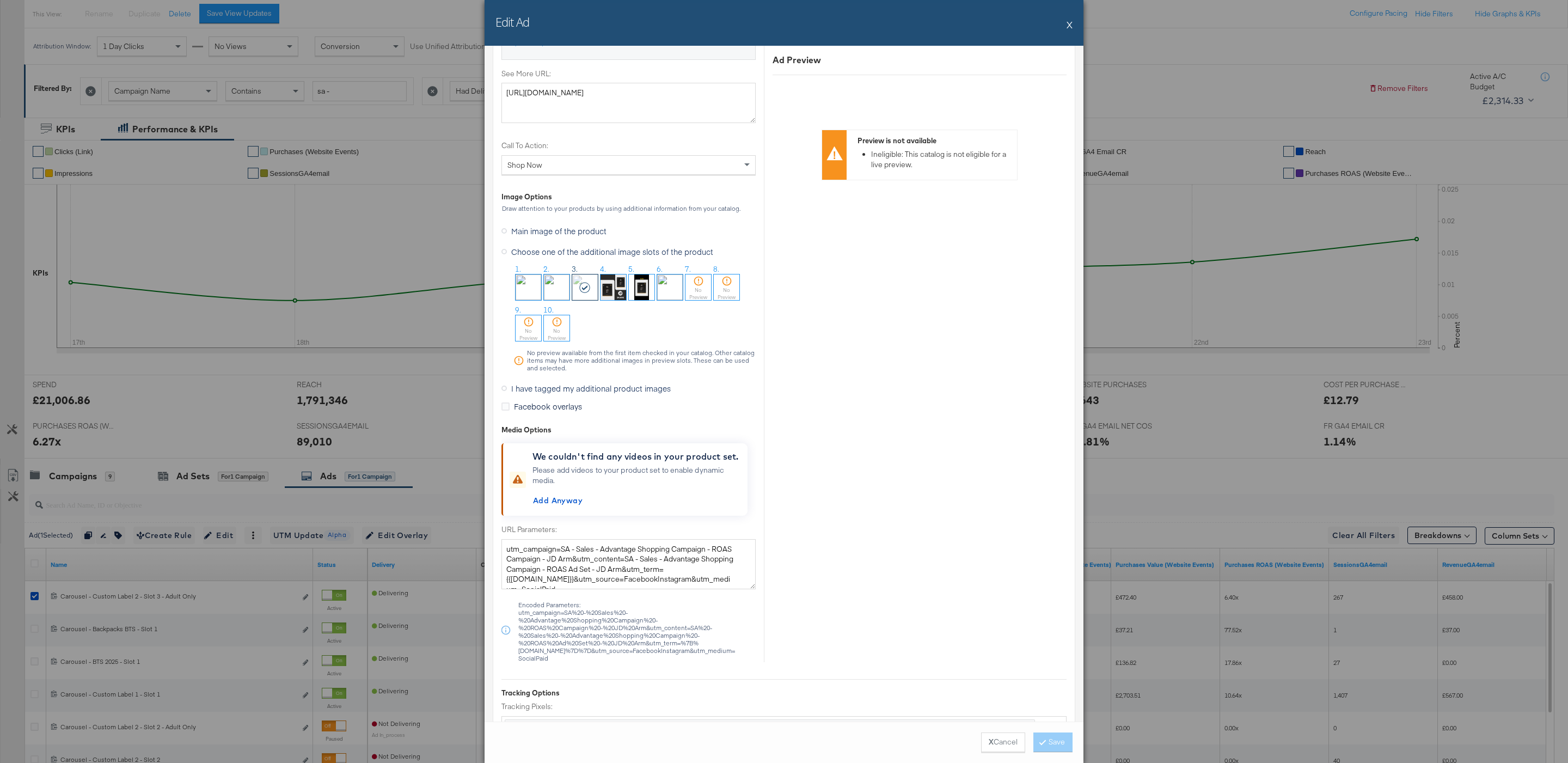
scroll to position [987, 0]
click at [566, 283] on img at bounding box center [556, 282] width 26 height 26
click at [1058, 736] on button "Save" at bounding box center [1052, 742] width 39 height 19
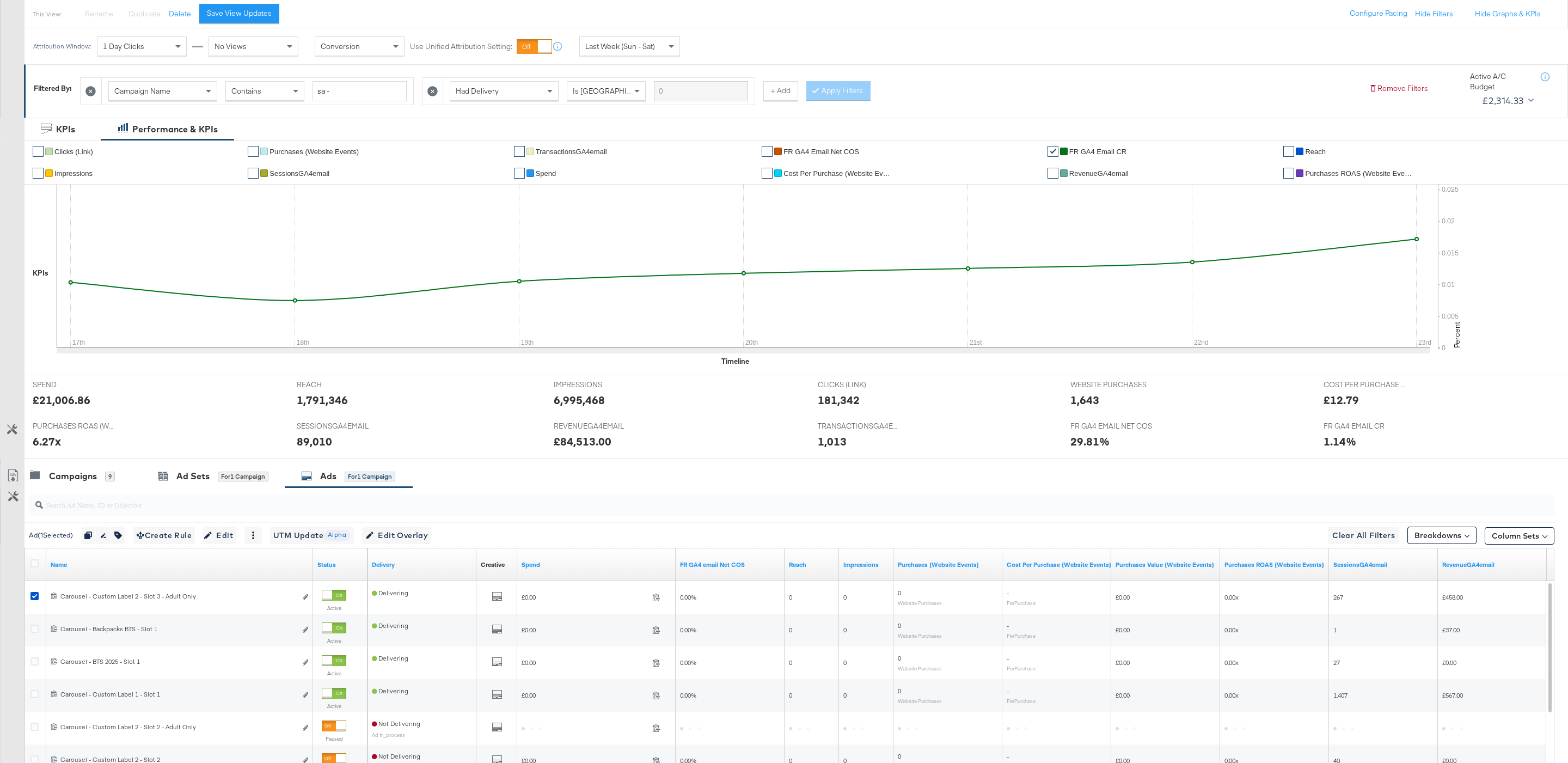
scroll to position [286, 0]
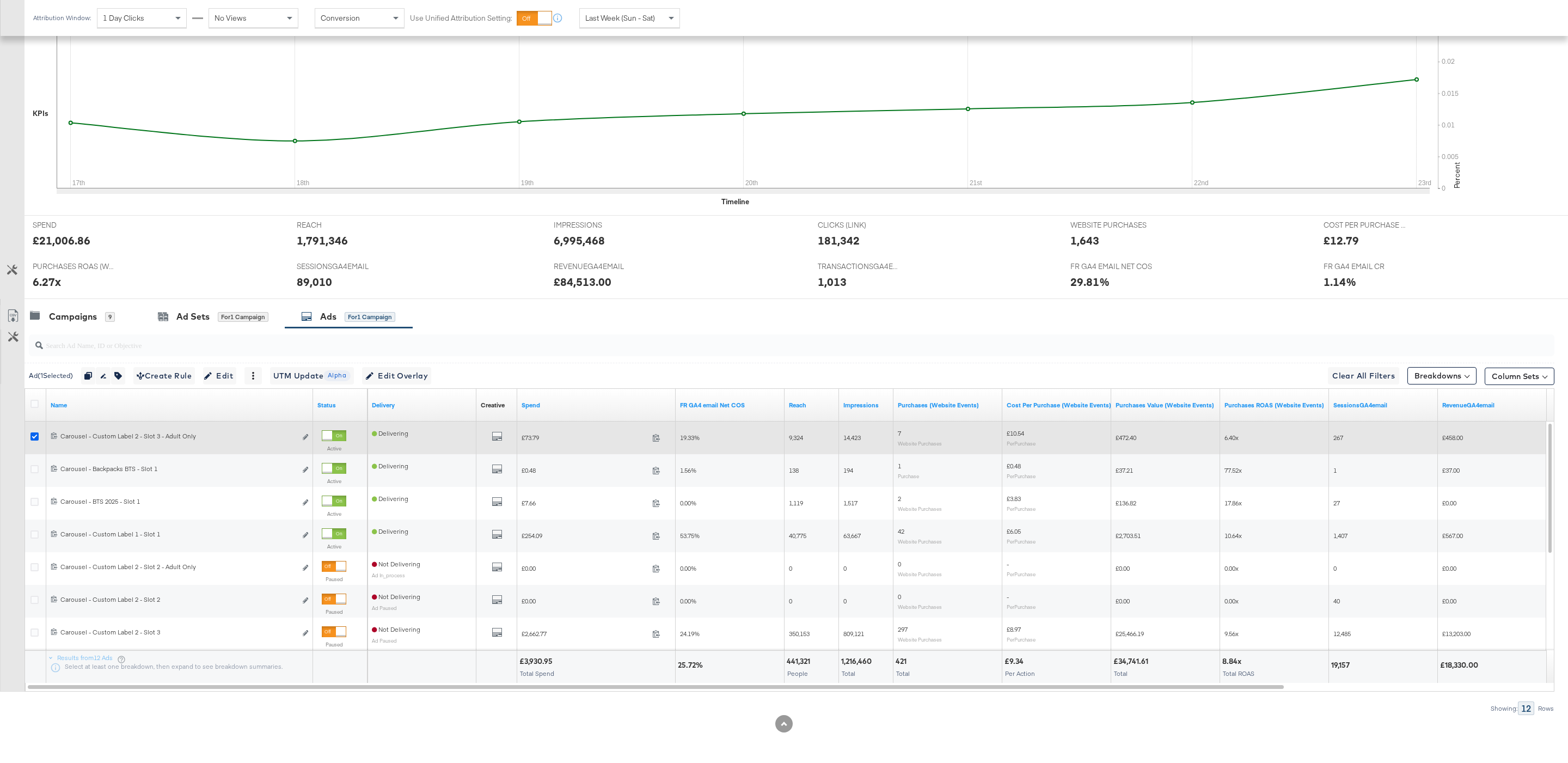
click at [36, 435] on icon at bounding box center [34, 436] width 8 height 8
click at [0, 0] on input "checkbox" at bounding box center [0, 0] width 0 height 0
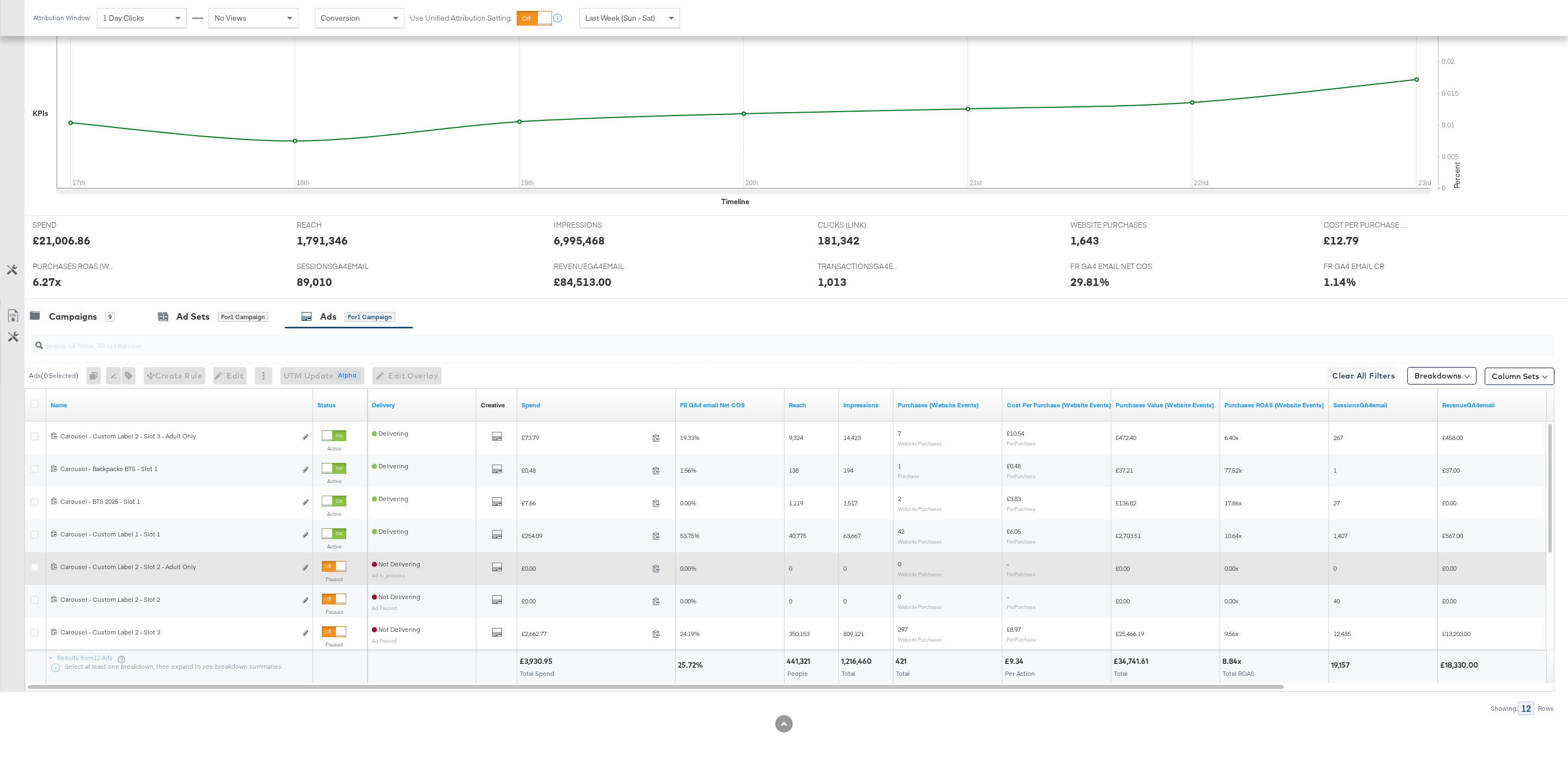
click at [339, 565] on div at bounding box center [341, 567] width 10 height 10
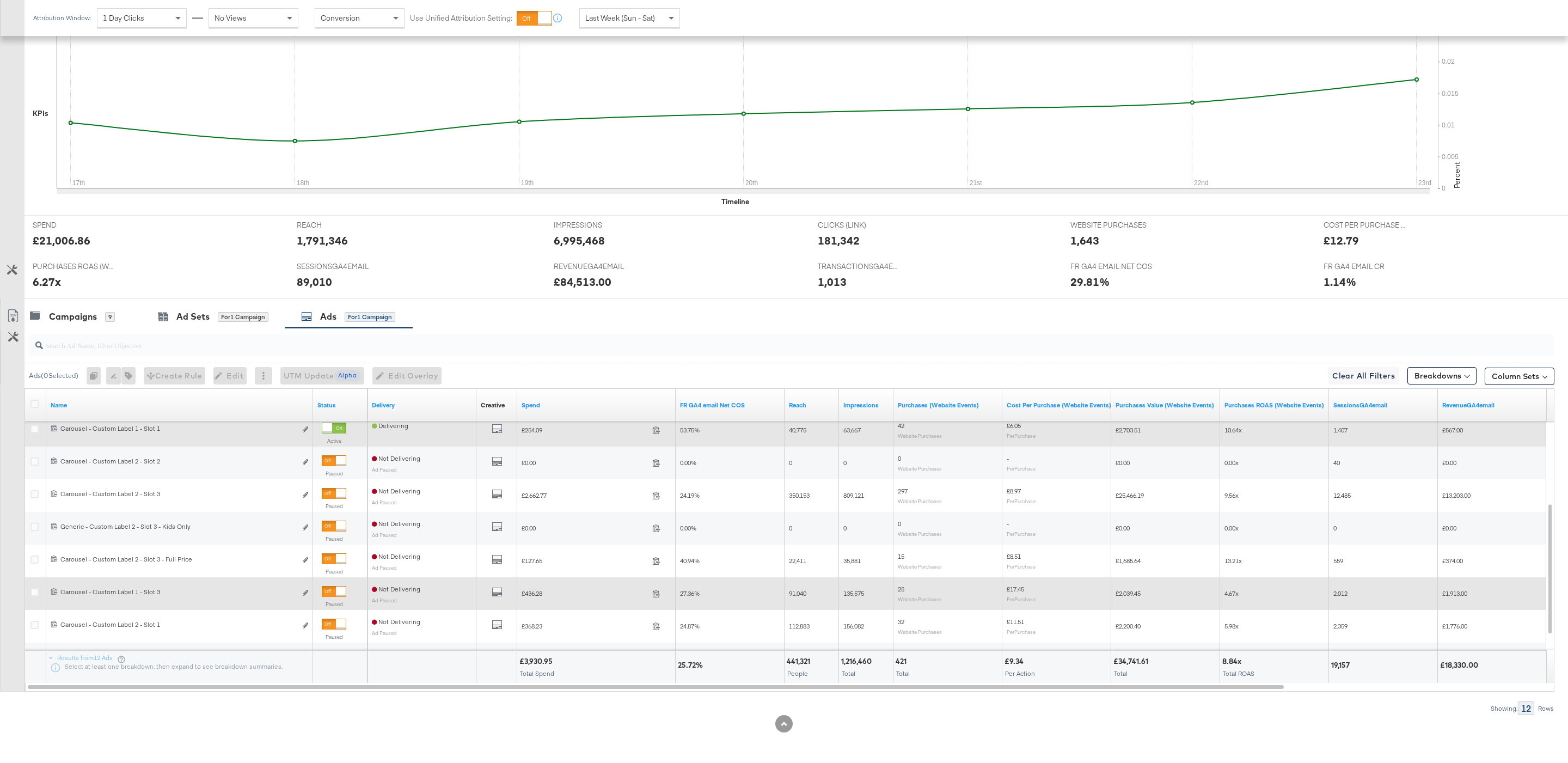
click at [339, 587] on div at bounding box center [341, 592] width 10 height 10
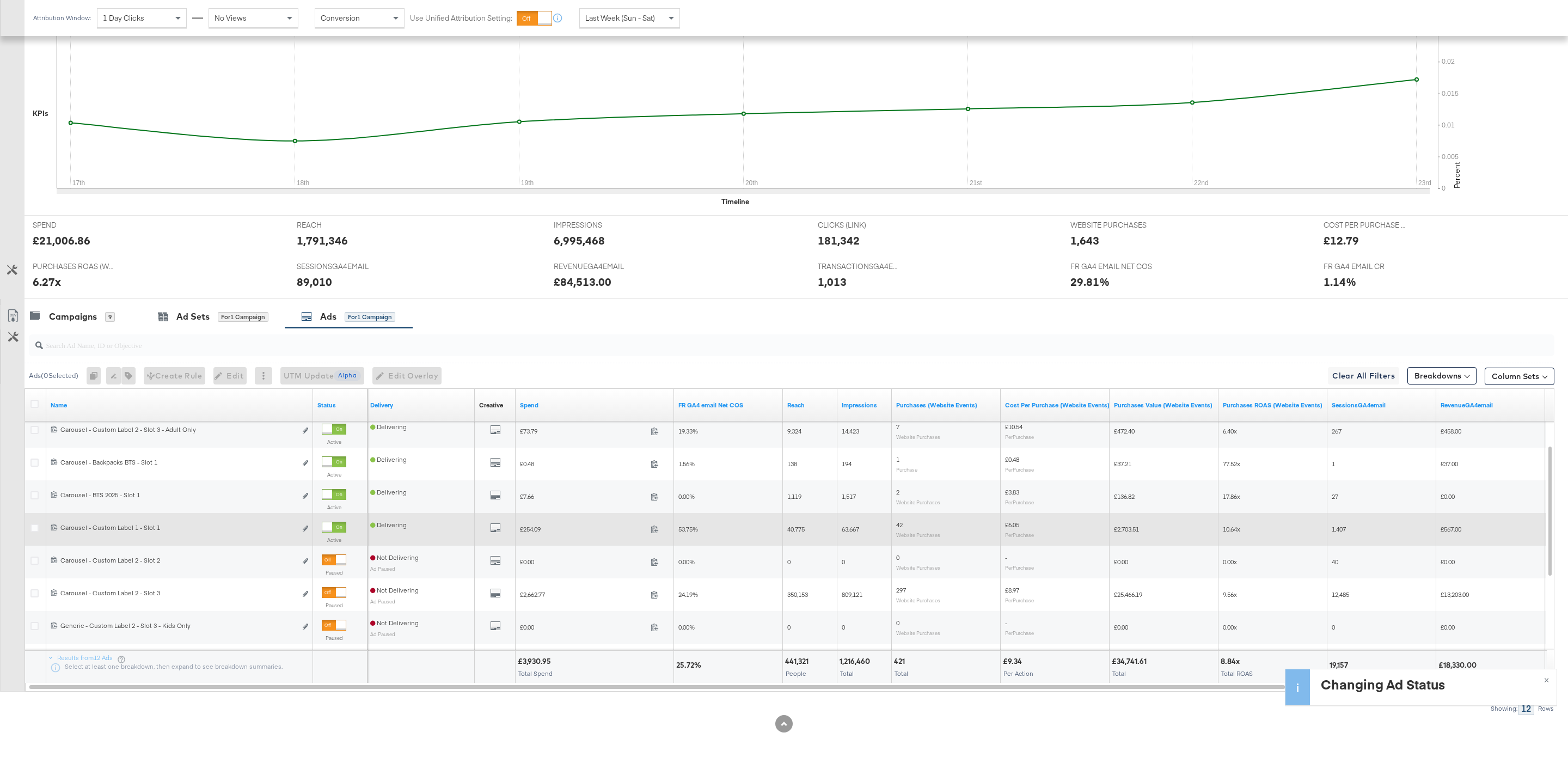
click at [333, 529] on div at bounding box center [334, 527] width 24 height 11
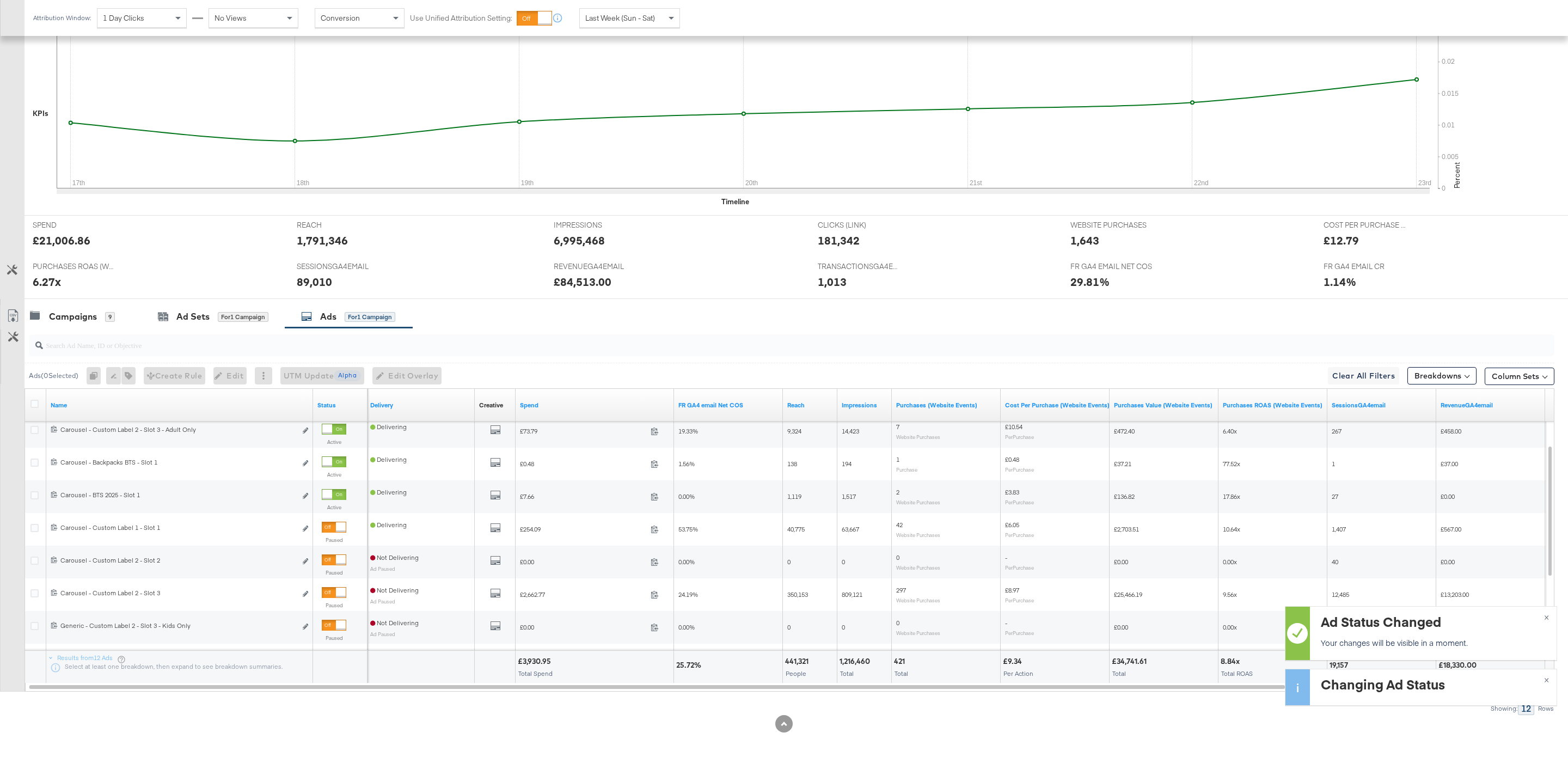
click at [600, 15] on span "Last Week (Sun - Sat)" at bounding box center [620, 18] width 70 height 10
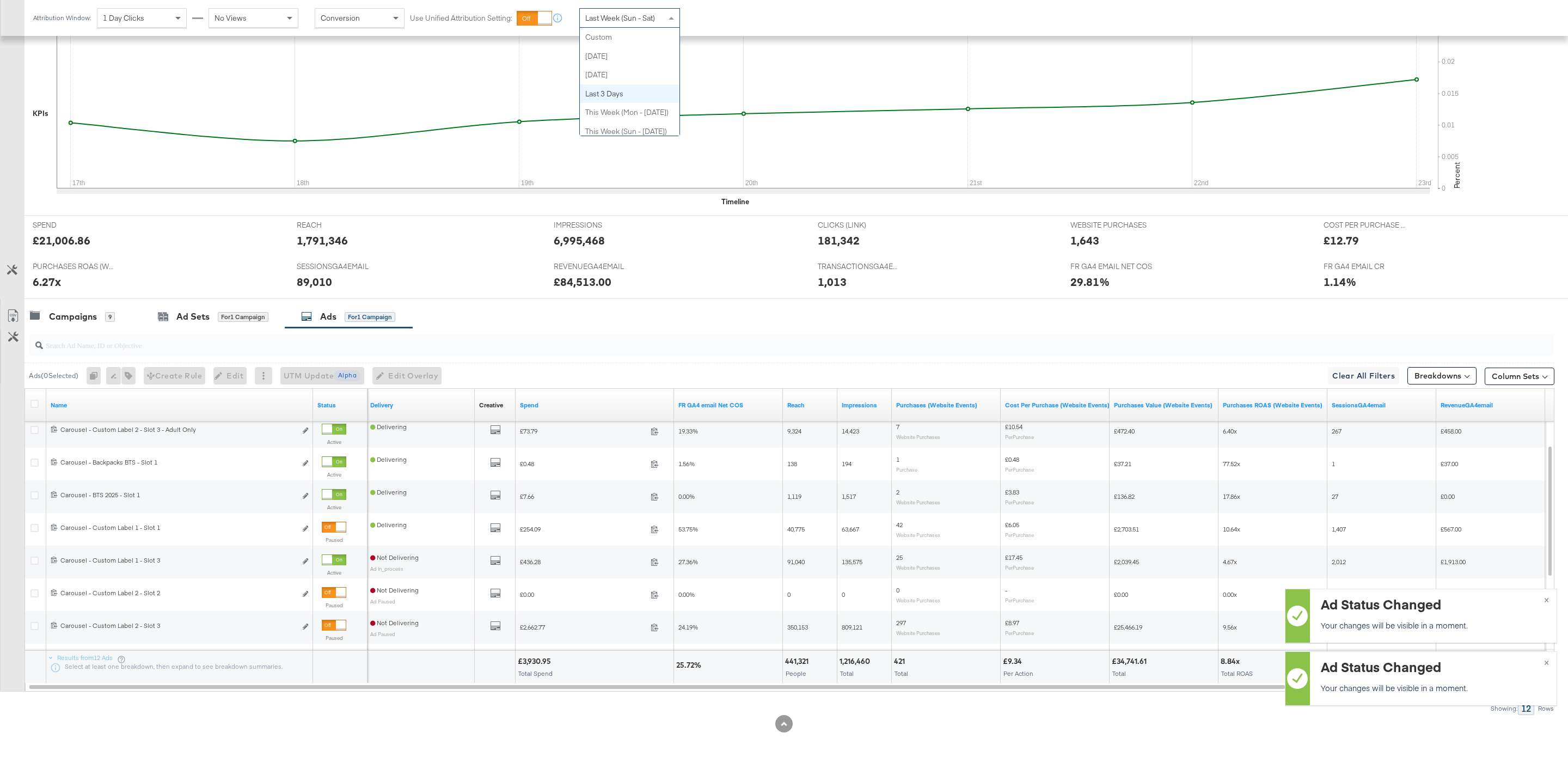
click at [617, 14] on span "Last Week (Sun - Sat)" at bounding box center [620, 18] width 70 height 10
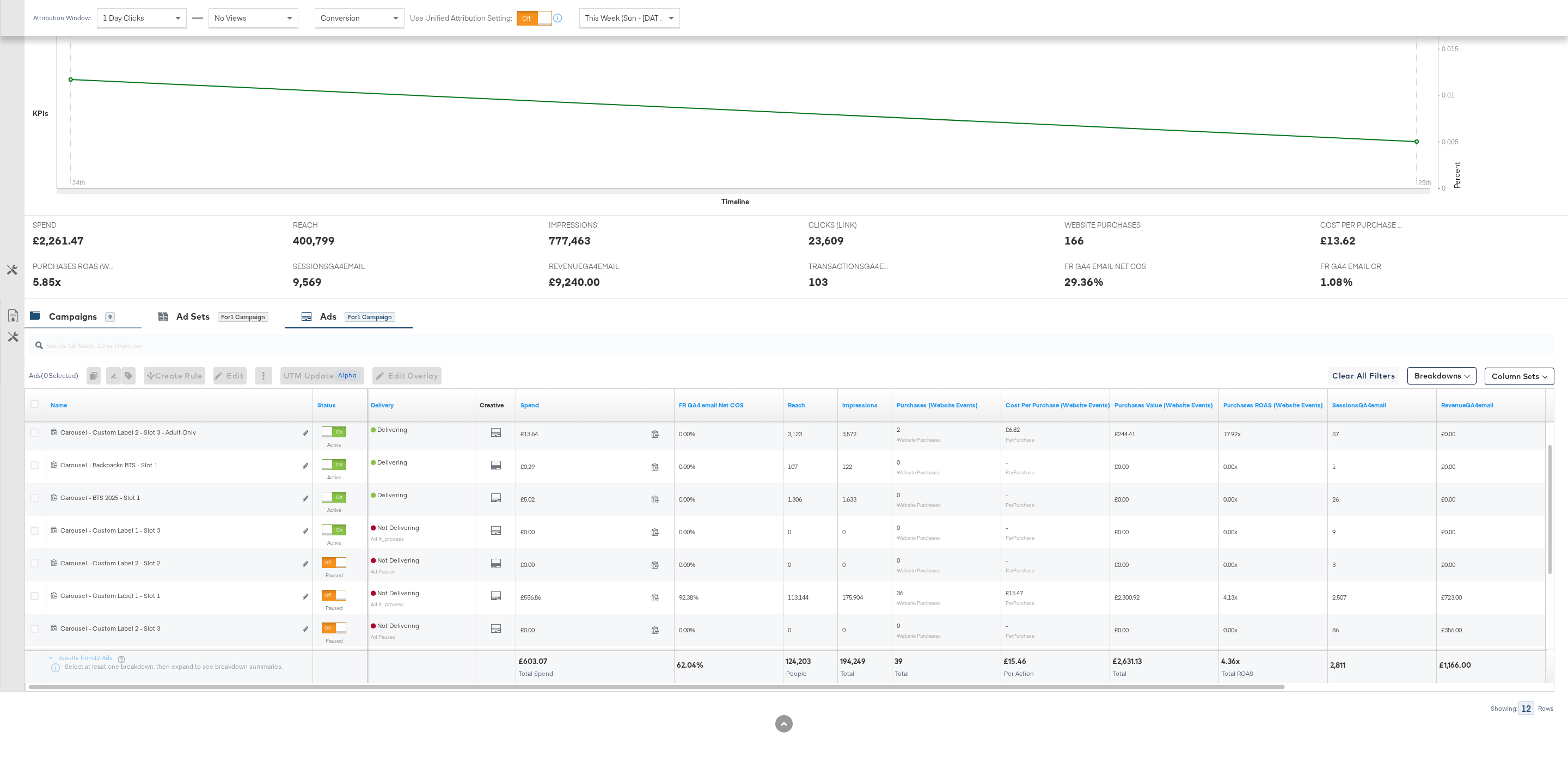
click at [81, 322] on div "Campaigns 9" at bounding box center [83, 316] width 117 height 24
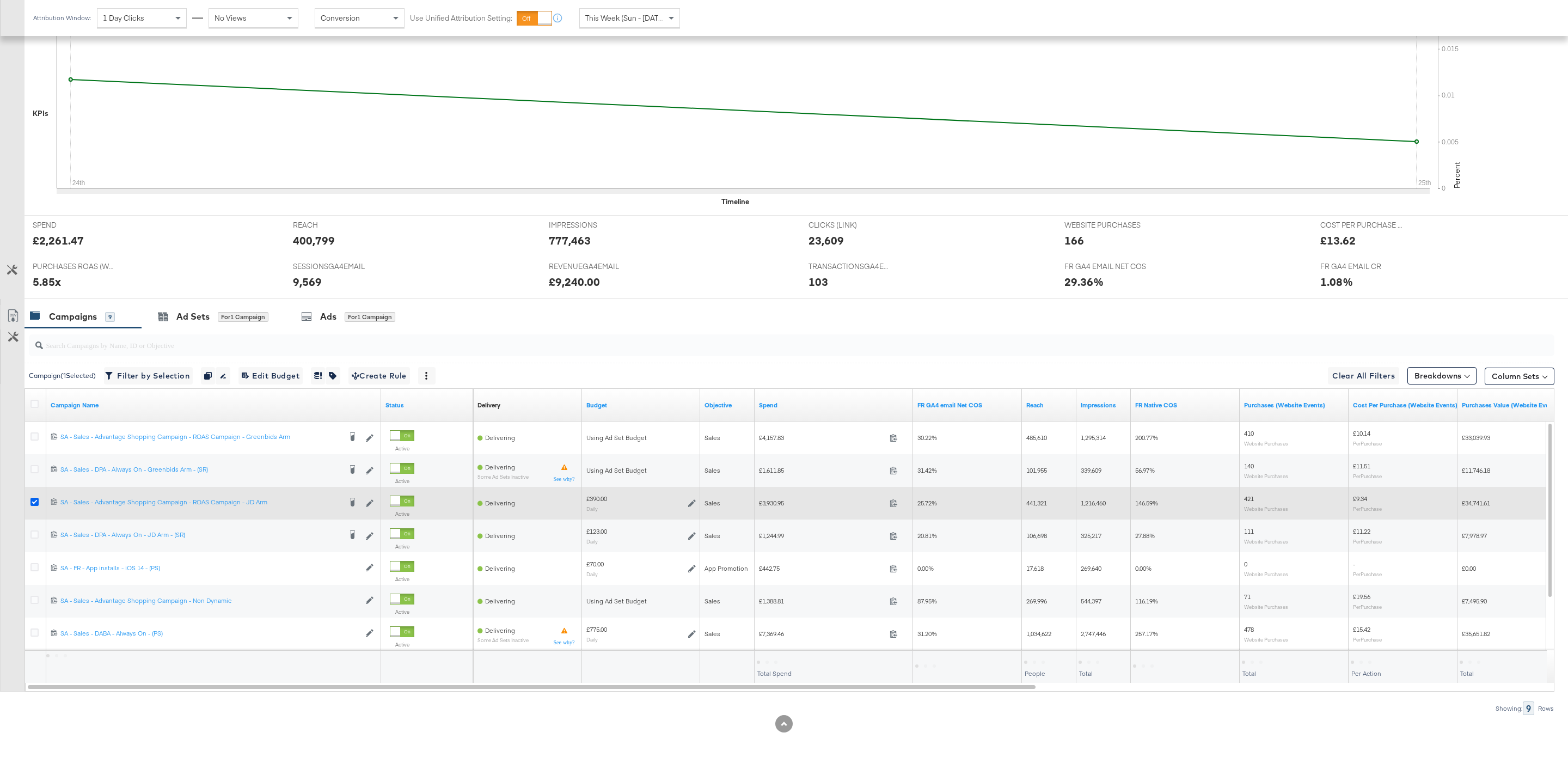
click at [33, 500] on icon at bounding box center [34, 501] width 8 height 8
click at [0, 0] on input "checkbox" at bounding box center [0, 0] width 0 height 0
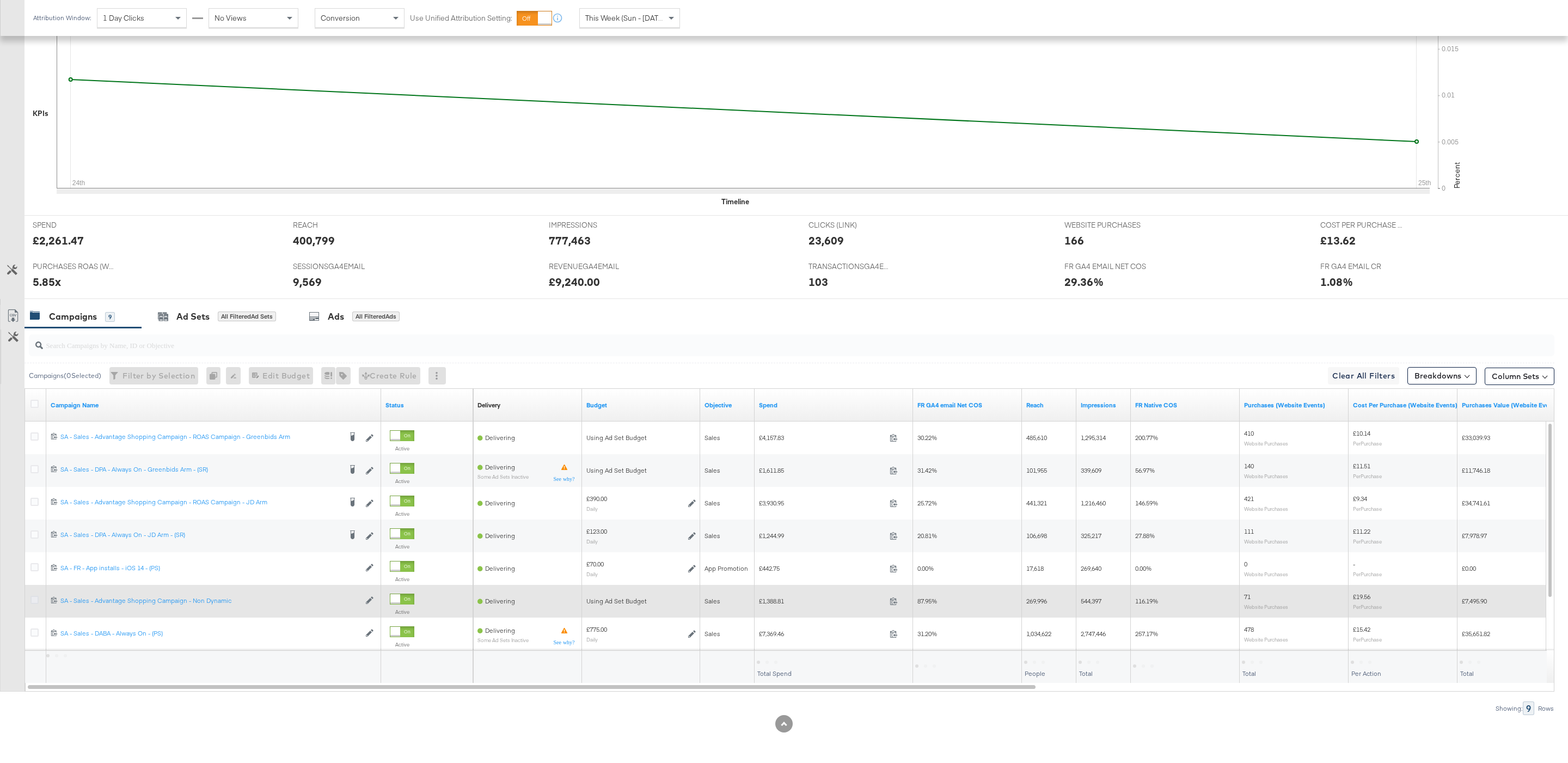
click at [31, 600] on icon at bounding box center [34, 600] width 8 height 8
click at [0, 0] on input "checkbox" at bounding box center [0, 0] width 0 height 0
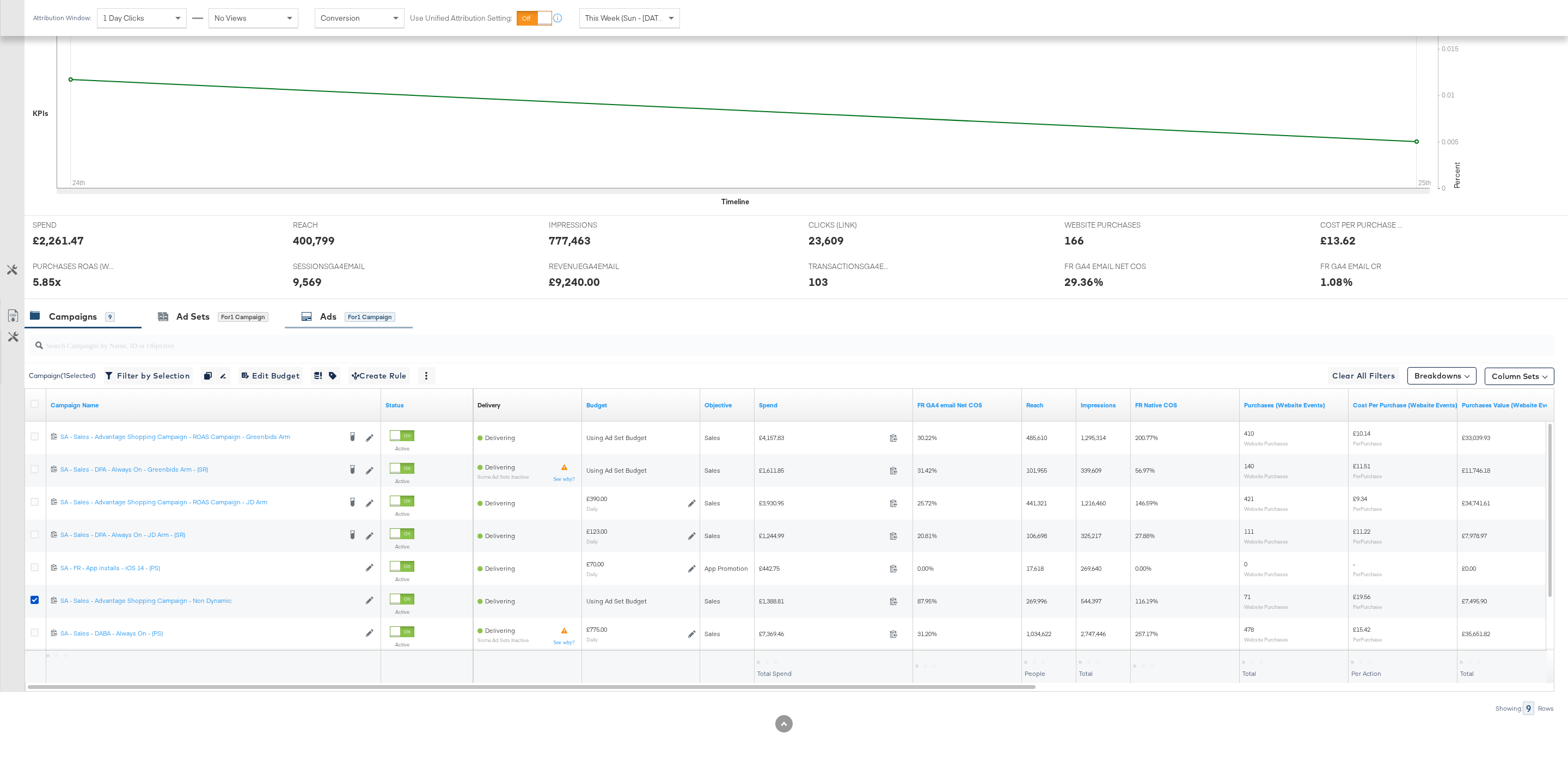
click at [318, 315] on div "Ads for 1 Campaign" at bounding box center [348, 317] width 94 height 13
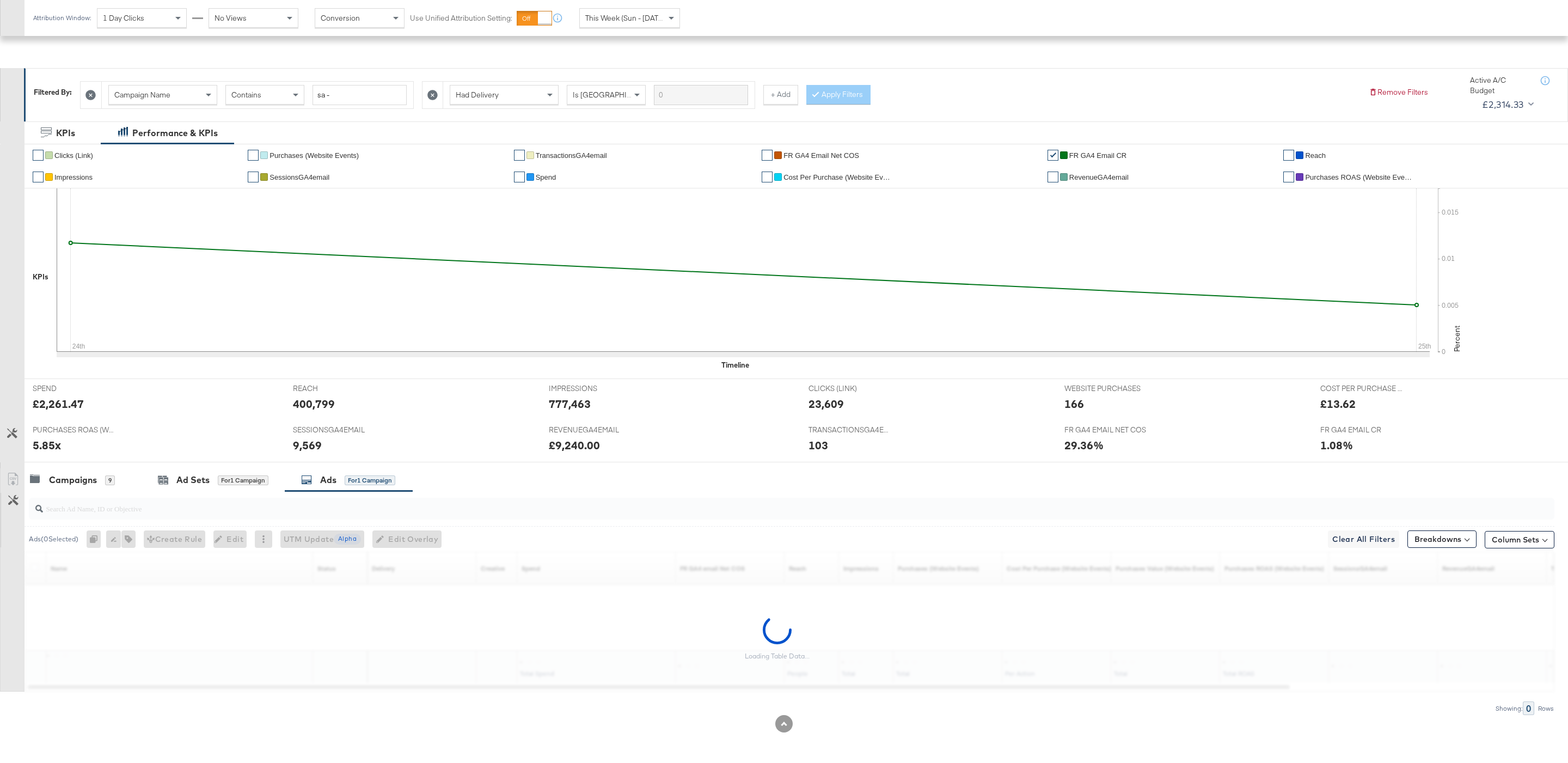
scroll to position [123, 0]
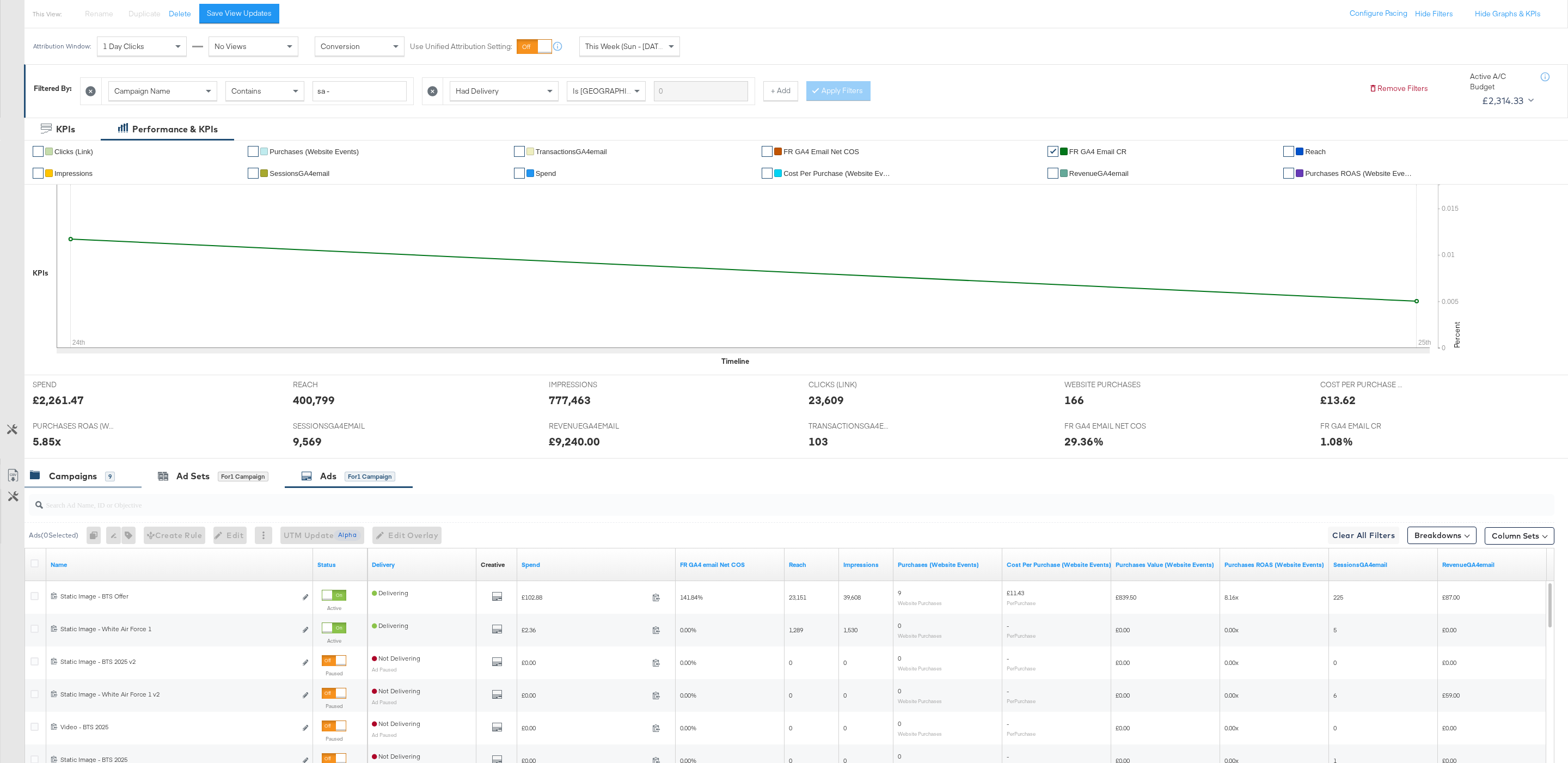
click at [102, 470] on div "Campaigns 9" at bounding box center [83, 476] width 117 height 24
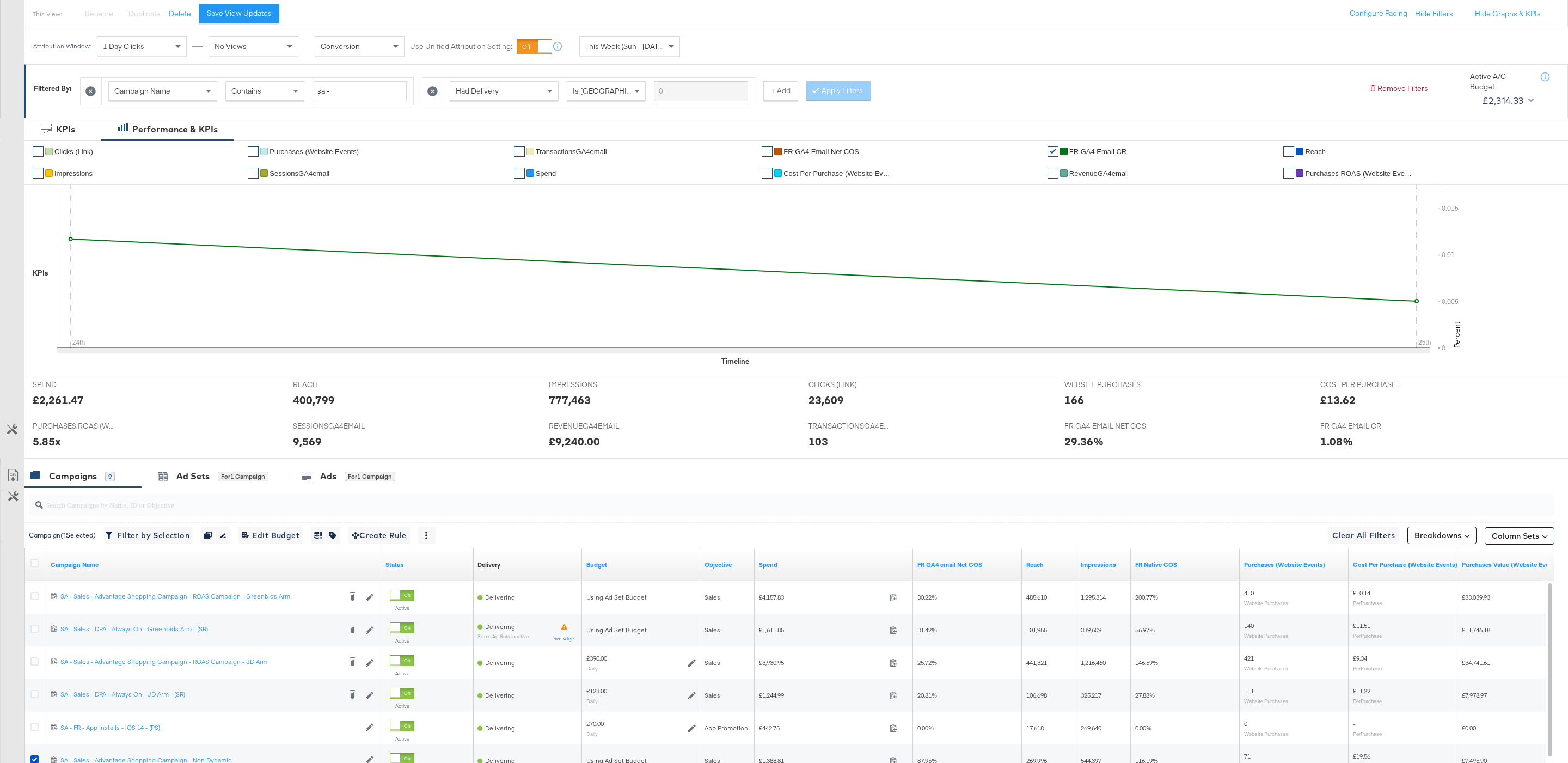
scroll to position [286, 0]
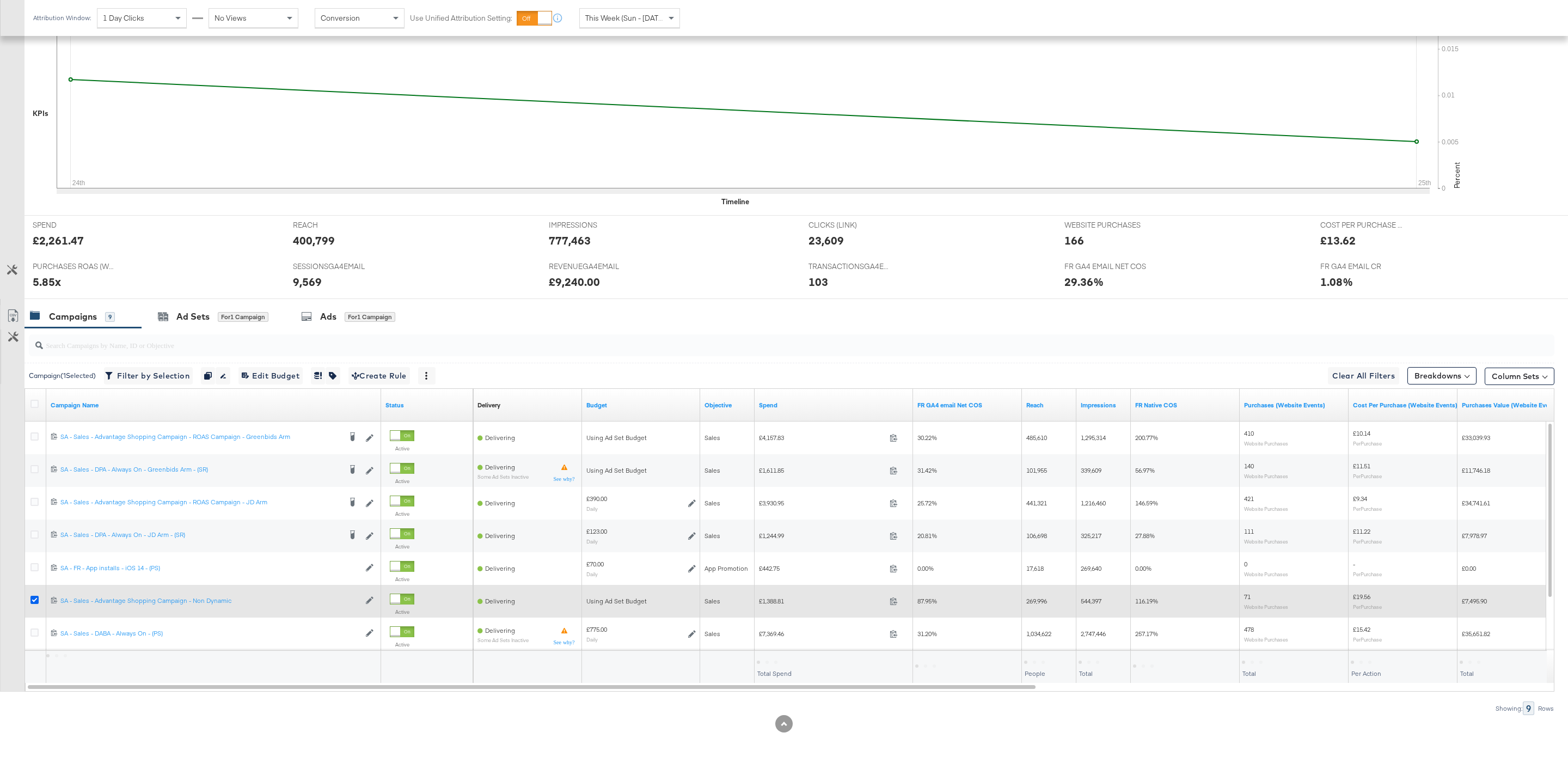
click at [36, 596] on icon at bounding box center [34, 600] width 8 height 8
click at [0, 0] on input "checkbox" at bounding box center [0, 0] width 0 height 0
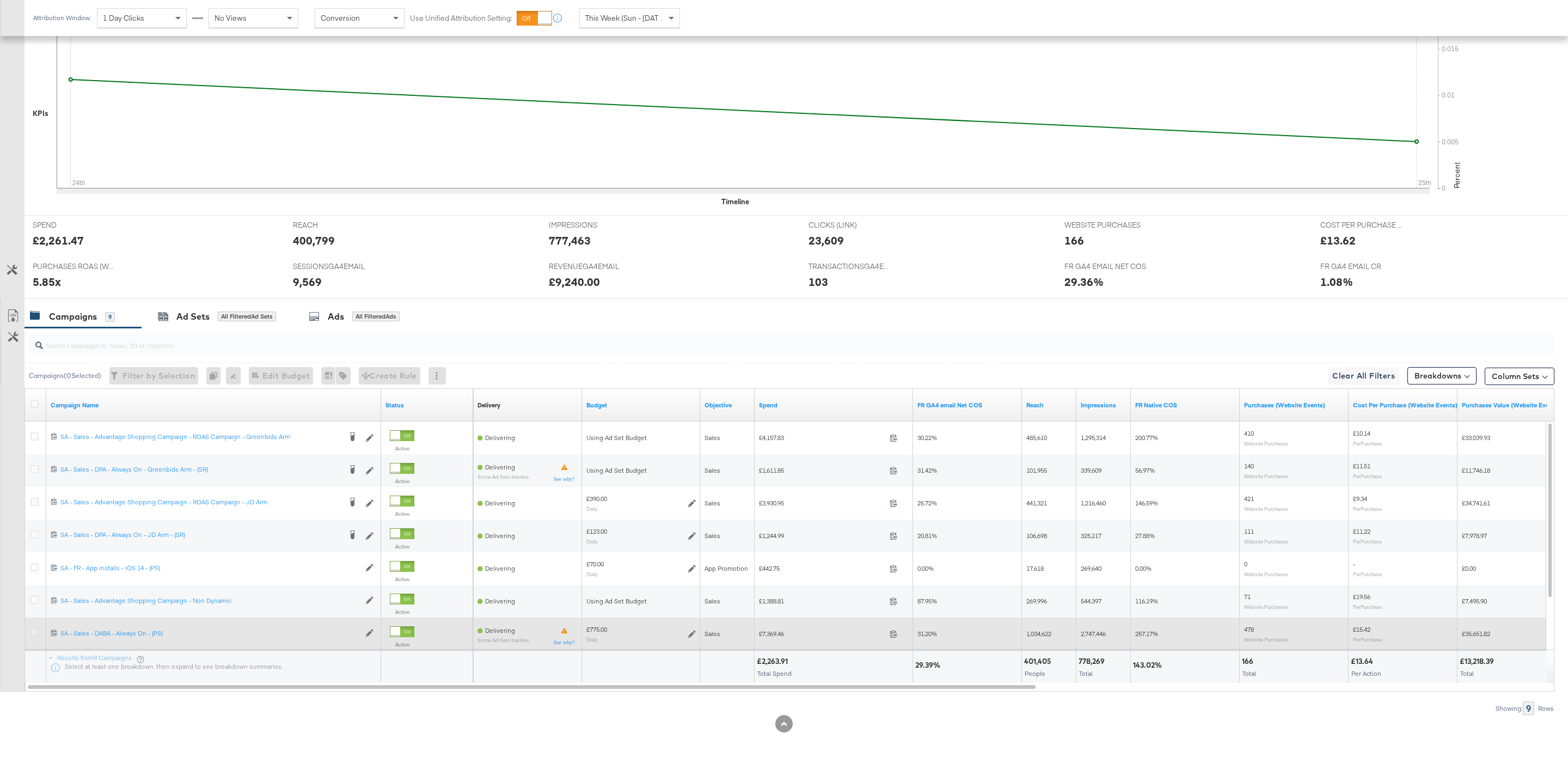
click at [36, 631] on icon at bounding box center [34, 632] width 8 height 8
click at [0, 0] on input "checkbox" at bounding box center [0, 0] width 0 height 0
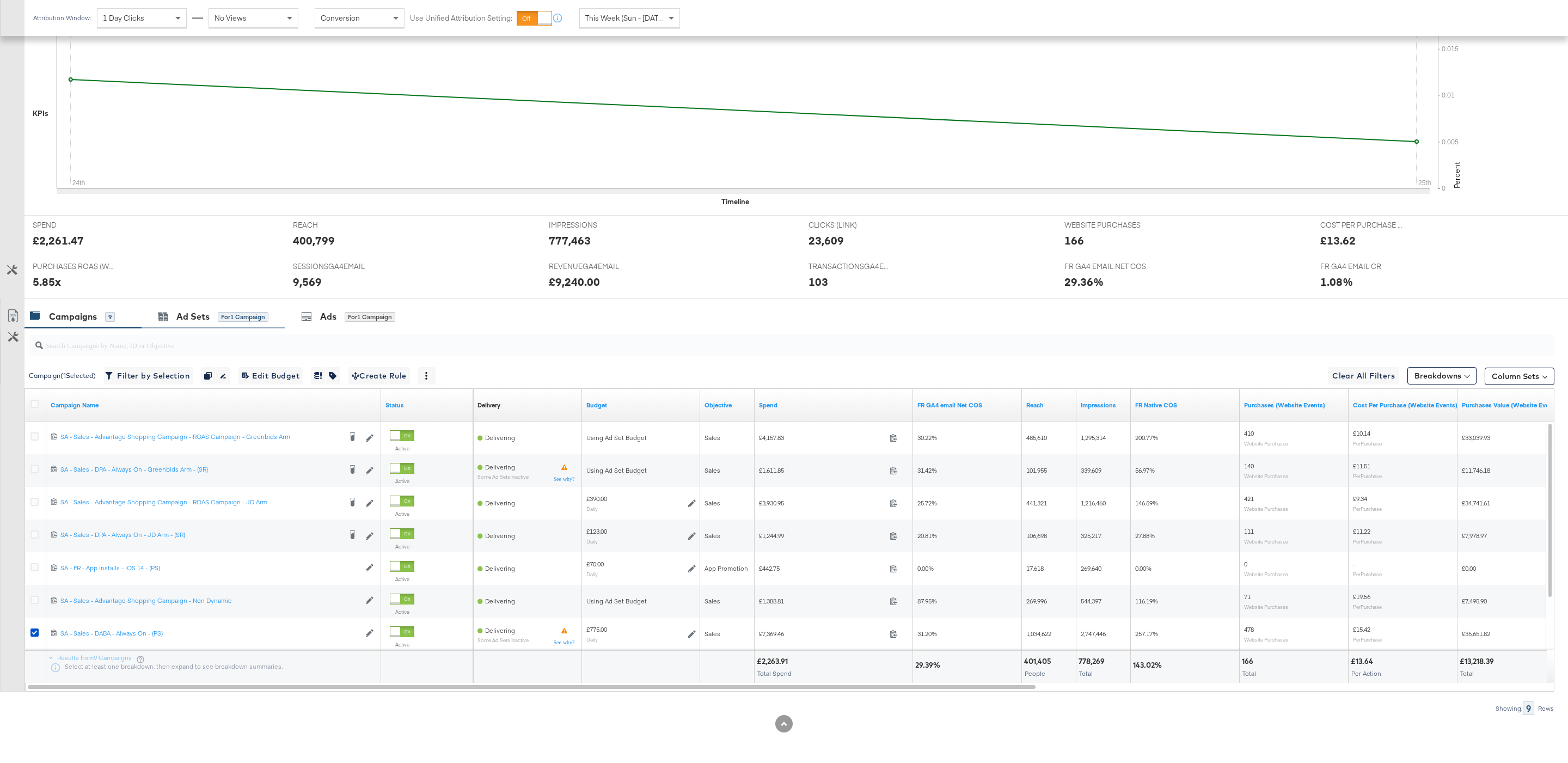
click at [248, 323] on div "Ad Sets for 1 Campaign" at bounding box center [213, 316] width 143 height 24
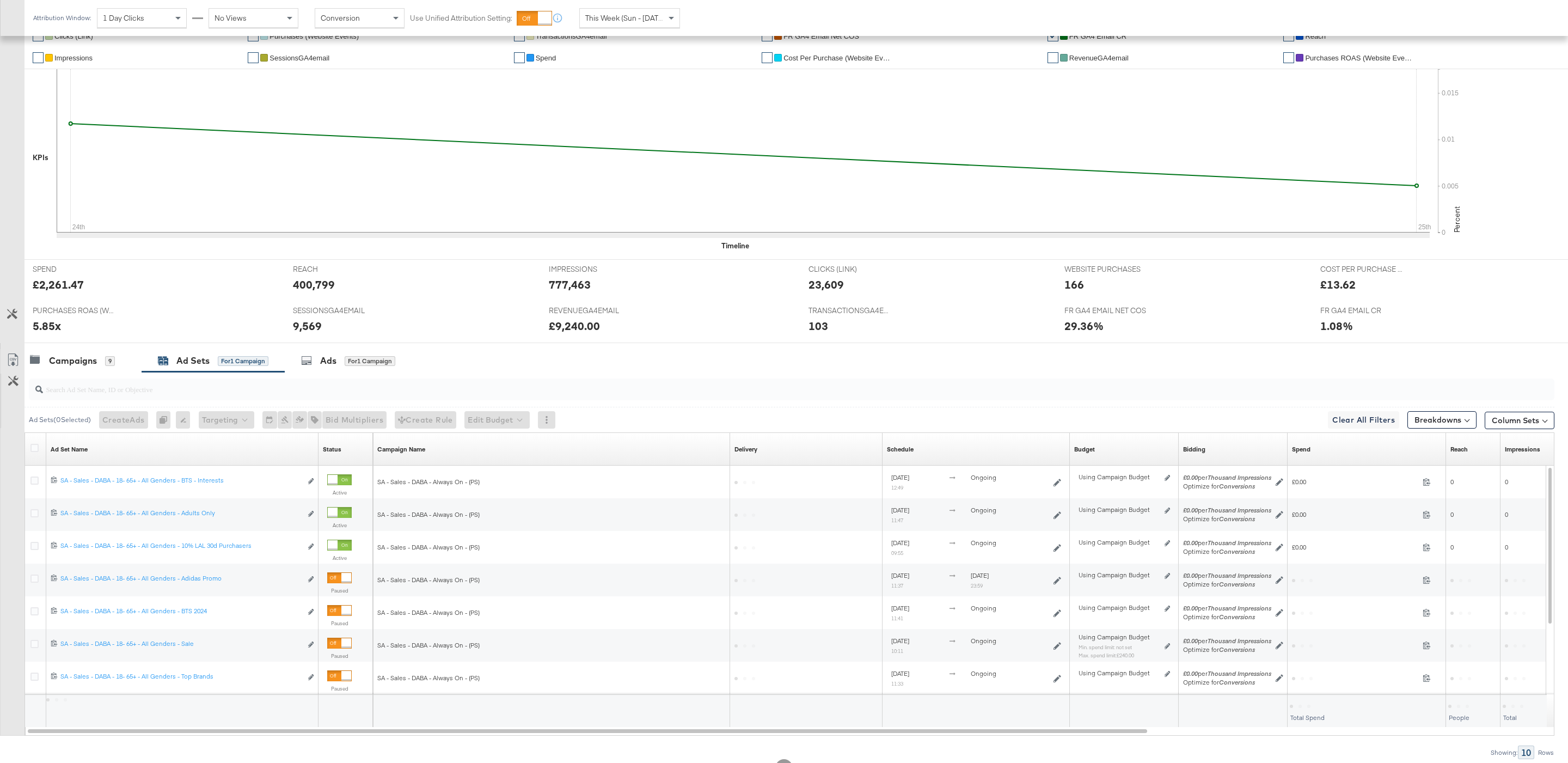
scroll to position [266, 0]
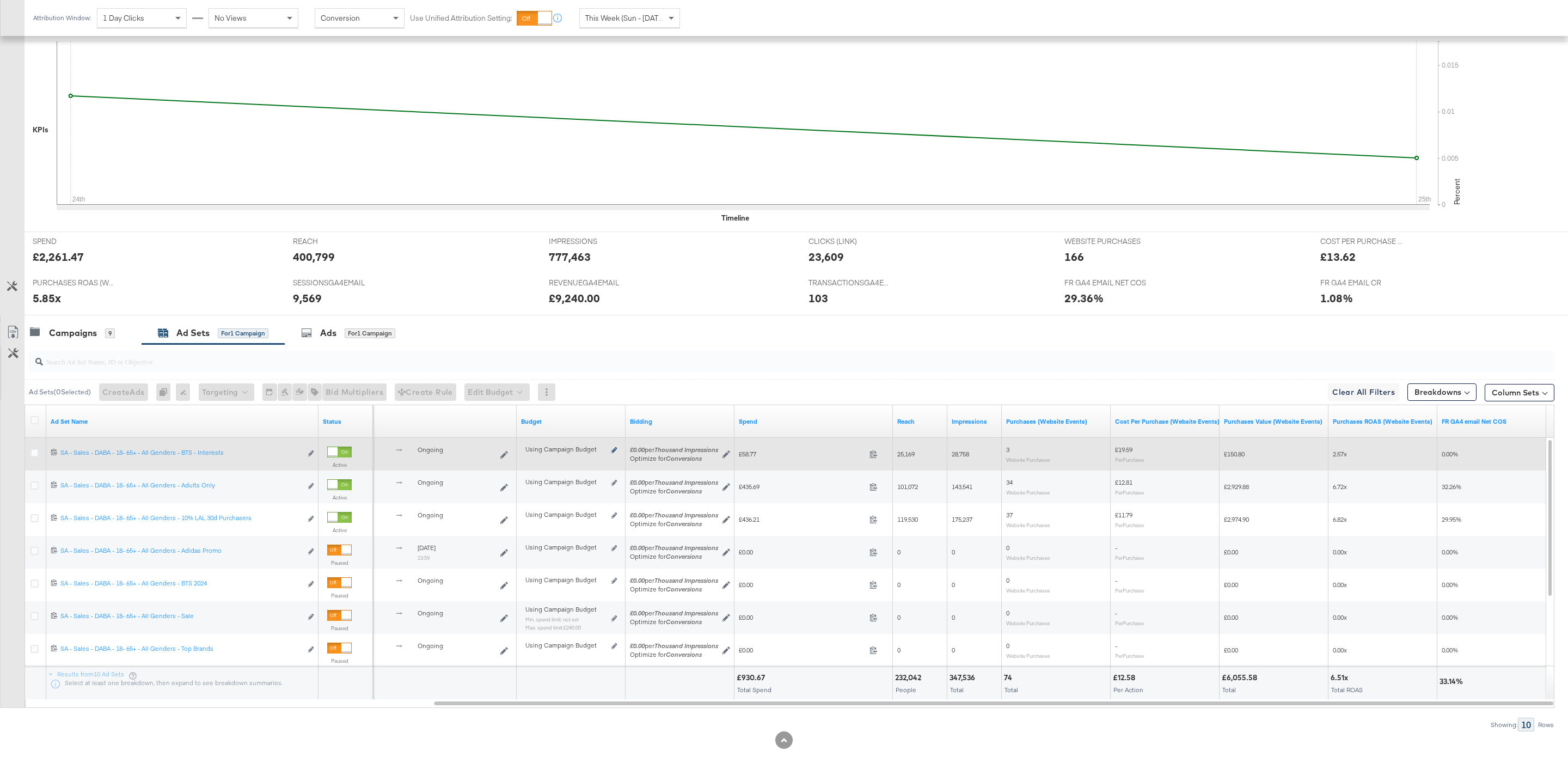
click at [613, 453] on icon at bounding box center [614, 450] width 6 height 6
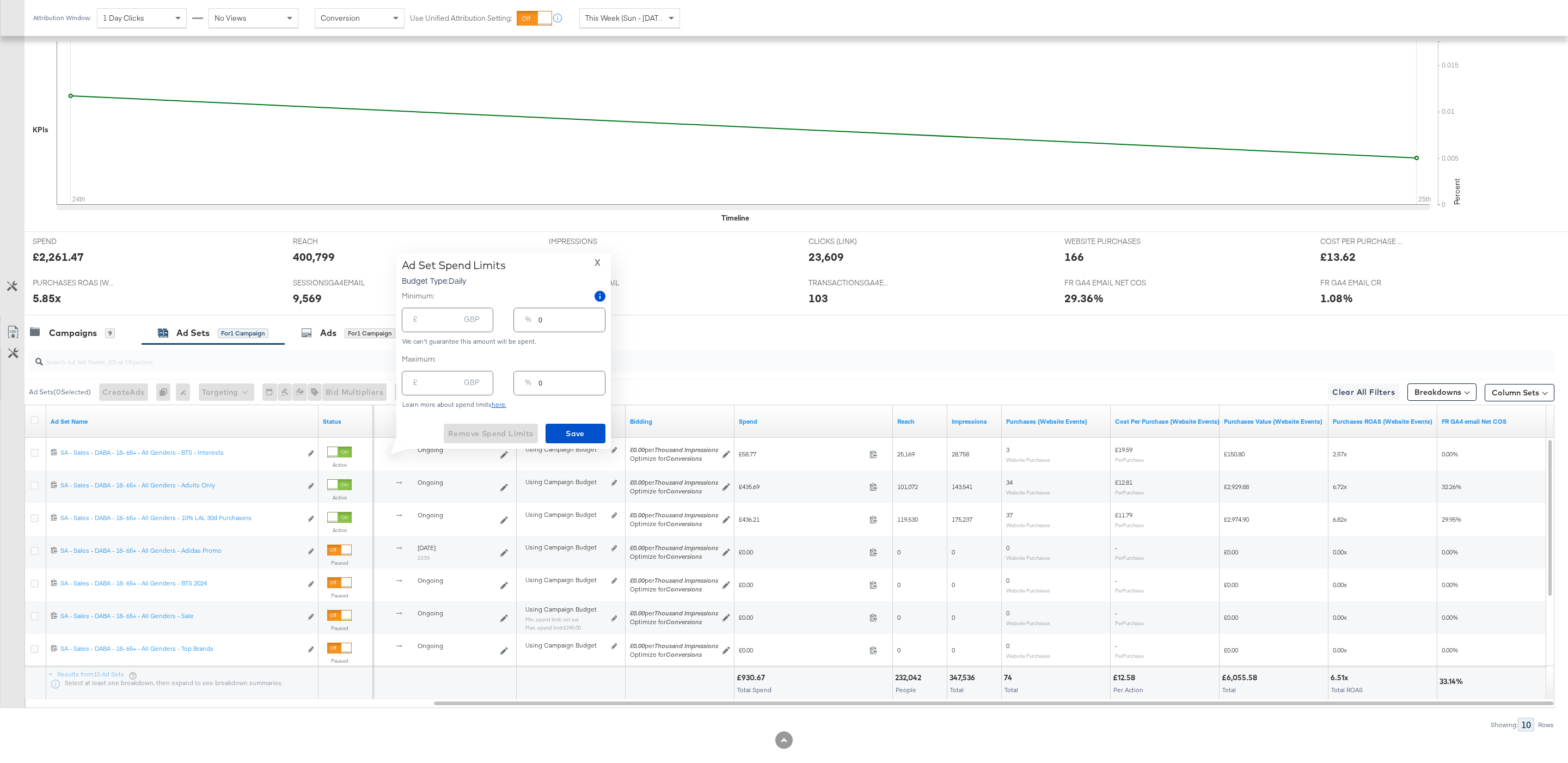
click at [436, 318] on input "number" at bounding box center [442, 315] width 35 height 24
click at [554, 323] on input "0" at bounding box center [571, 315] width 66 height 24
type input "10"
type input "130.00"
type input "10"
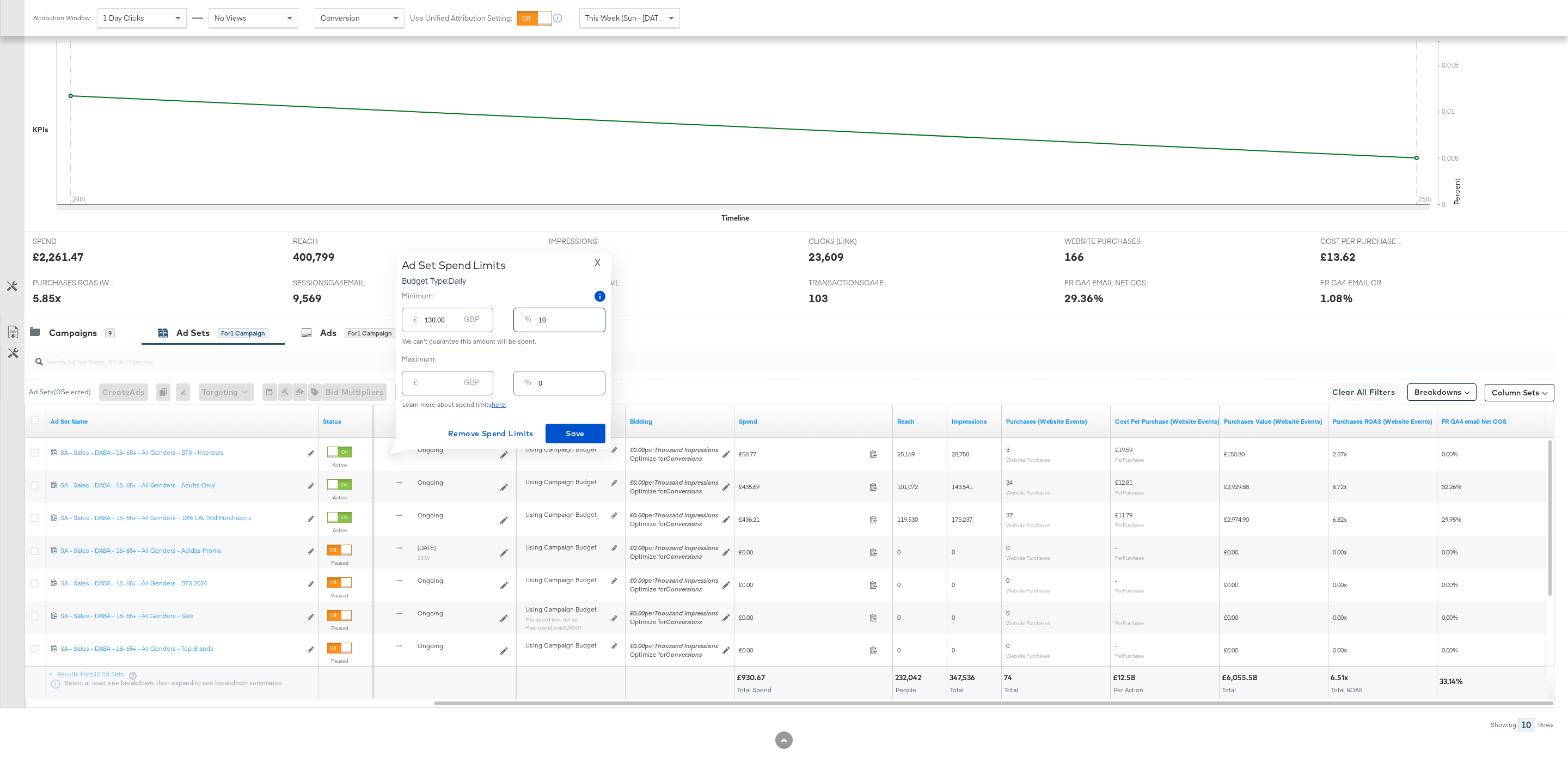
click at [541, 381] on input "0" at bounding box center [571, 378] width 66 height 24
type input "01"
type input "13.00"
type input "015"
type input "195.00"
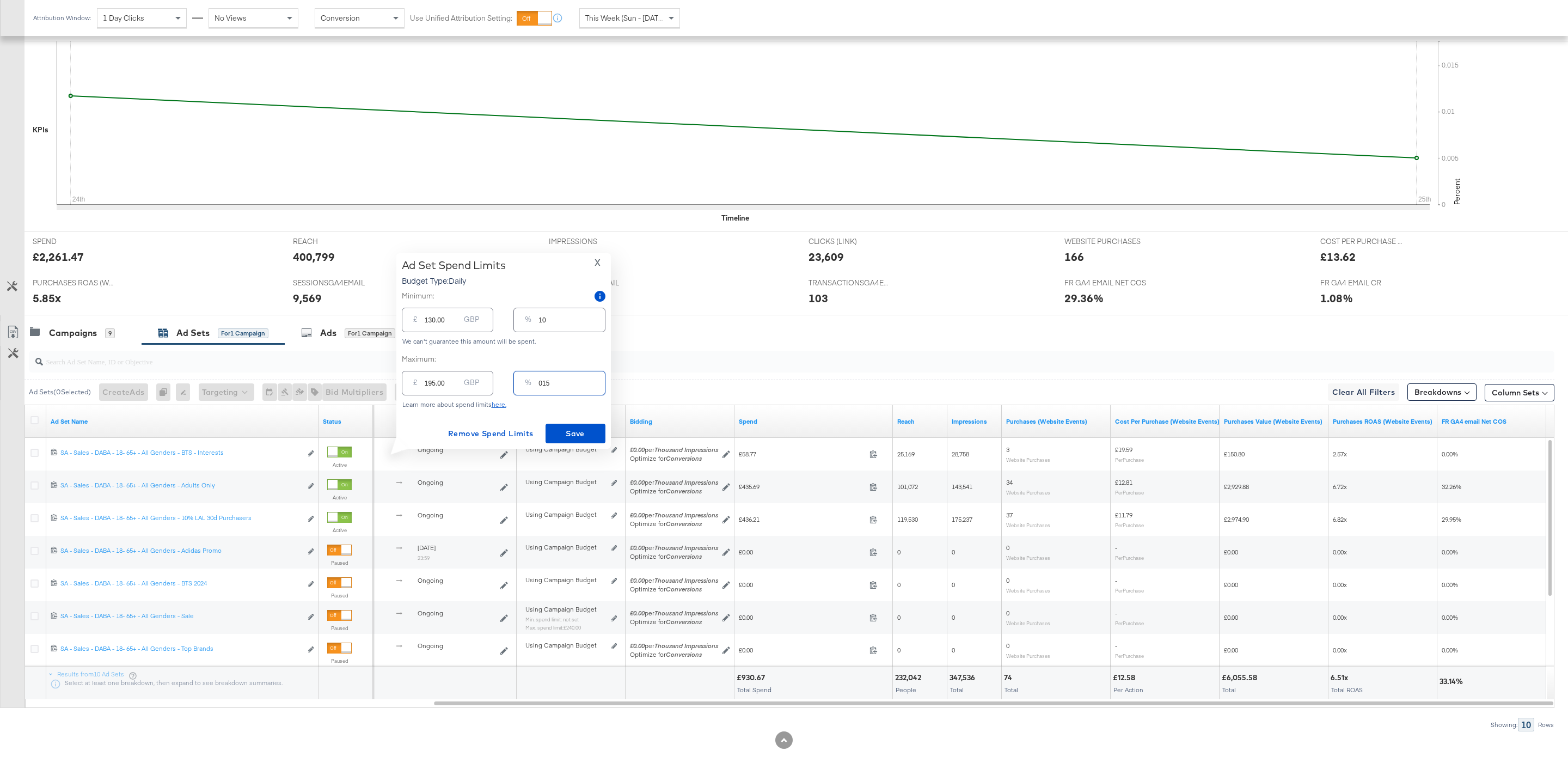
click at [596, 261] on span "X" at bounding box center [597, 262] width 6 height 15
type input "15"
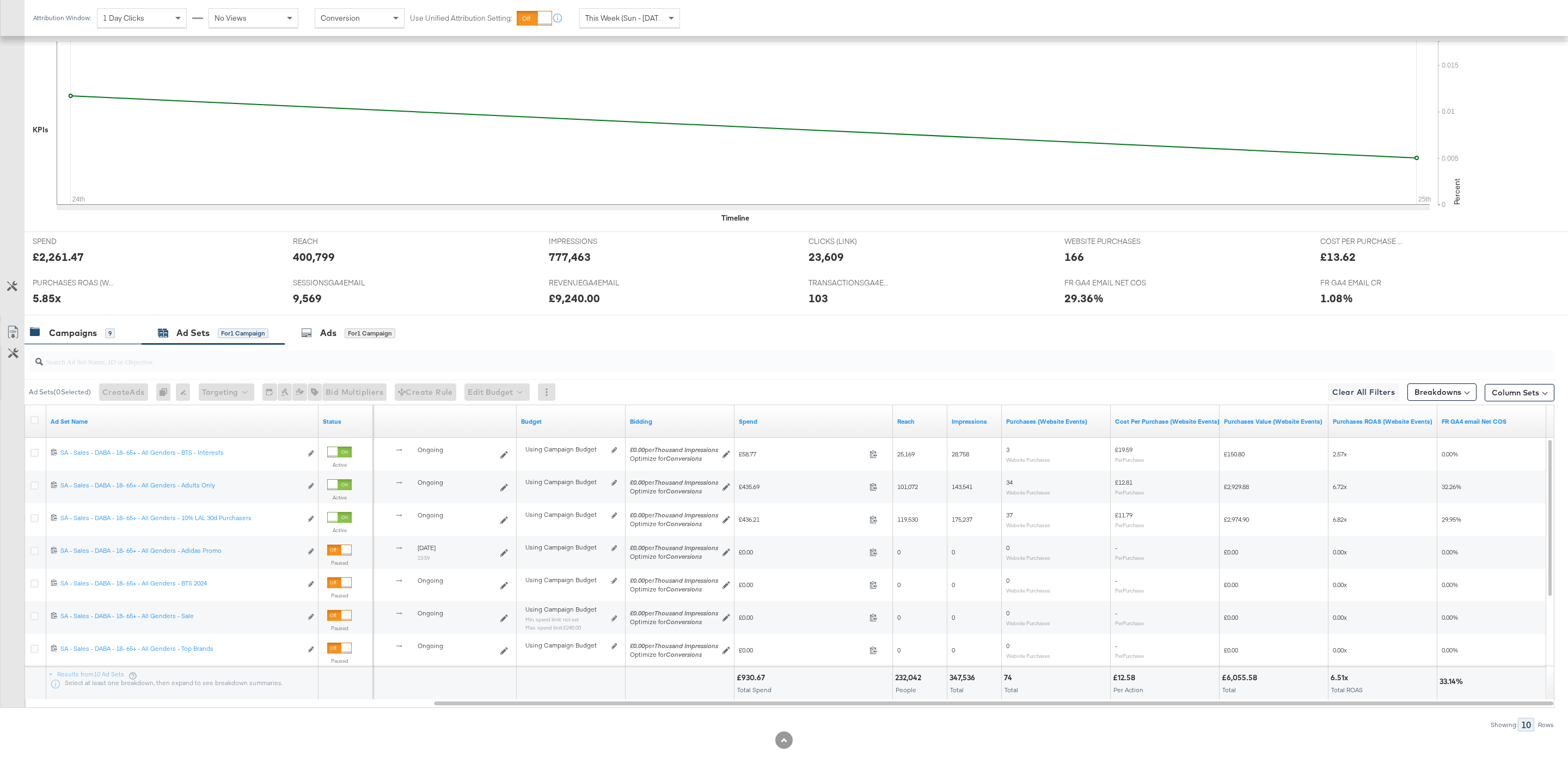
click at [119, 339] on div "Campaigns 9" at bounding box center [78, 333] width 96 height 13
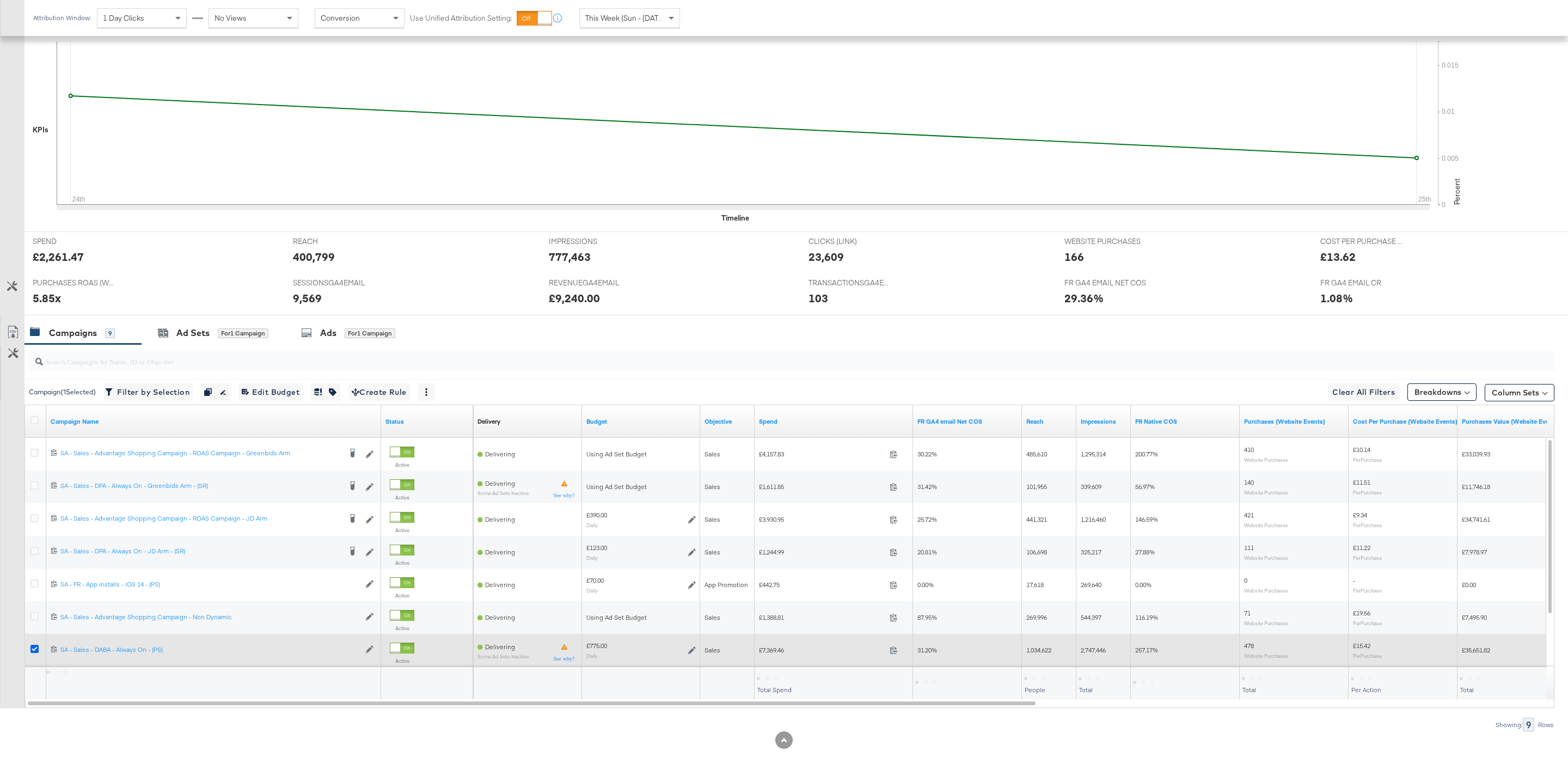
click at [31, 652] on icon at bounding box center [34, 649] width 8 height 8
click at [0, 0] on input "checkbox" at bounding box center [0, 0] width 0 height 0
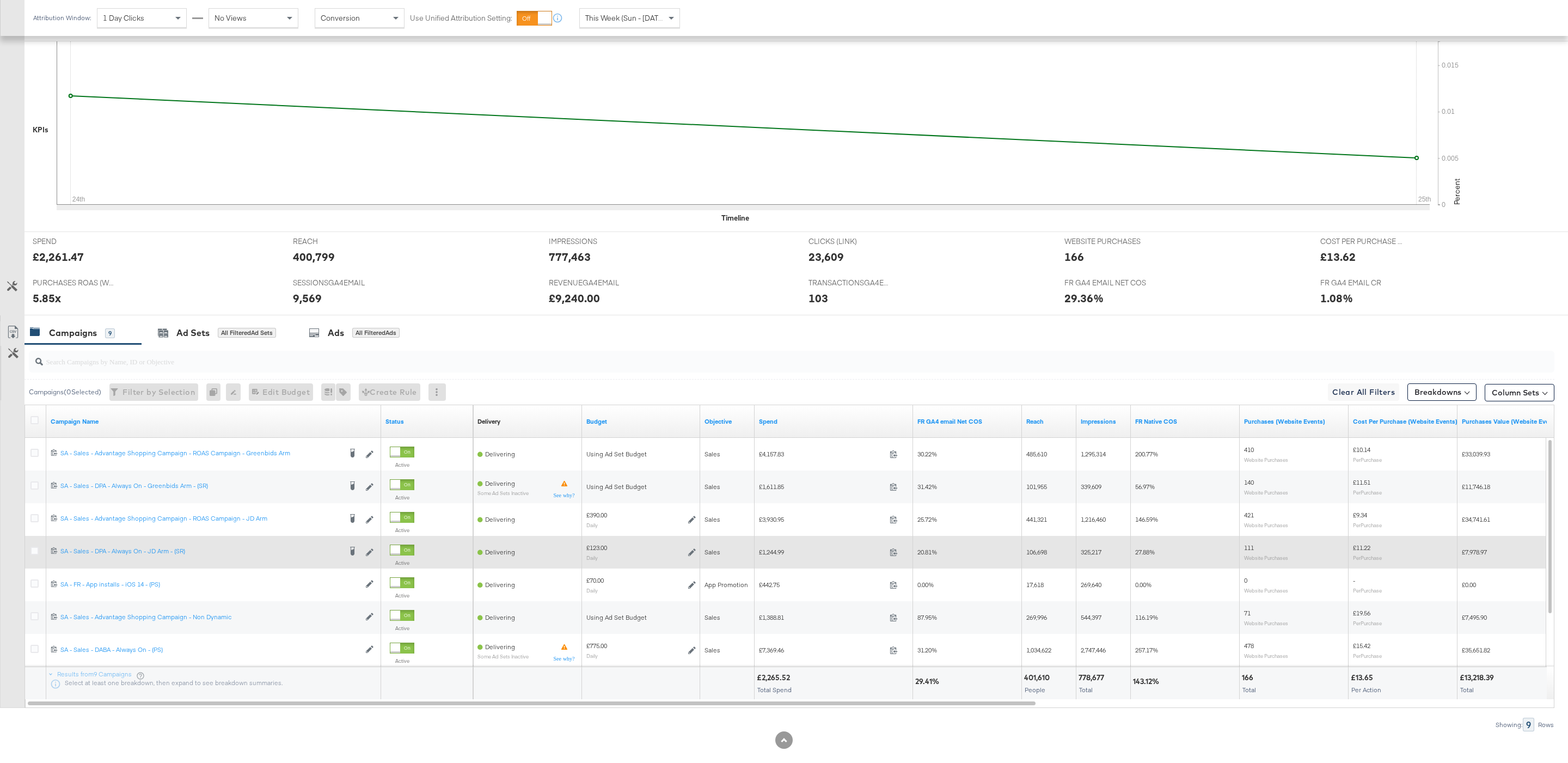
click at [29, 554] on div at bounding box center [36, 552] width 20 height 19
click at [38, 554] on icon at bounding box center [34, 550] width 8 height 8
click at [0, 0] on input "checkbox" at bounding box center [0, 0] width 0 height 0
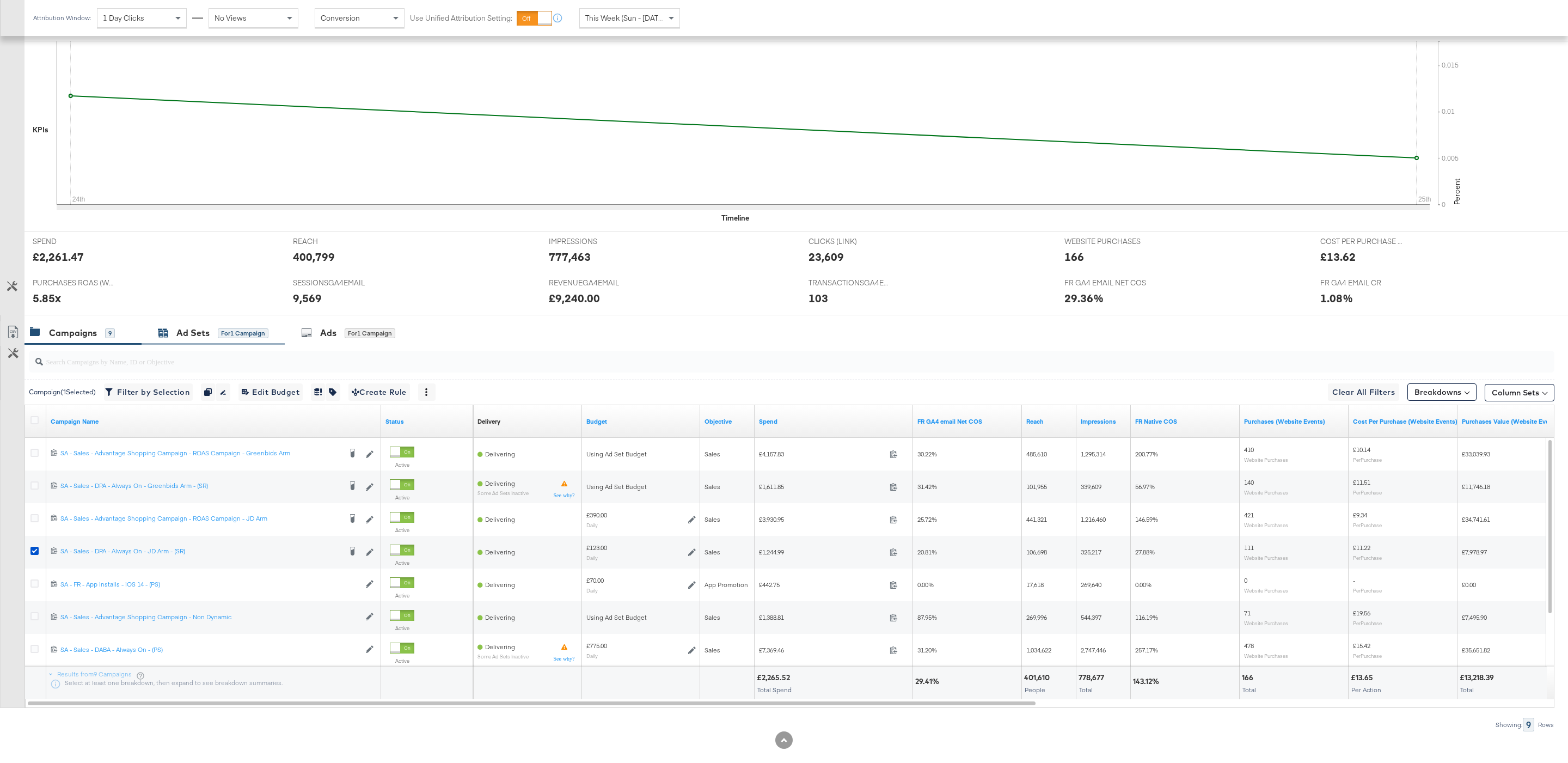
click at [248, 337] on div "for 1 Campaign" at bounding box center [243, 333] width 51 height 10
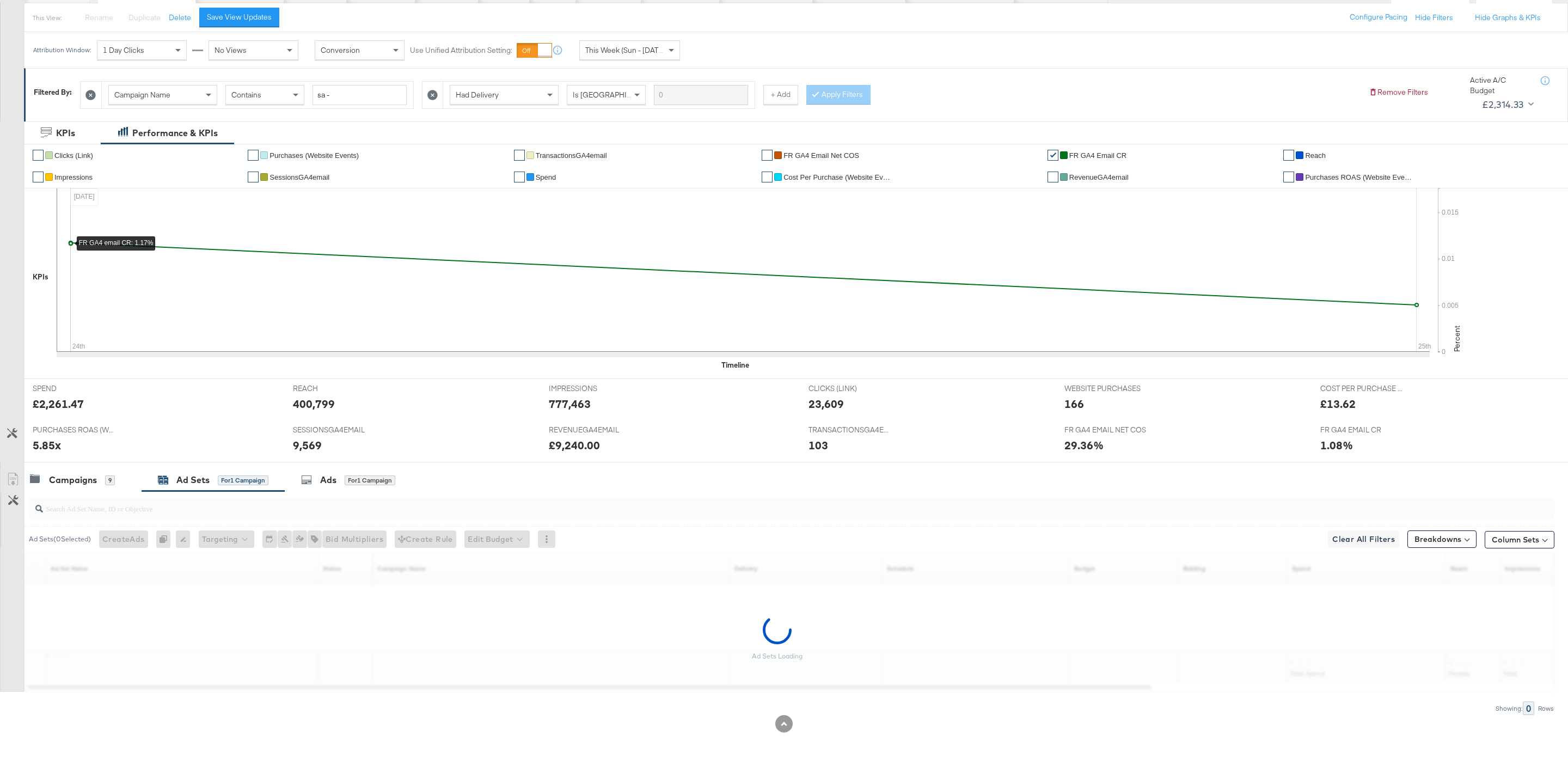
scroll to position [123, 0]
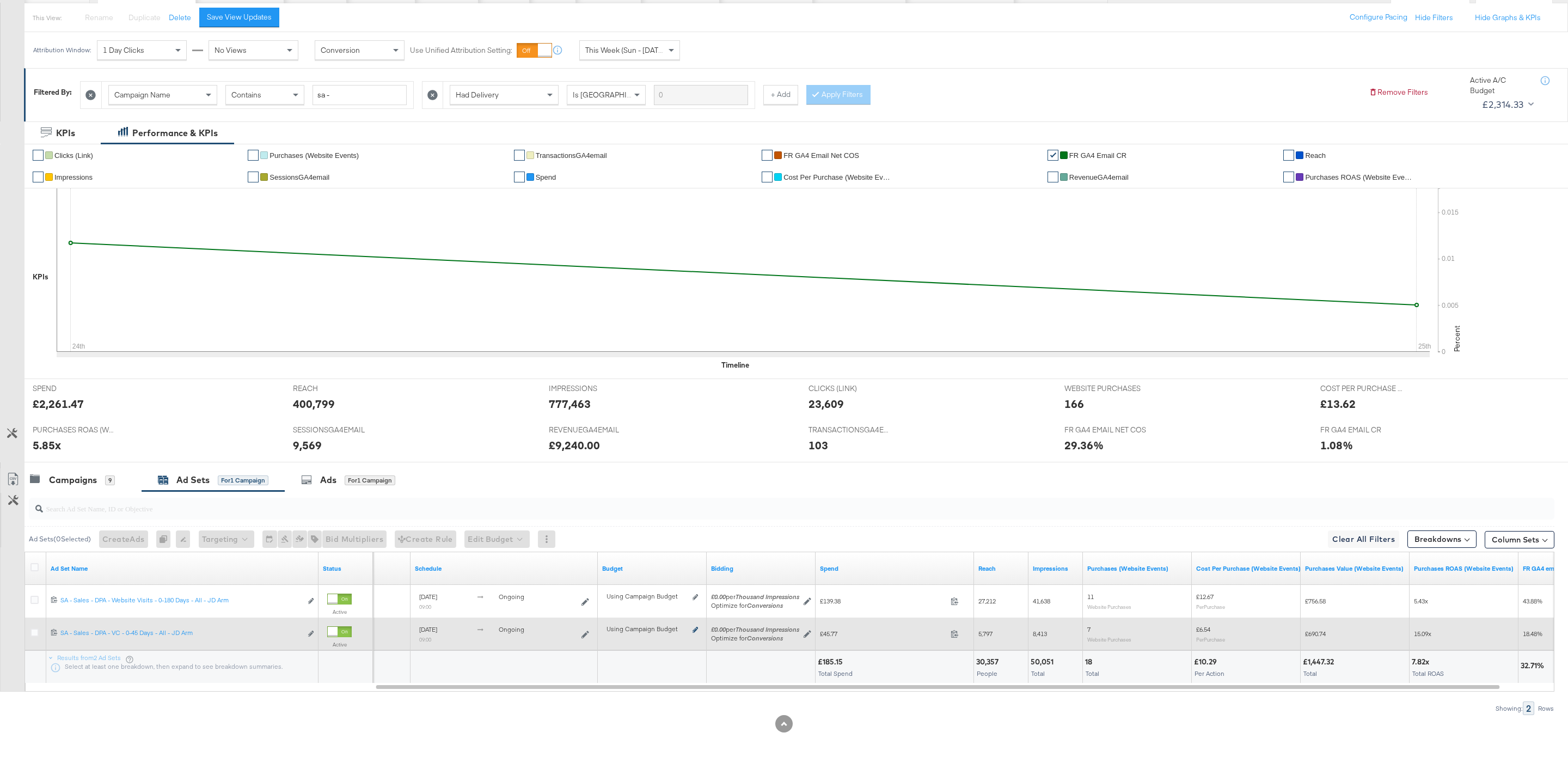
click at [693, 628] on icon at bounding box center [696, 630] width 6 height 6
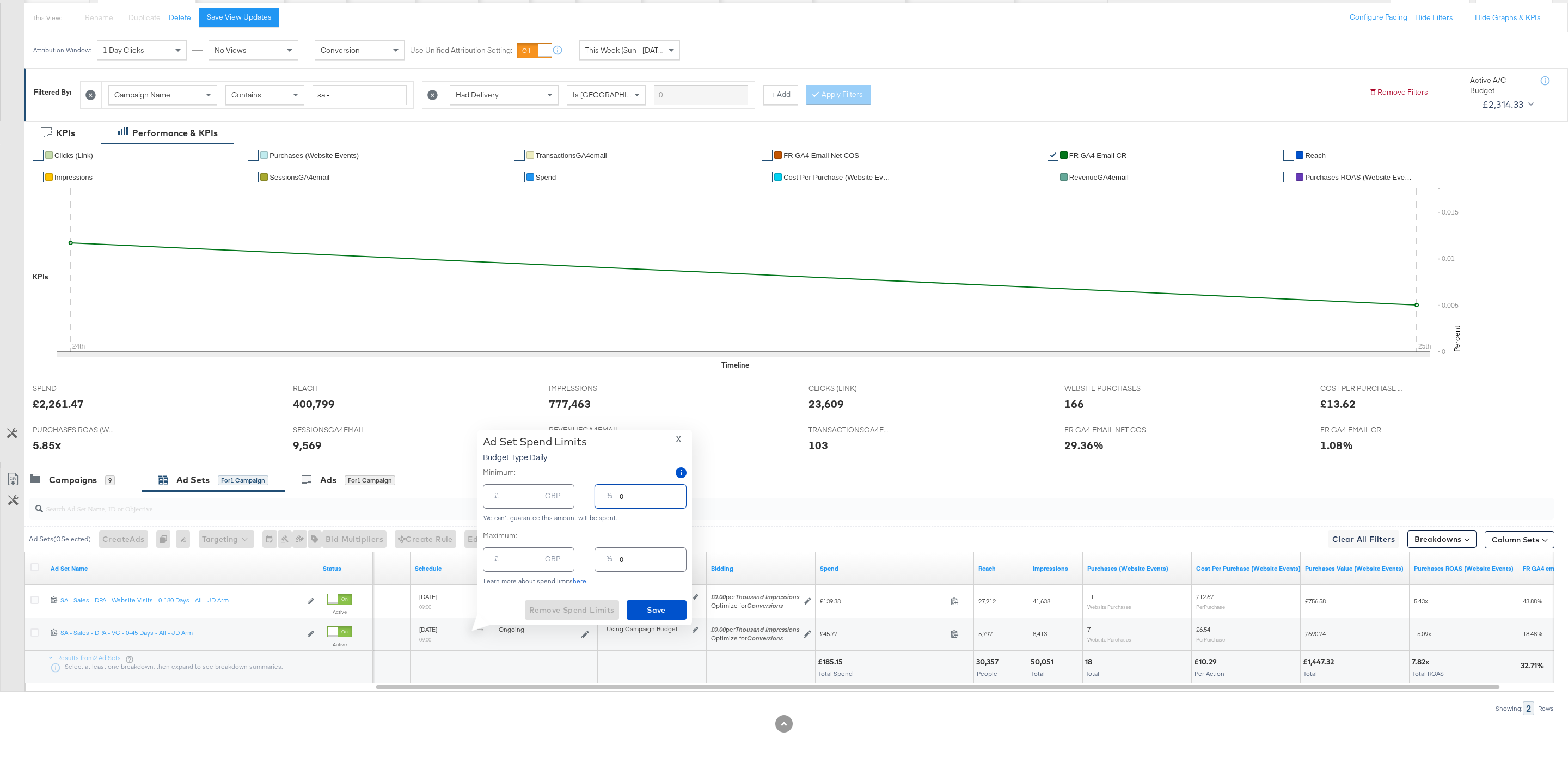
click at [631, 502] on input "0" at bounding box center [652, 492] width 66 height 24
type input "02"
type input "3.60"
type input "025"
type input "45.00"
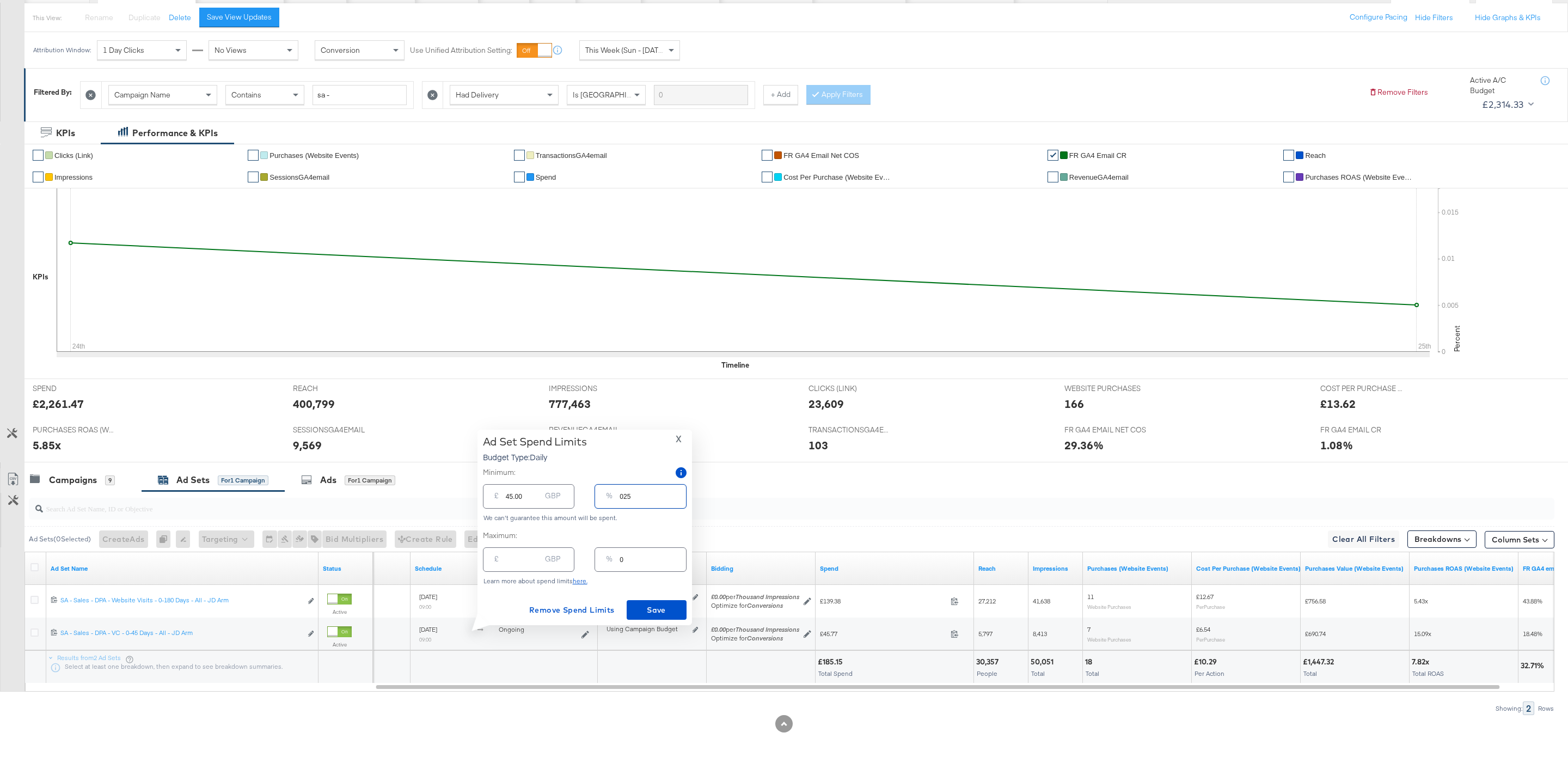
type input "02"
type input "3.60"
type input "0"
type input "03"
type input "5.40"
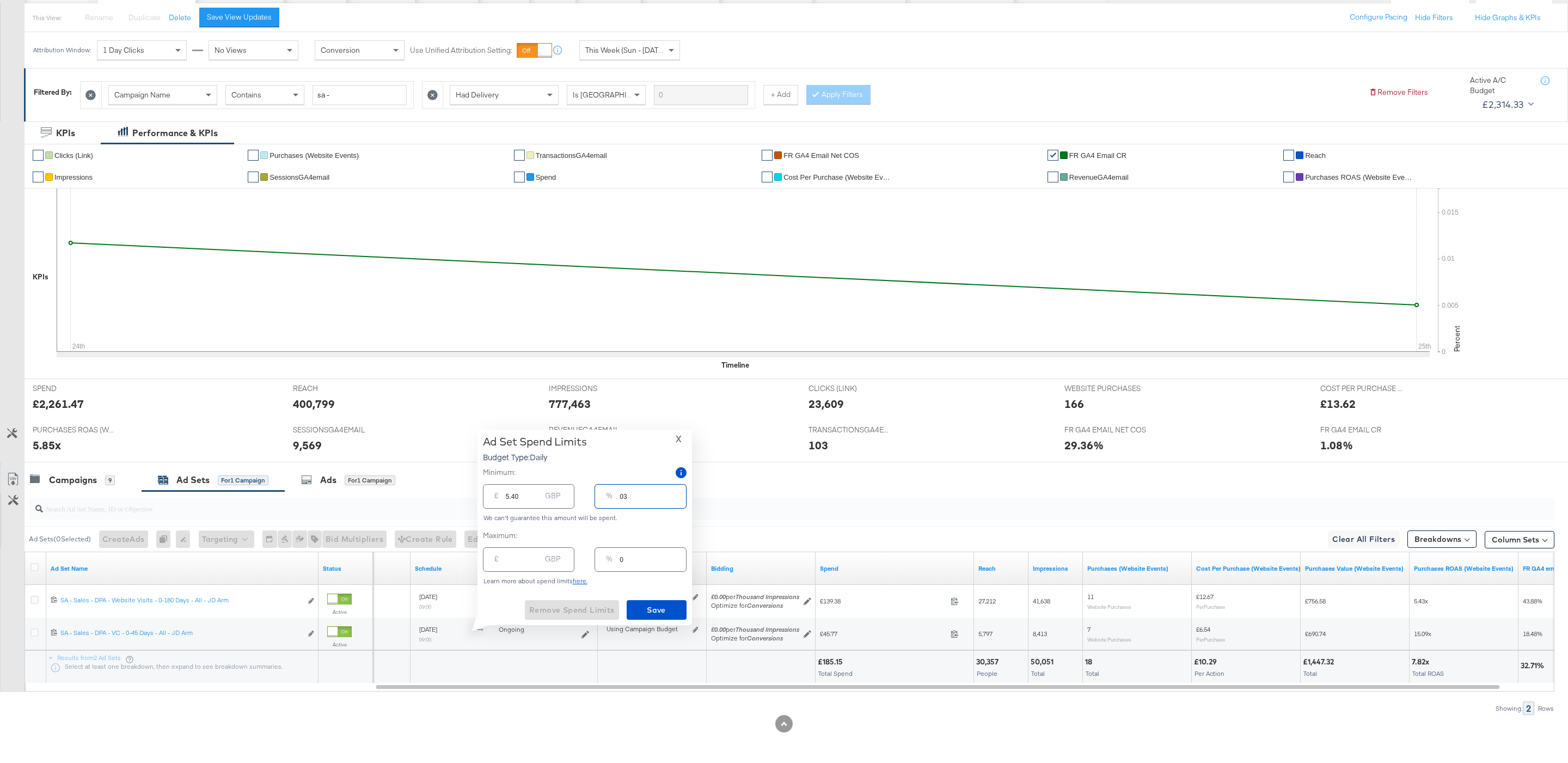
type input "035"
type input "63.00"
type input "35"
click at [514, 495] on input "63.00" at bounding box center [523, 492] width 35 height 24
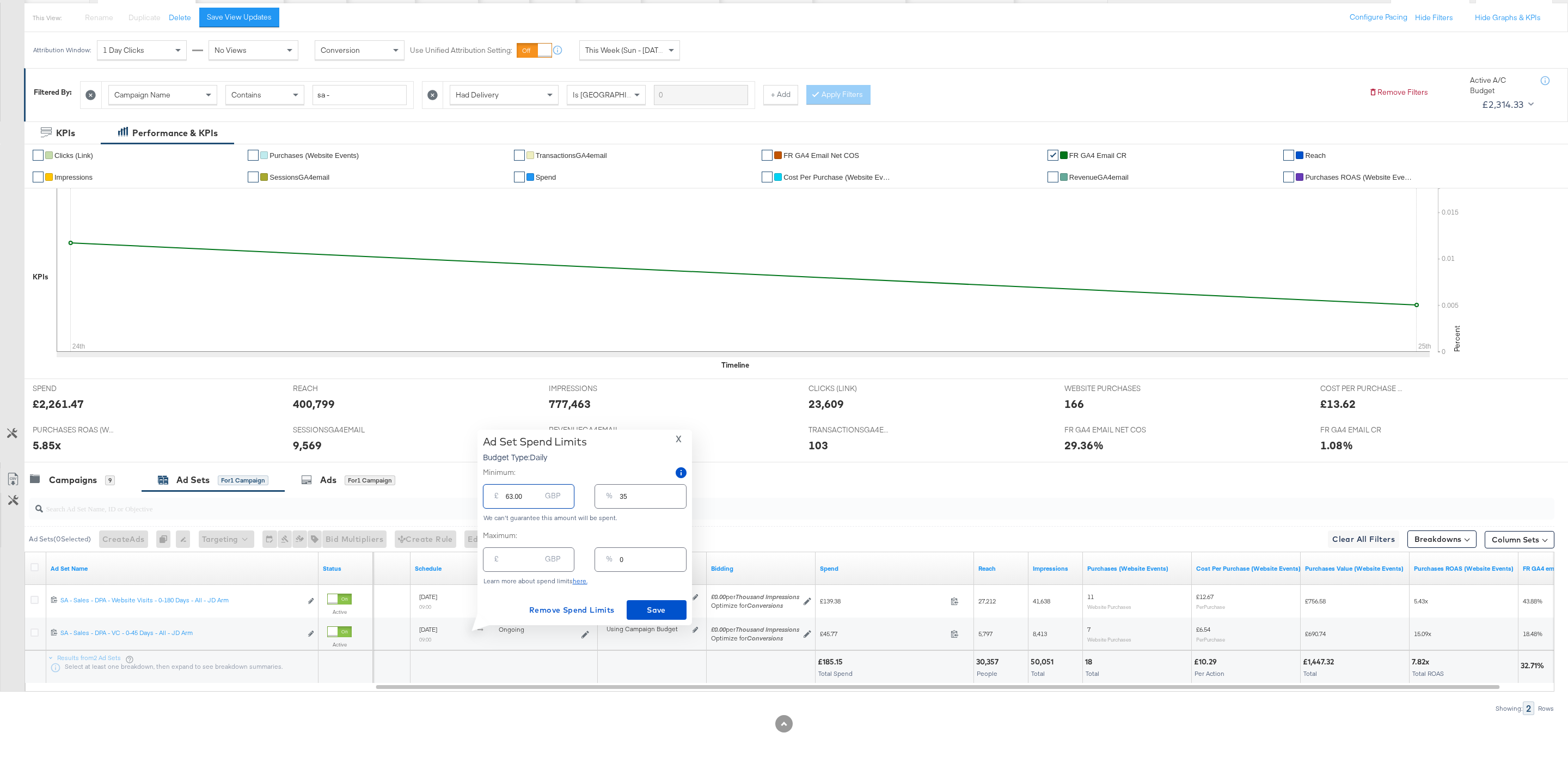
type input "1"
type input "10"
type input "6"
type input "100"
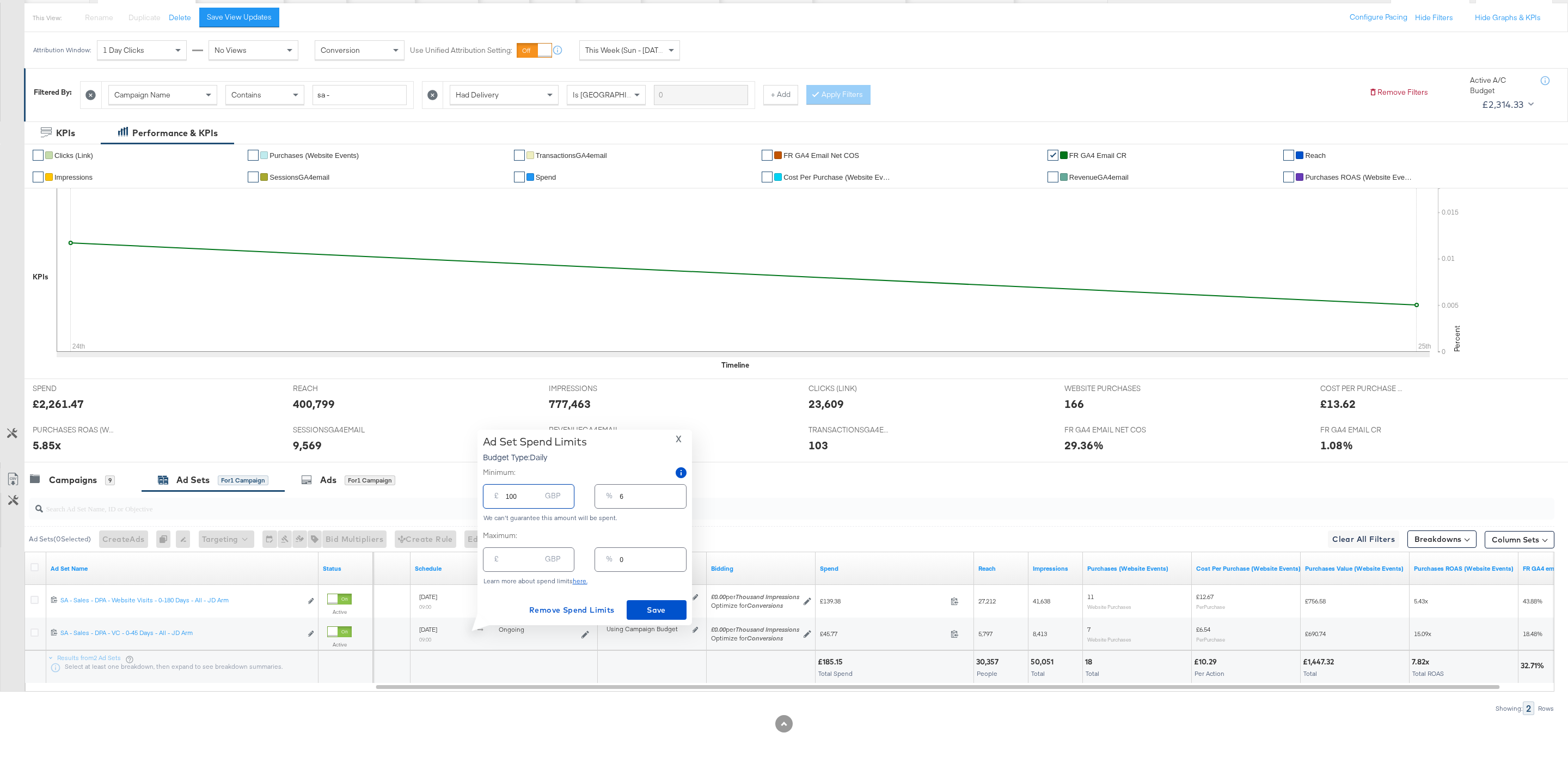
type input "56"
type input "10"
type input "6"
type input "1"
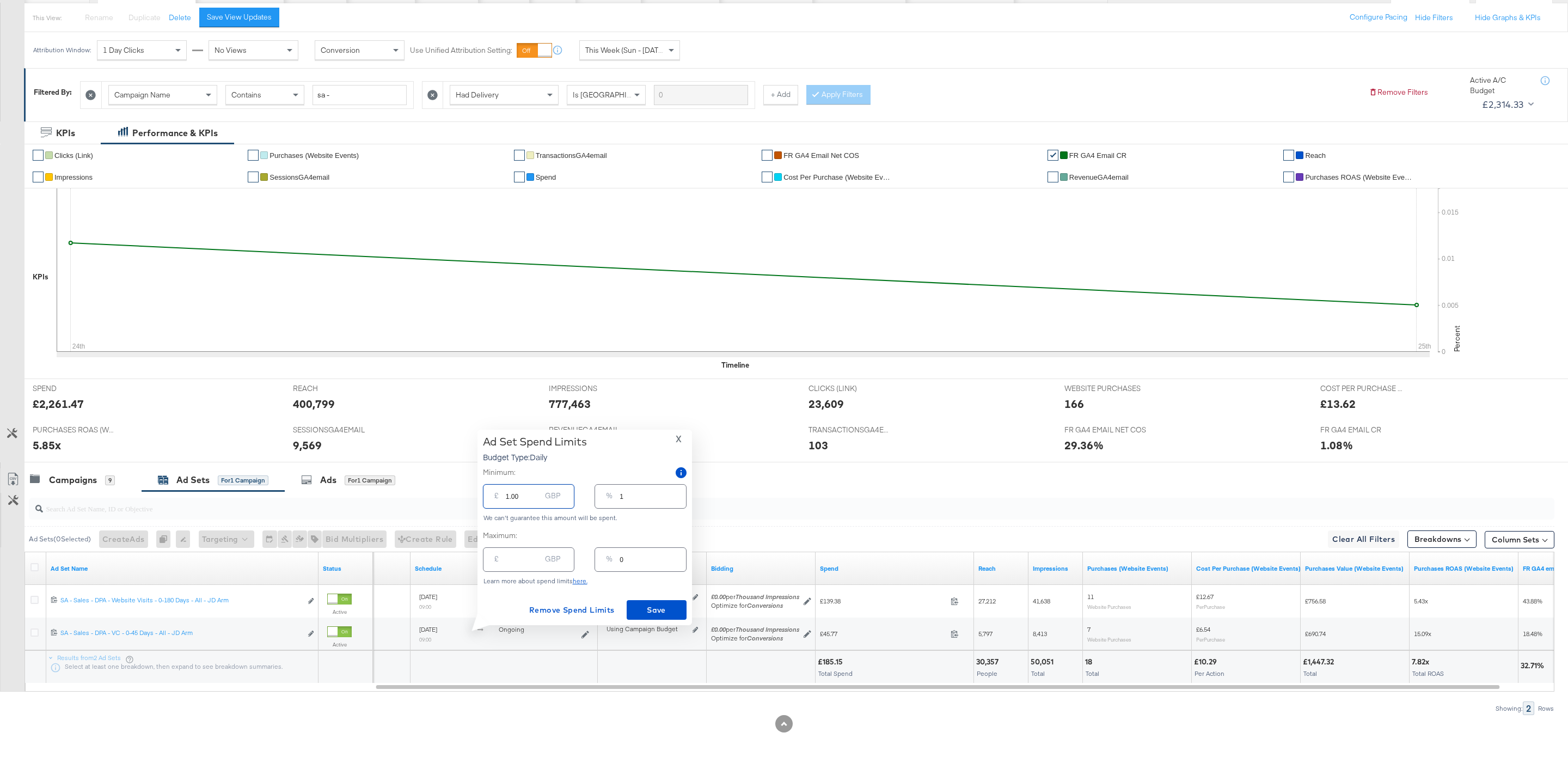
type input "1.008"
click at [524, 499] on input "1.0080" at bounding box center [523, 492] width 35 height 24
click at [516, 499] on input "1.0080" at bounding box center [523, 492] width 35 height 24
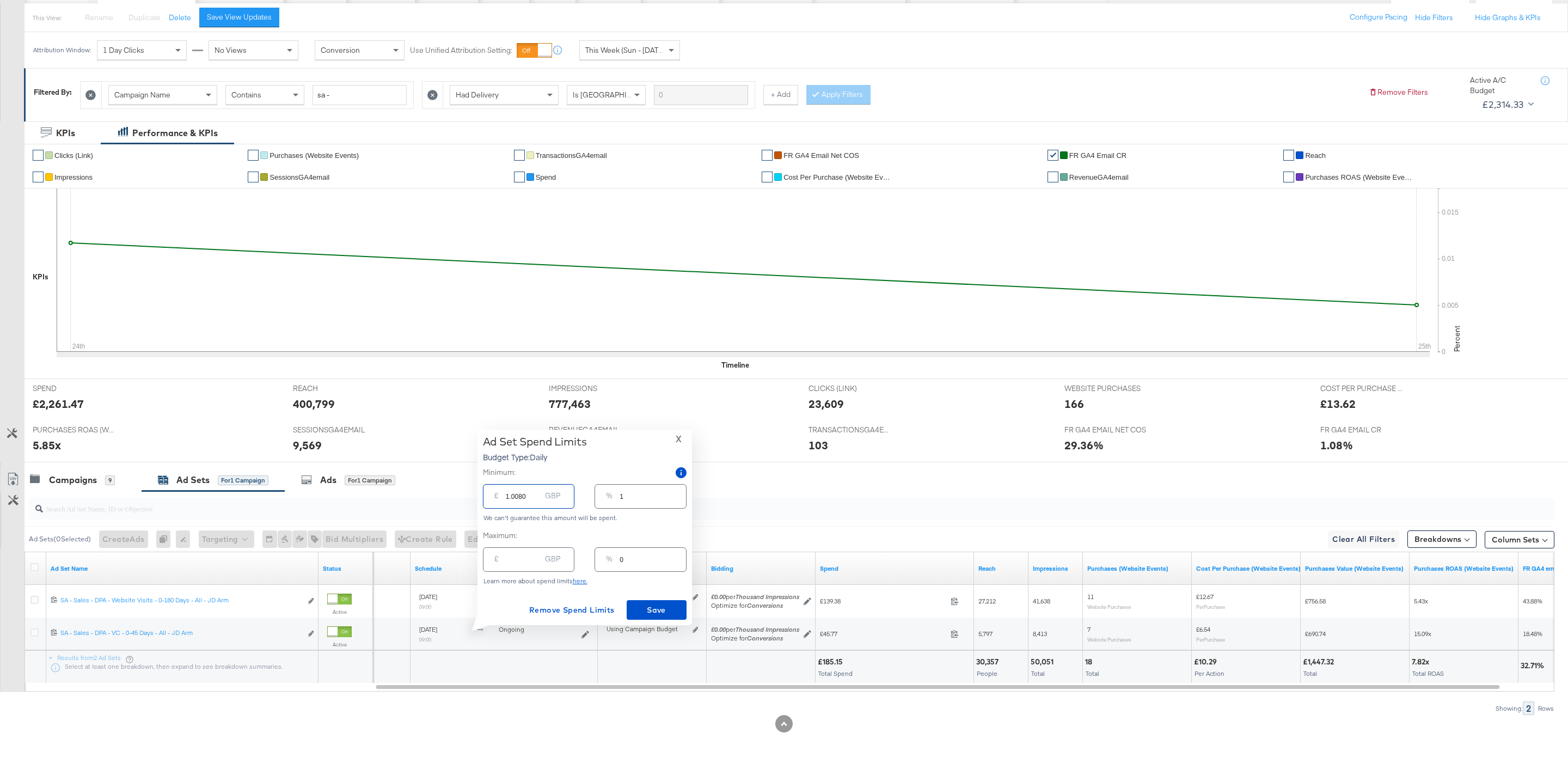
type input "9"
type input "5"
click at [516, 499] on input "9" at bounding box center [523, 492] width 35 height 24
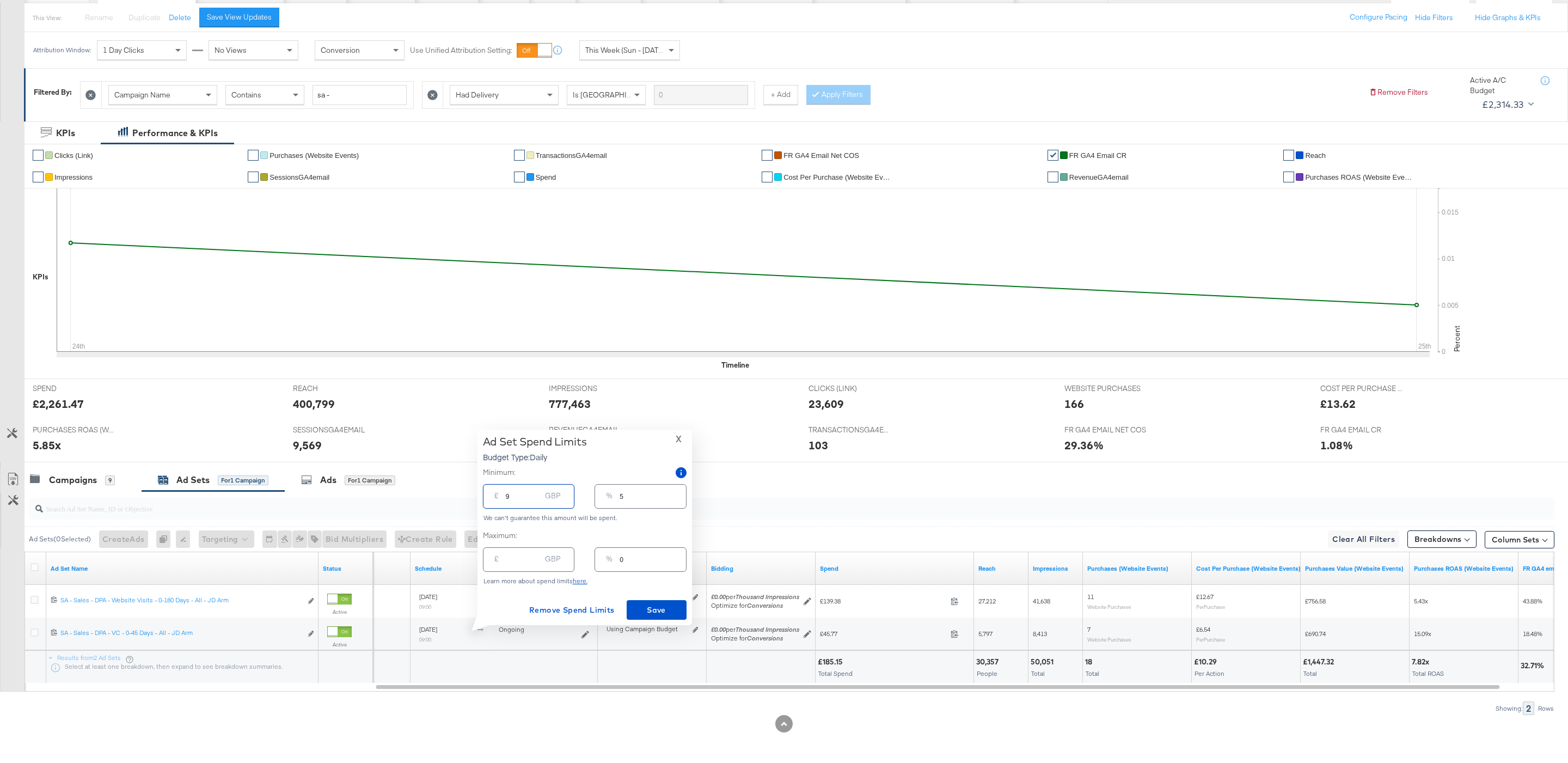
type input "8"
type input "4"
type input "80"
type input "44"
type input "80.00"
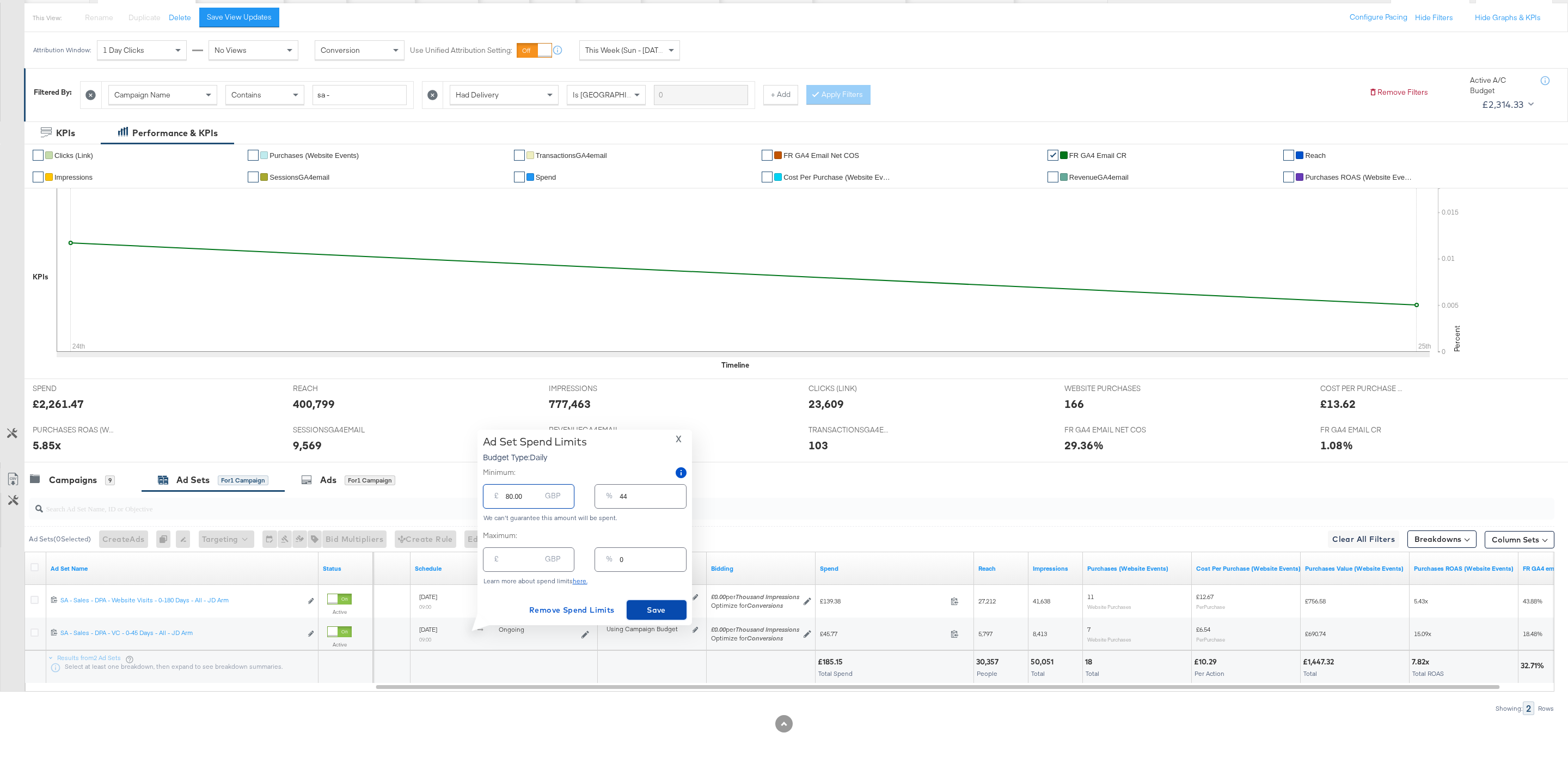
click at [641, 605] on span "Save" at bounding box center [656, 610] width 51 height 14
click at [88, 477] on div "Campaigns" at bounding box center [73, 480] width 48 height 13
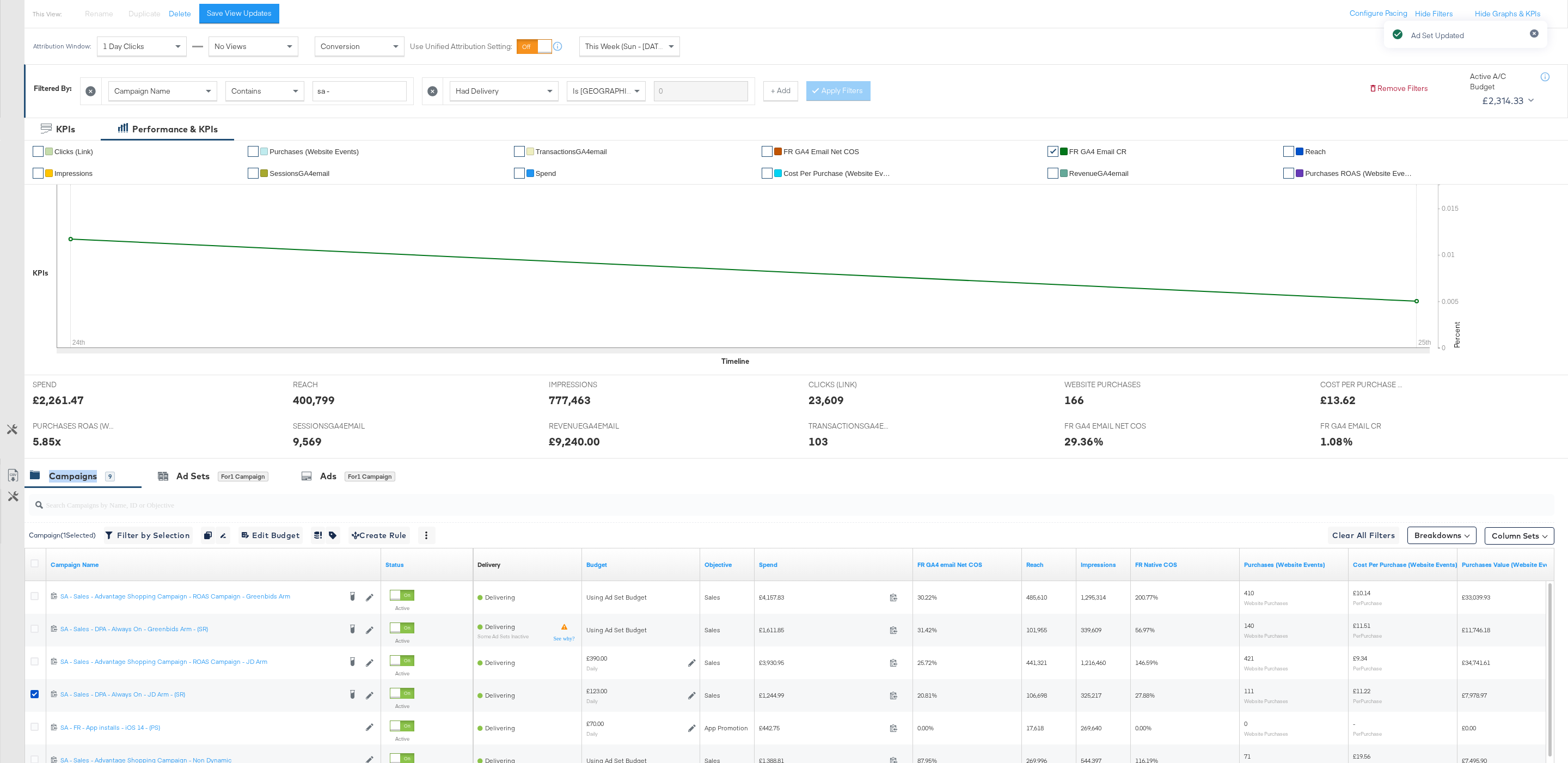
click at [86, 493] on input "search" at bounding box center [726, 500] width 1367 height 21
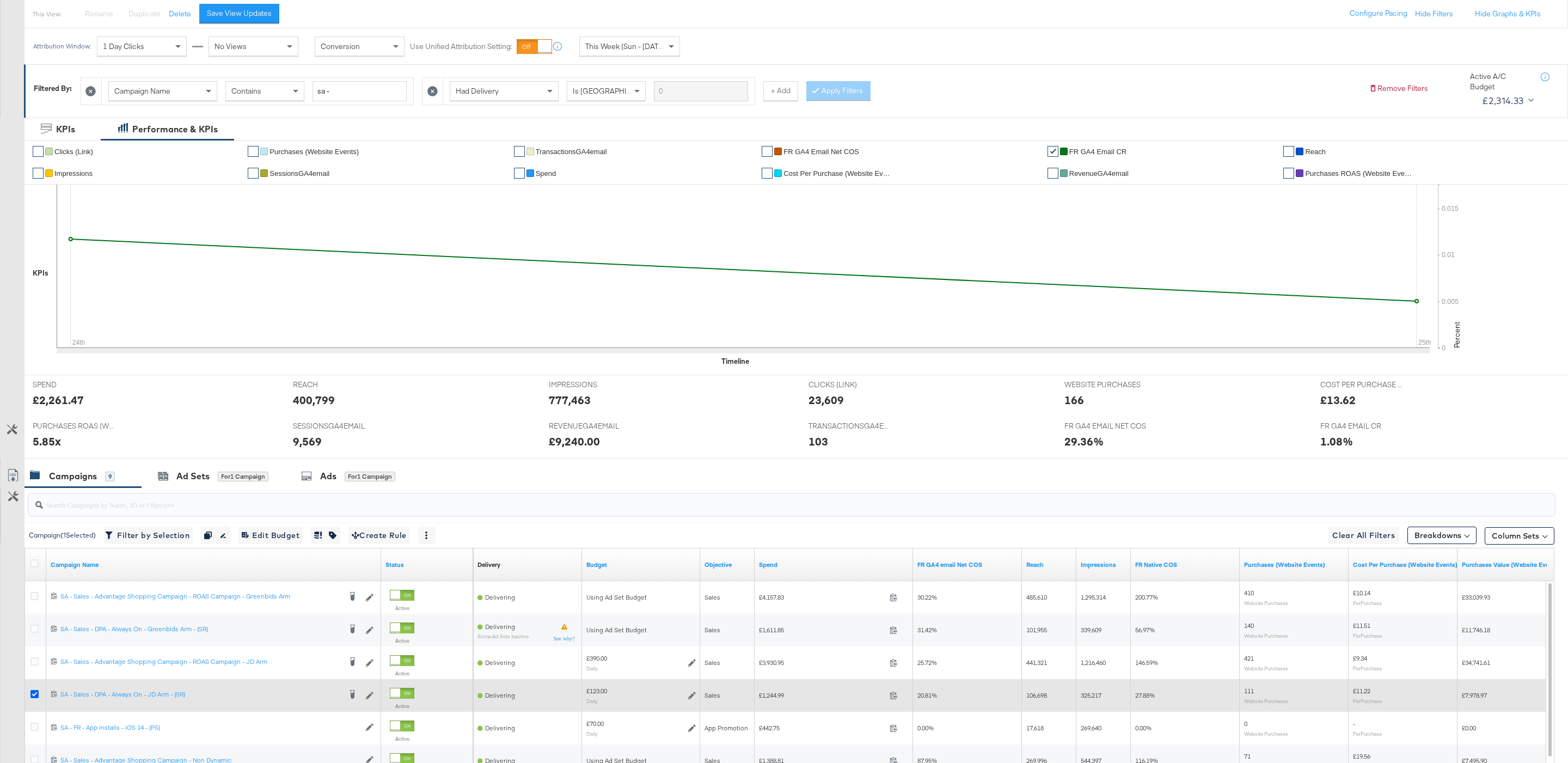
click at [38, 698] on icon at bounding box center [34, 694] width 8 height 8
click at [0, 0] on input "checkbox" at bounding box center [0, 0] width 0 height 0
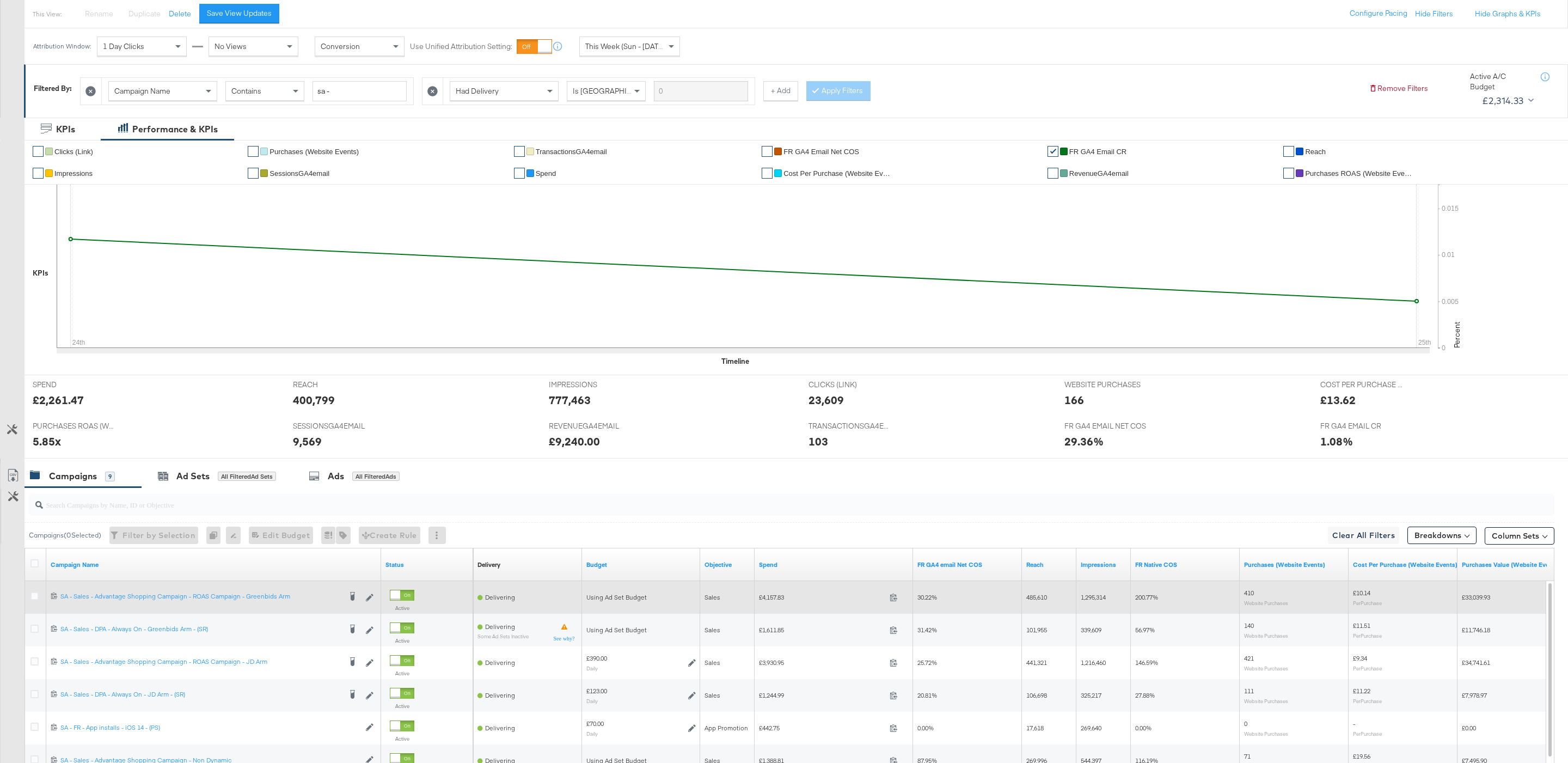
click at [31, 595] on label at bounding box center [34, 595] width 8 height 8
click at [0, 0] on input "checkbox" at bounding box center [0, 0] width 0 height 0
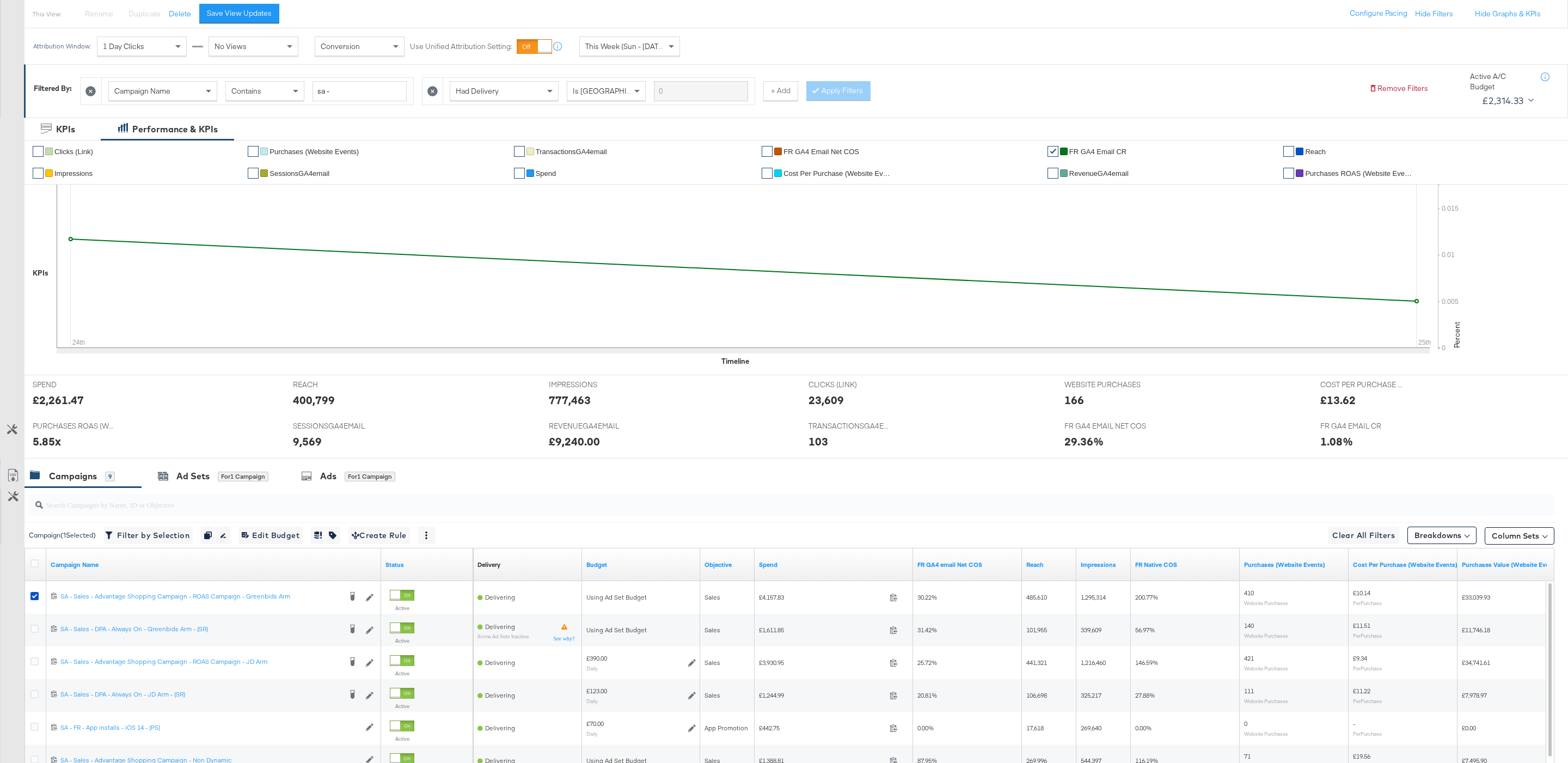
click at [182, 492] on input "search" at bounding box center [726, 500] width 1367 height 21
click at [193, 480] on div "Ad Sets" at bounding box center [193, 477] width 34 height 13
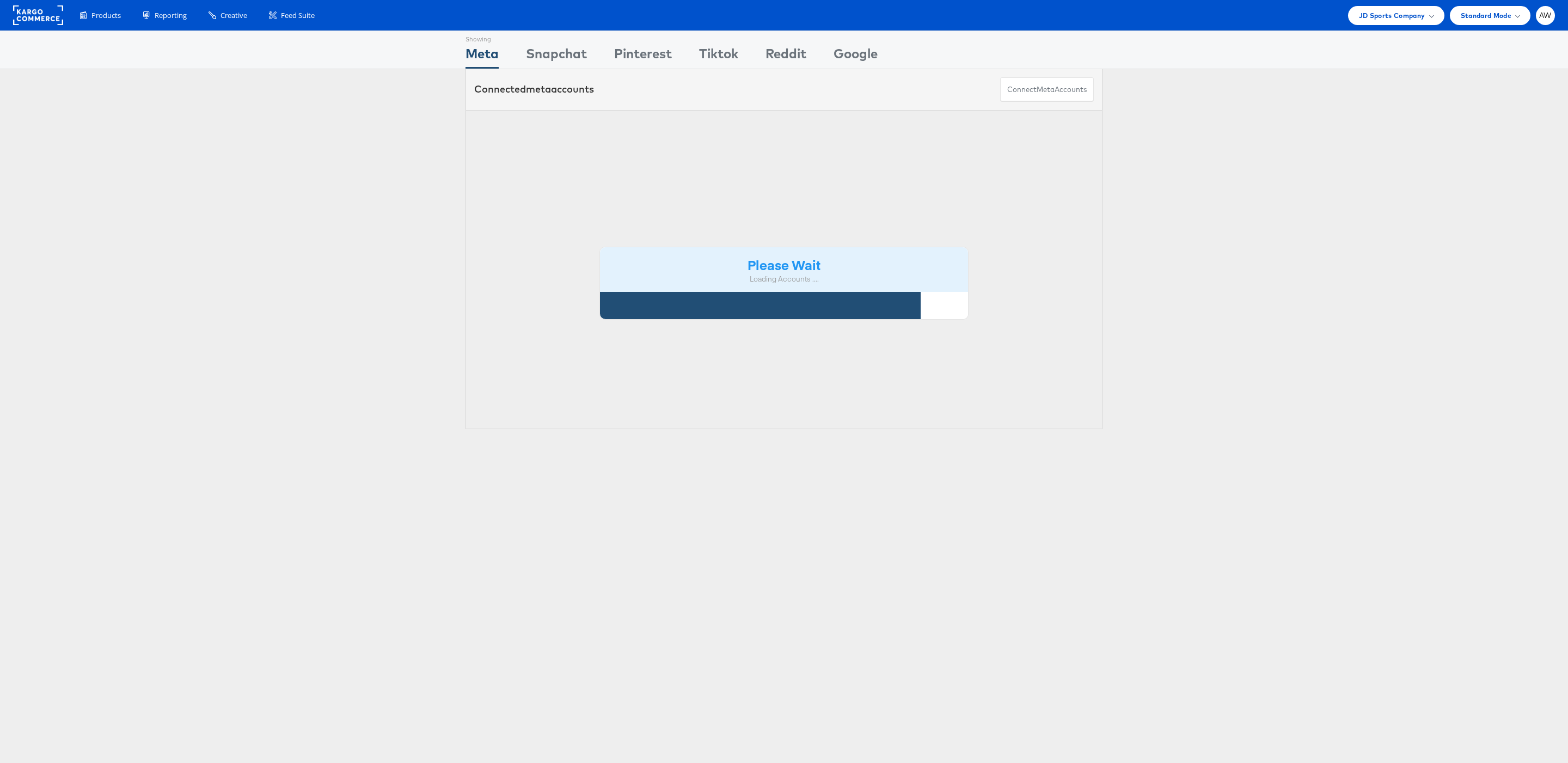
click at [571, 126] on div "Please Wait Loading Accounts ...." at bounding box center [783, 270] width 637 height 320
click at [591, 128] on div "Please Wait Loading Accounts ...." at bounding box center [783, 270] width 637 height 320
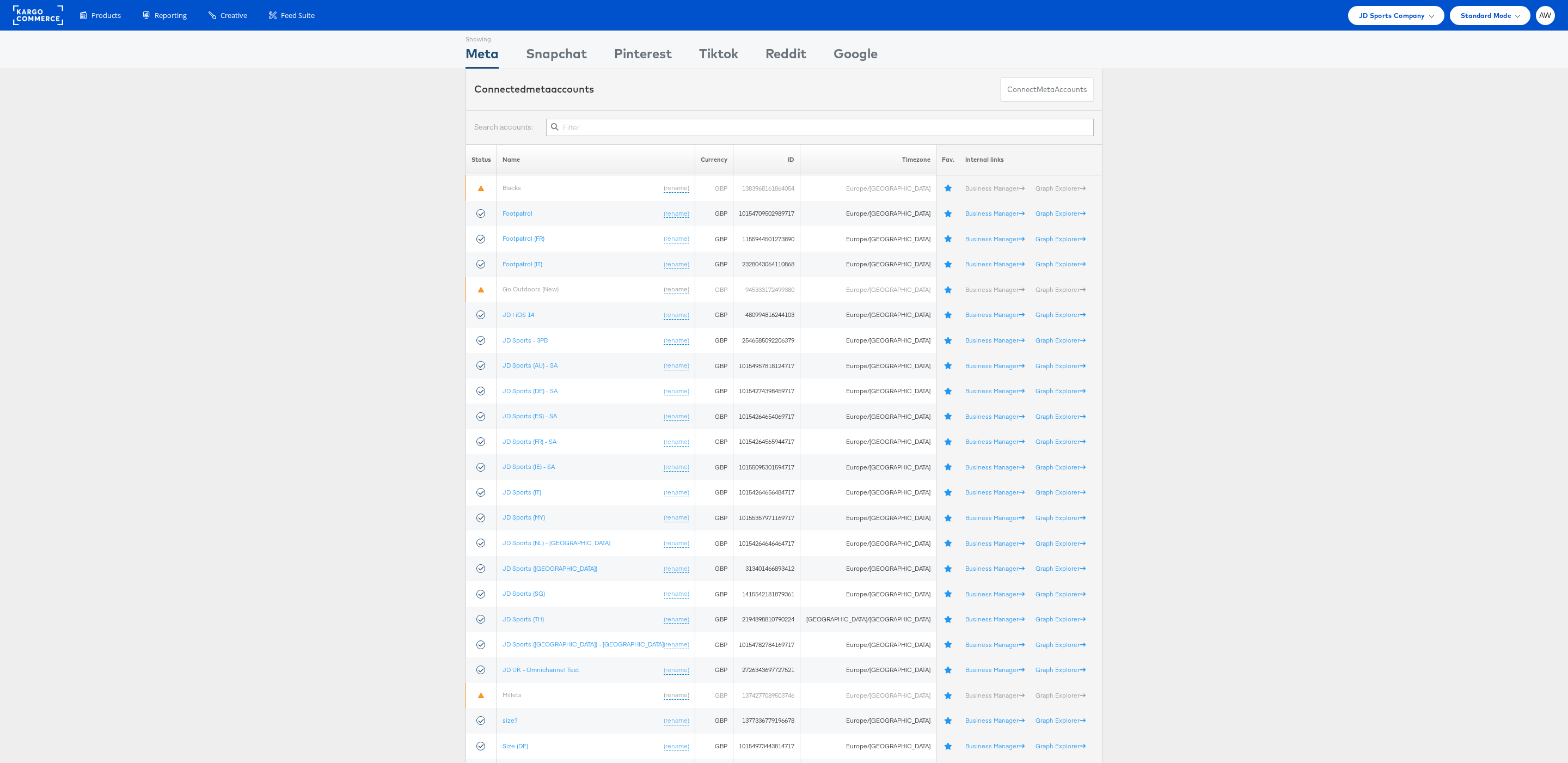
click at [653, 131] on input "text" at bounding box center [820, 127] width 548 height 17
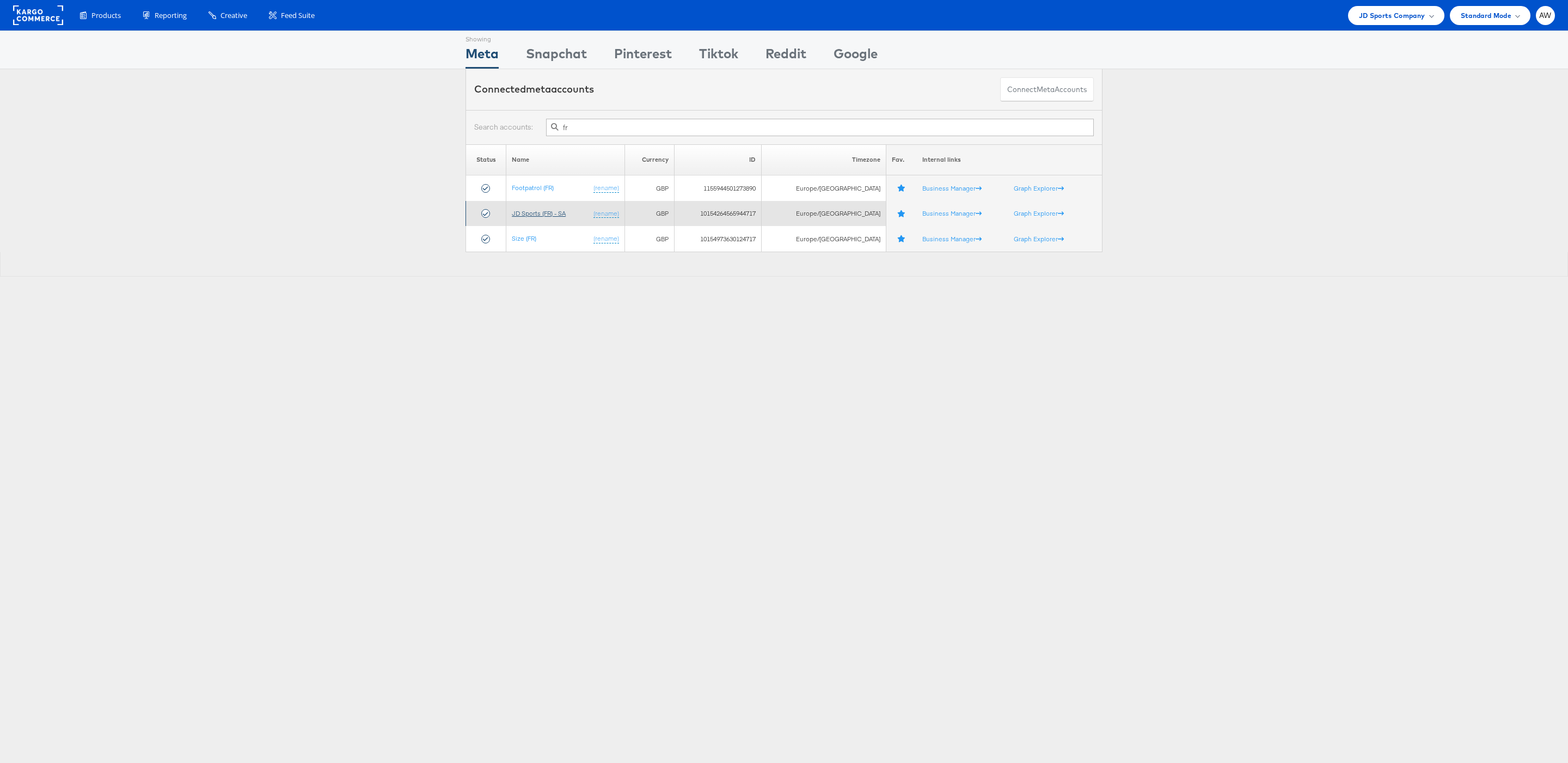
type input "fr"
click at [544, 215] on link "JD Sports (FR) - SA" at bounding box center [539, 213] width 54 height 8
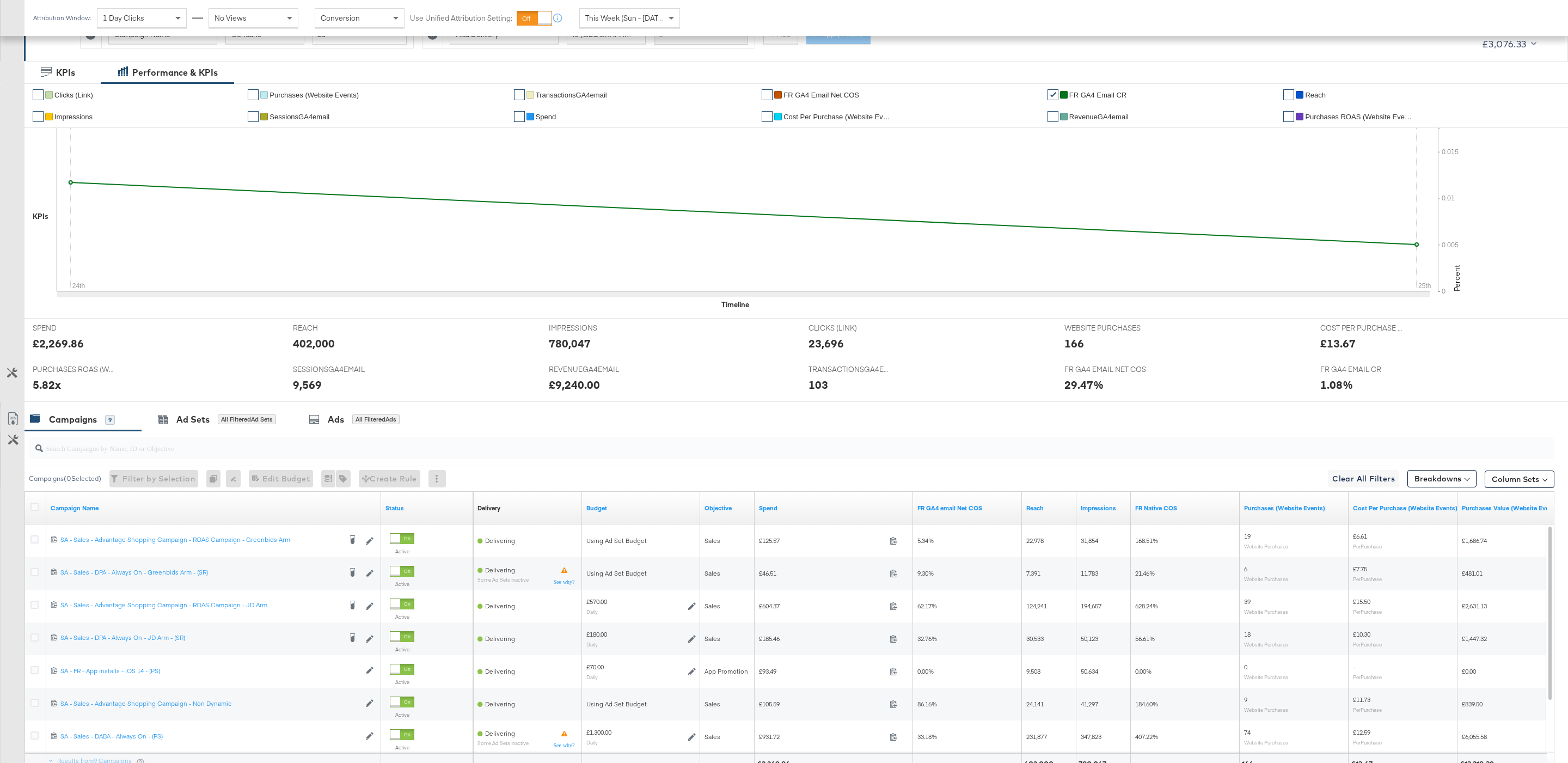
scroll to position [286, 0]
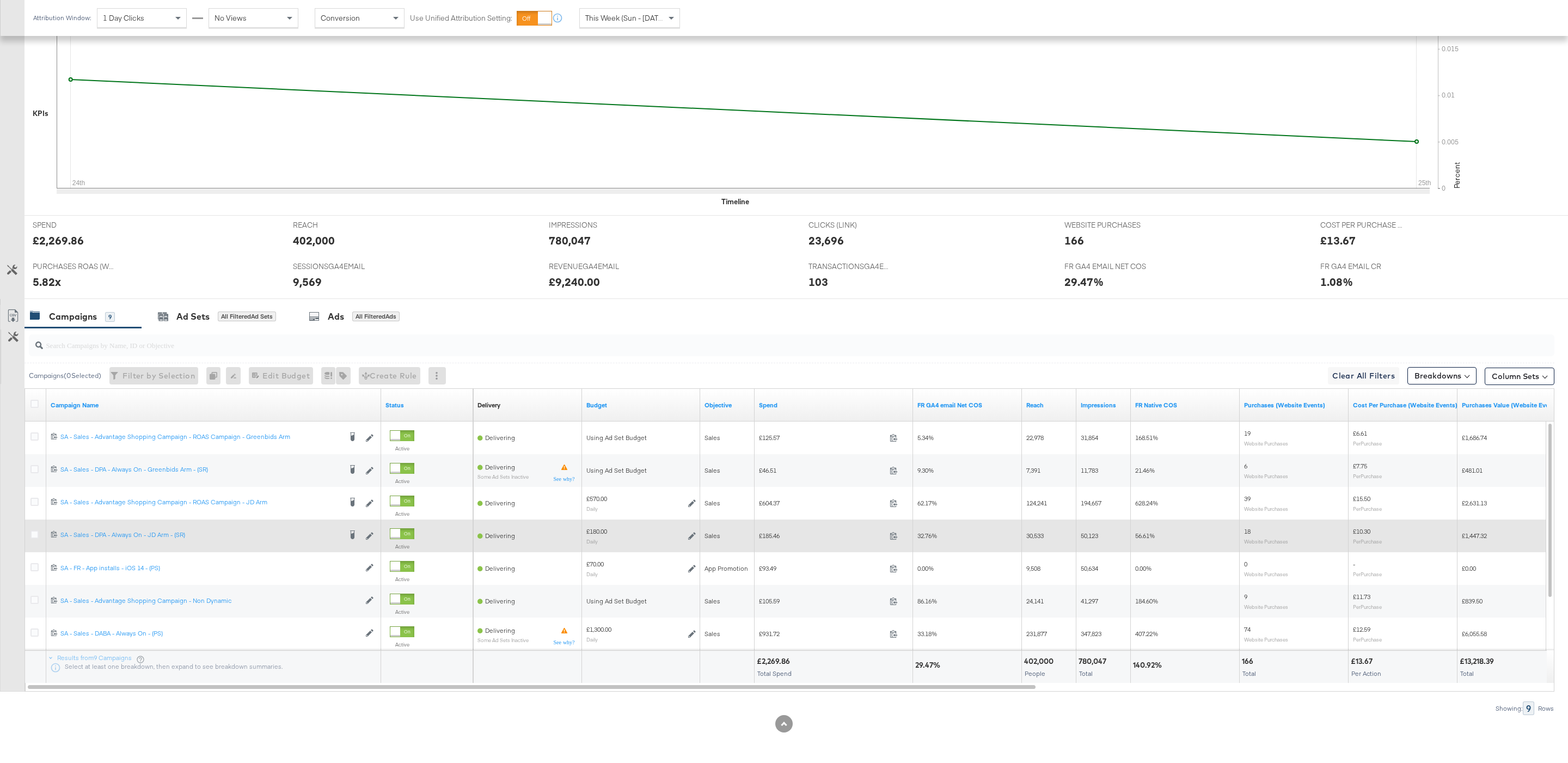
click at [41, 535] on div at bounding box center [36, 535] width 11 height 11
click at [40, 535] on div at bounding box center [36, 535] width 11 height 11
click at [31, 534] on icon at bounding box center [34, 534] width 8 height 8
click at [0, 0] on input "checkbox" at bounding box center [0, 0] width 0 height 0
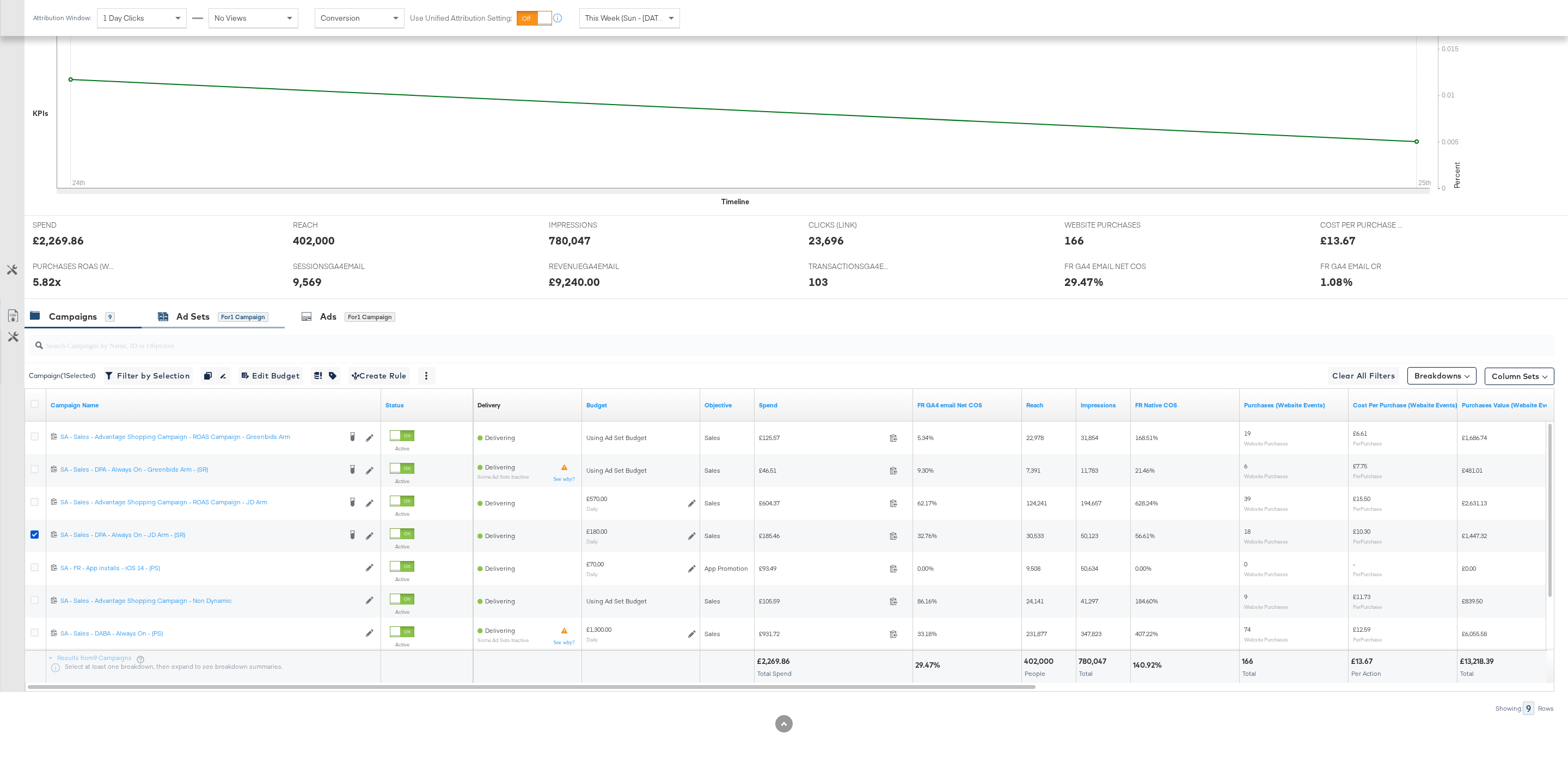
click at [228, 320] on div "for 1 Campaign" at bounding box center [243, 317] width 51 height 10
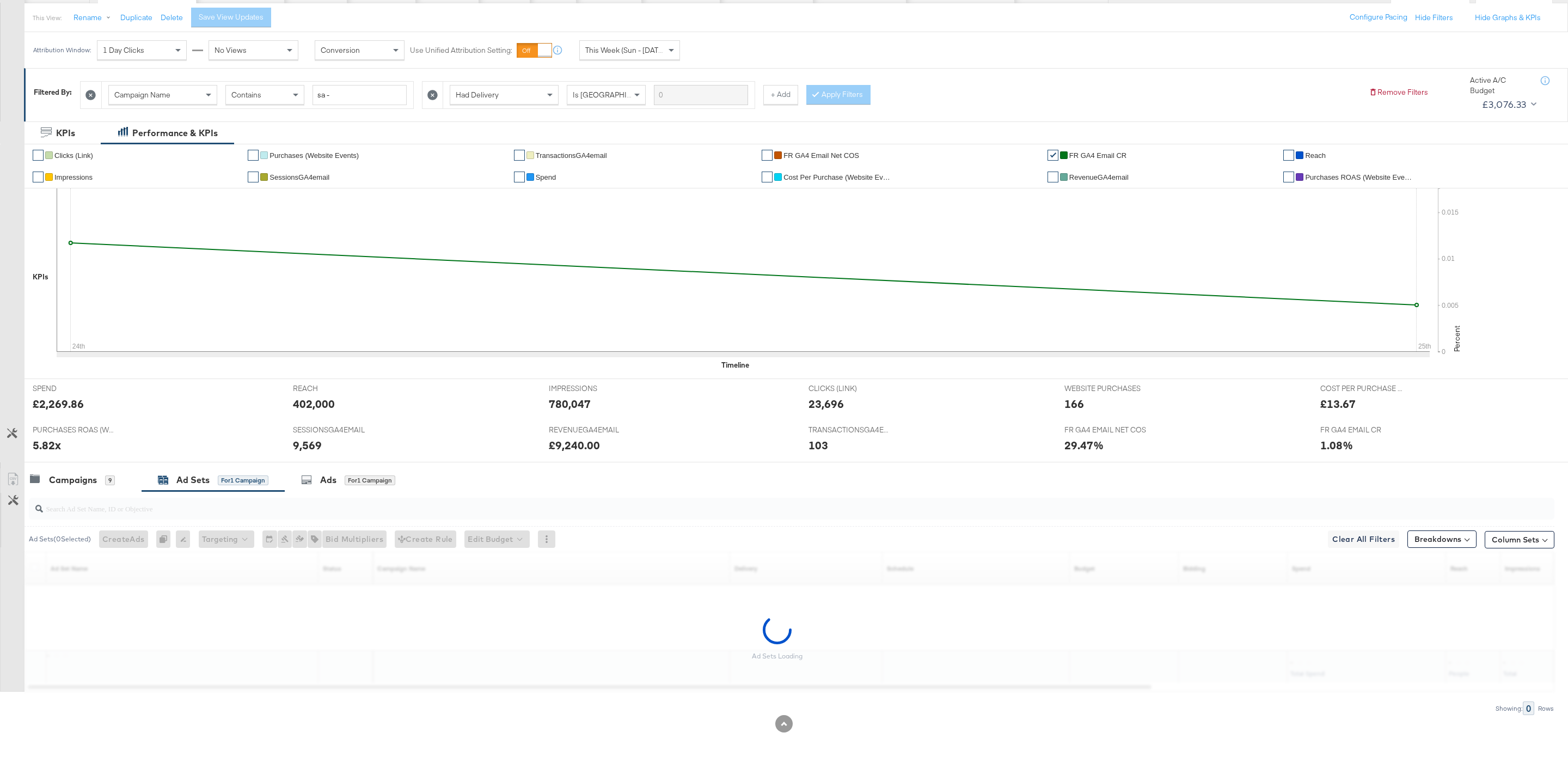
scroll to position [123, 0]
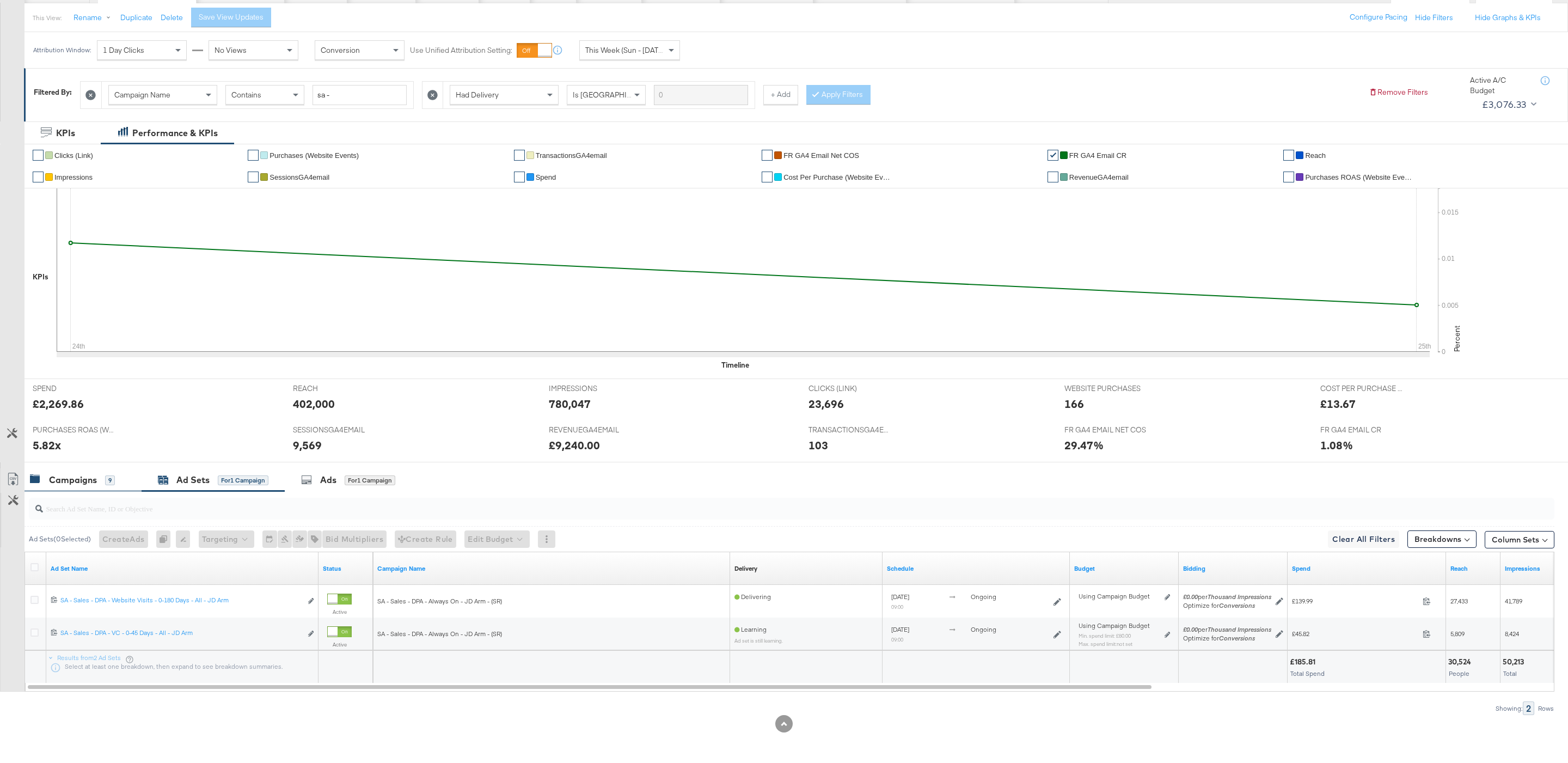
click at [91, 486] on div "Campaigns 9" at bounding box center [83, 480] width 117 height 24
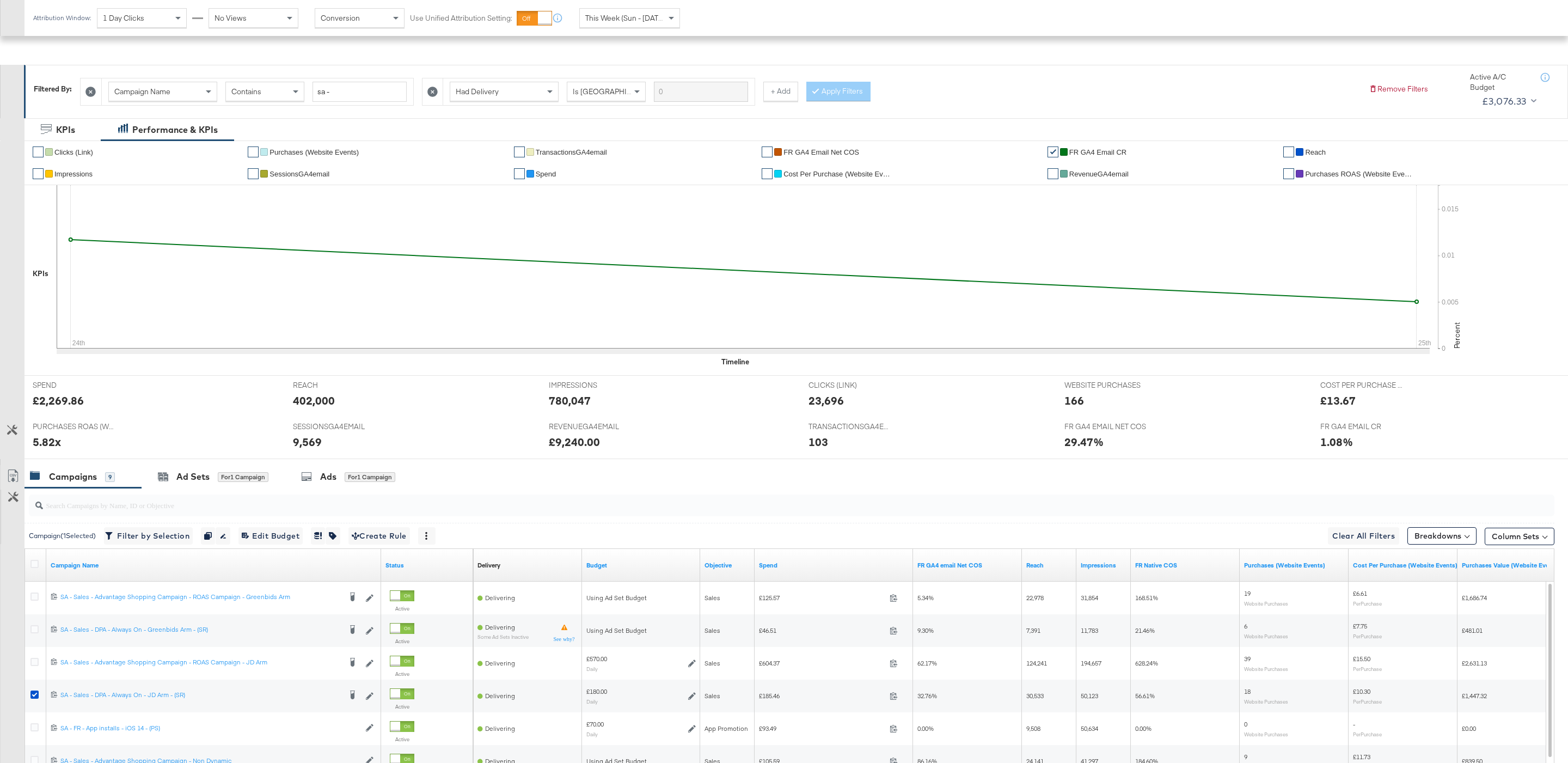
scroll to position [286, 0]
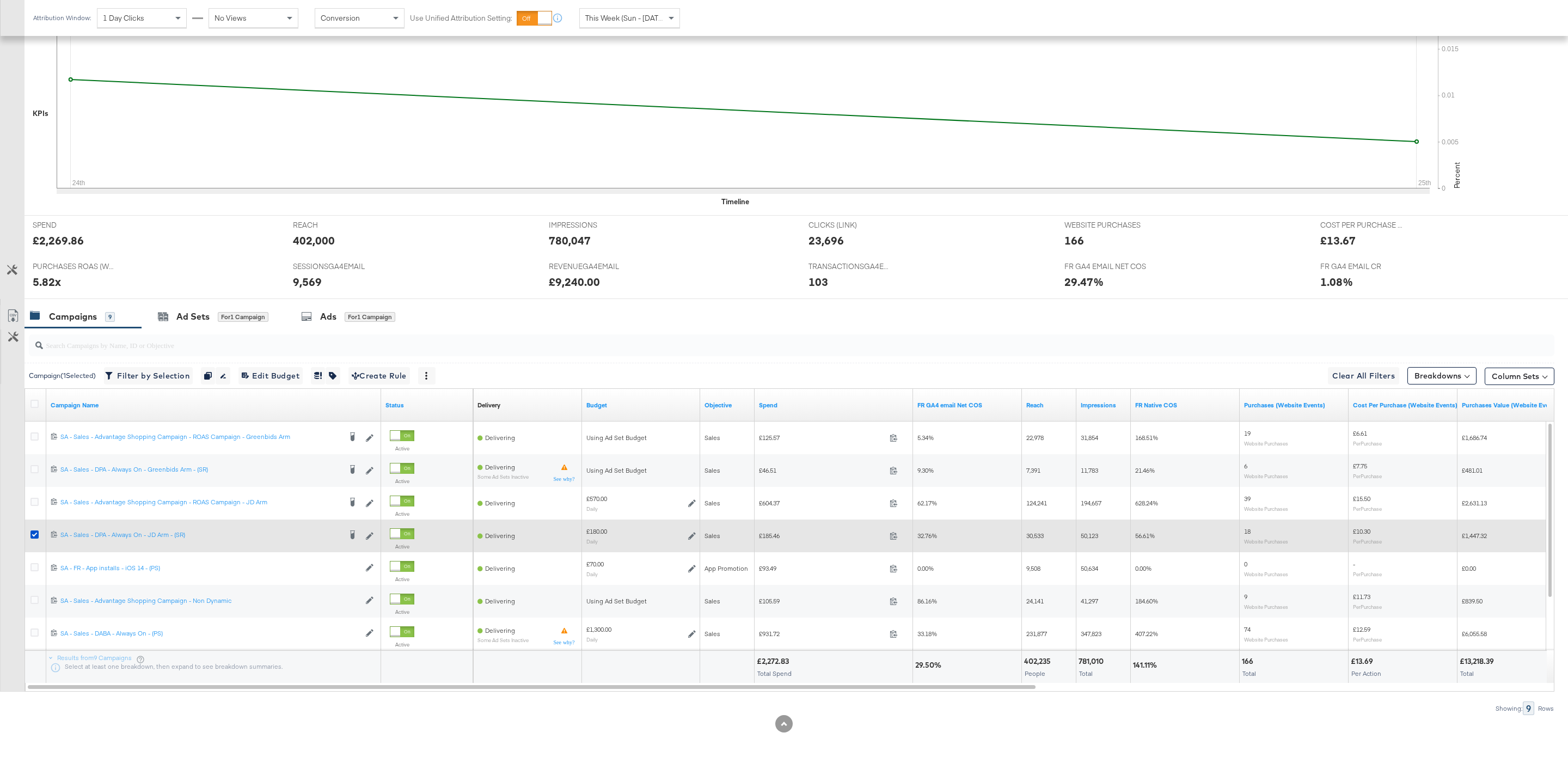
click at [41, 532] on div at bounding box center [36, 535] width 11 height 11
click at [38, 532] on icon at bounding box center [34, 534] width 8 height 8
click at [0, 0] on input "checkbox" at bounding box center [0, 0] width 0 height 0
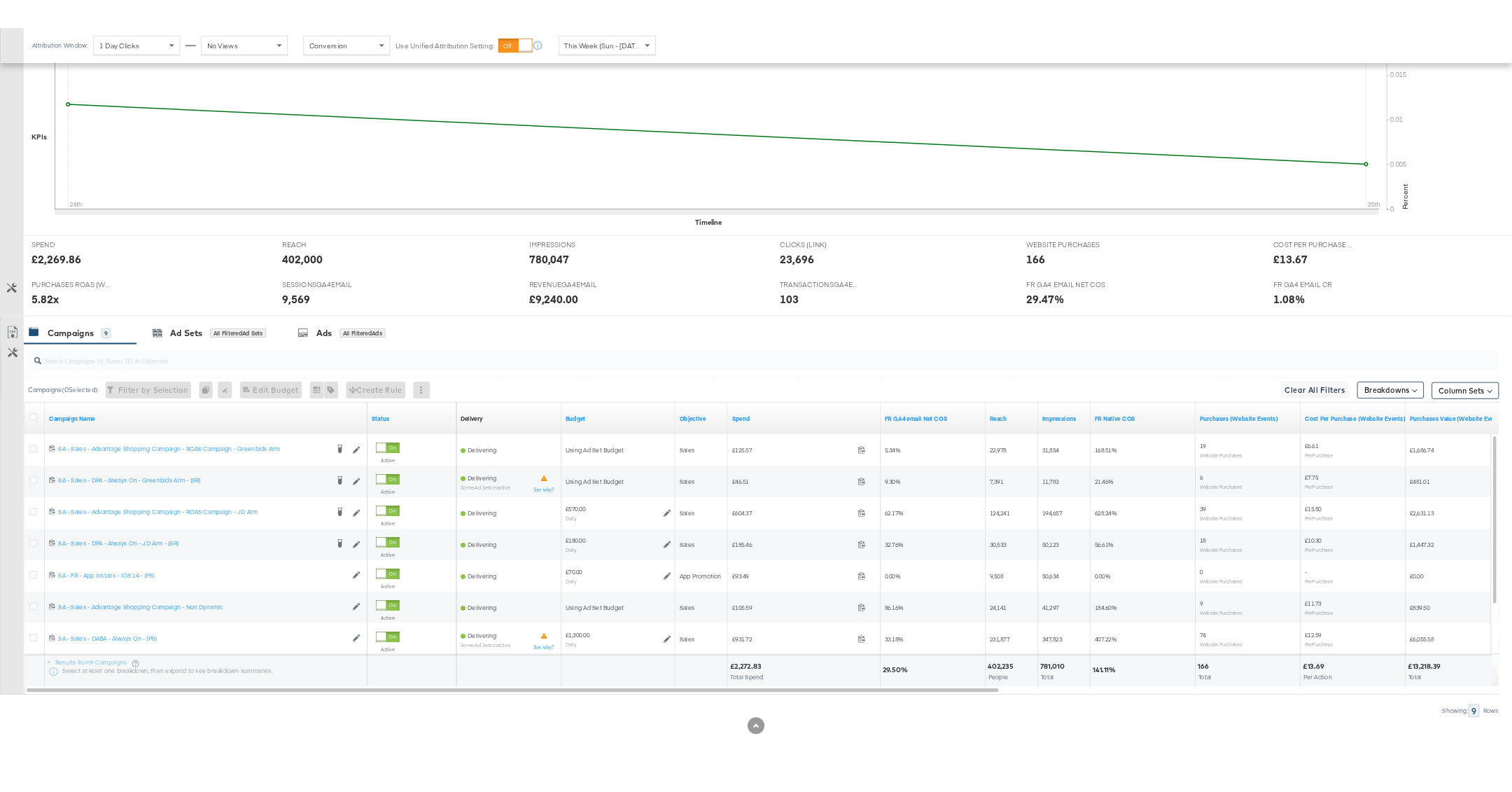
scroll to position [360, 0]
